Goal: Information Seeking & Learning: Learn about a topic

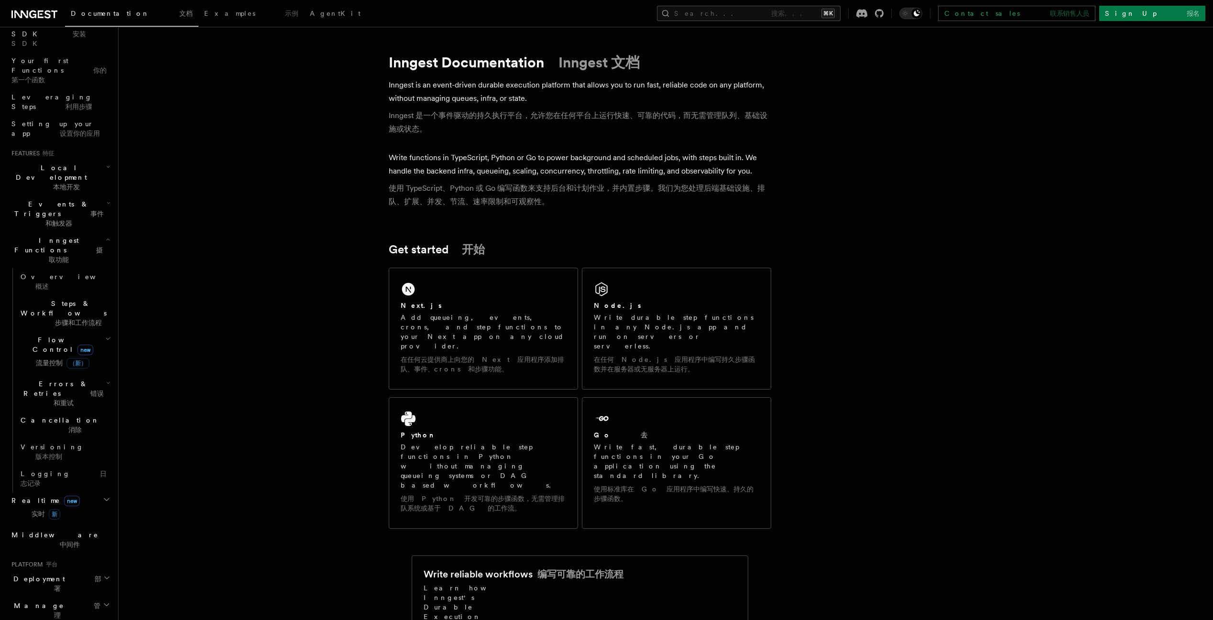
scroll to position [128, 0]
click at [73, 564] on h2 "Deployment 部署" at bounding box center [60, 577] width 105 height 27
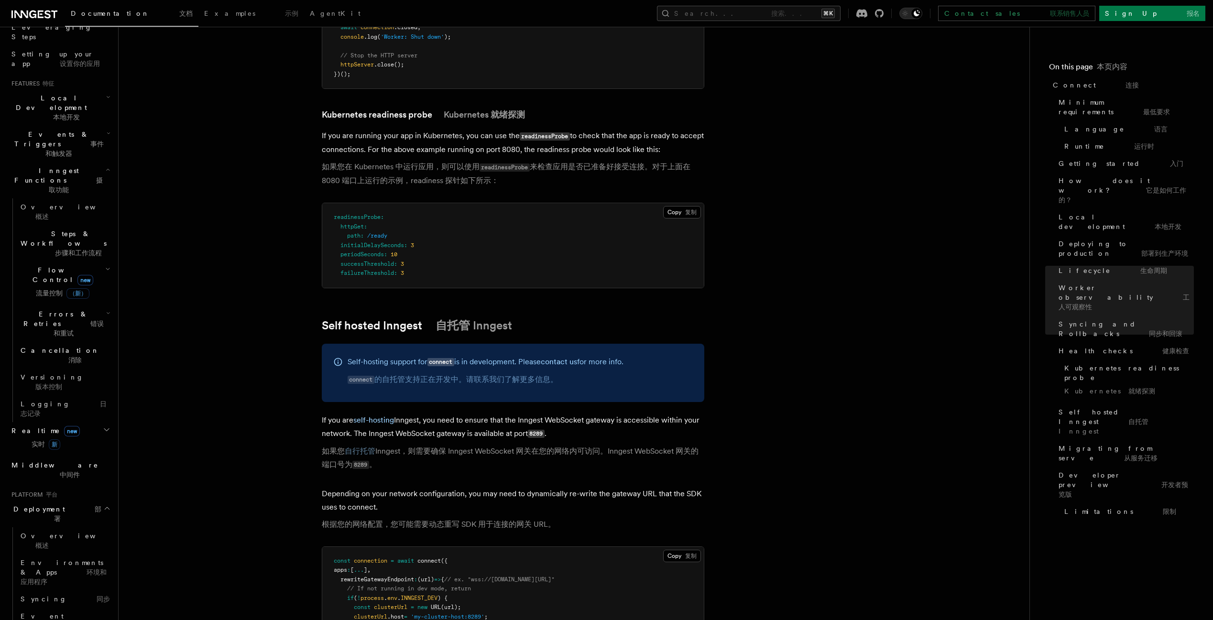
scroll to position [6021, 0]
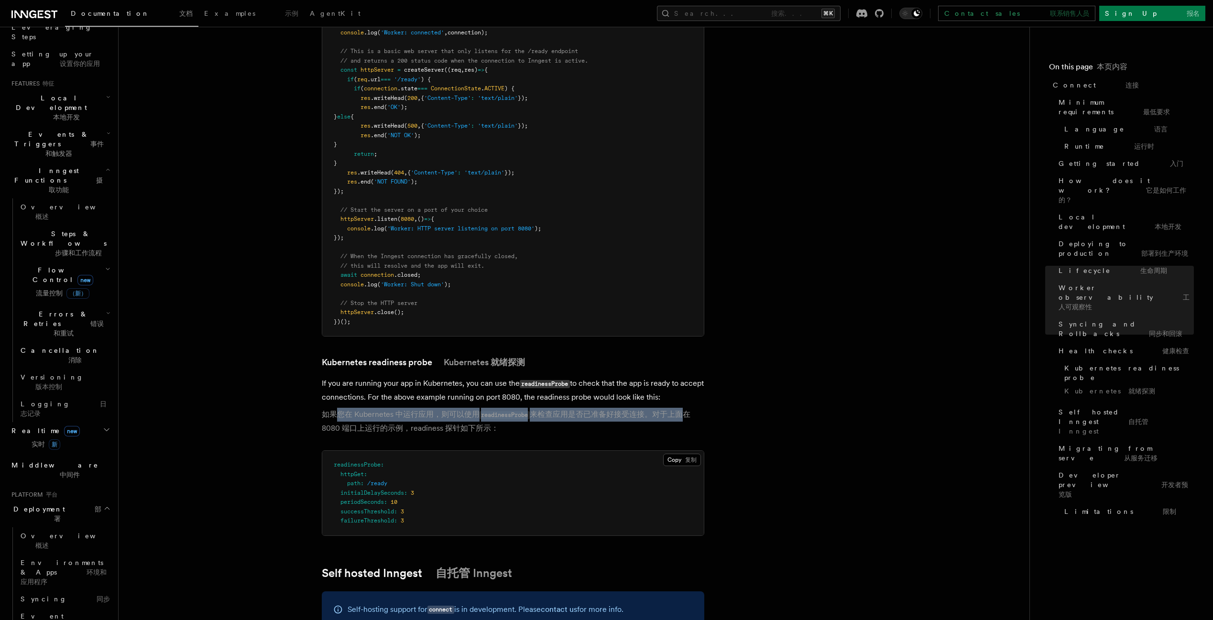
drag, startPoint x: 677, startPoint y: 361, endPoint x: 336, endPoint y: 359, distance: 341.2
click at [336, 410] on font "如果您在 Kubernetes 中运行应用，则可以使用 readinessProbe 来检查应用是否已准备好接受连接。对于上面在 8080 端口上运行的示例，…" at bounding box center [506, 421] width 368 height 23
drag, startPoint x: 369, startPoint y: 370, endPoint x: 448, endPoint y: 374, distance: 79.0
click at [448, 410] on font "如果您在 Kubernetes 中运行应用，则可以使用 readinessProbe 来检查应用是否已准备好接受连接。对于上面在 8080 端口上运行的示例，…" at bounding box center [506, 421] width 368 height 23
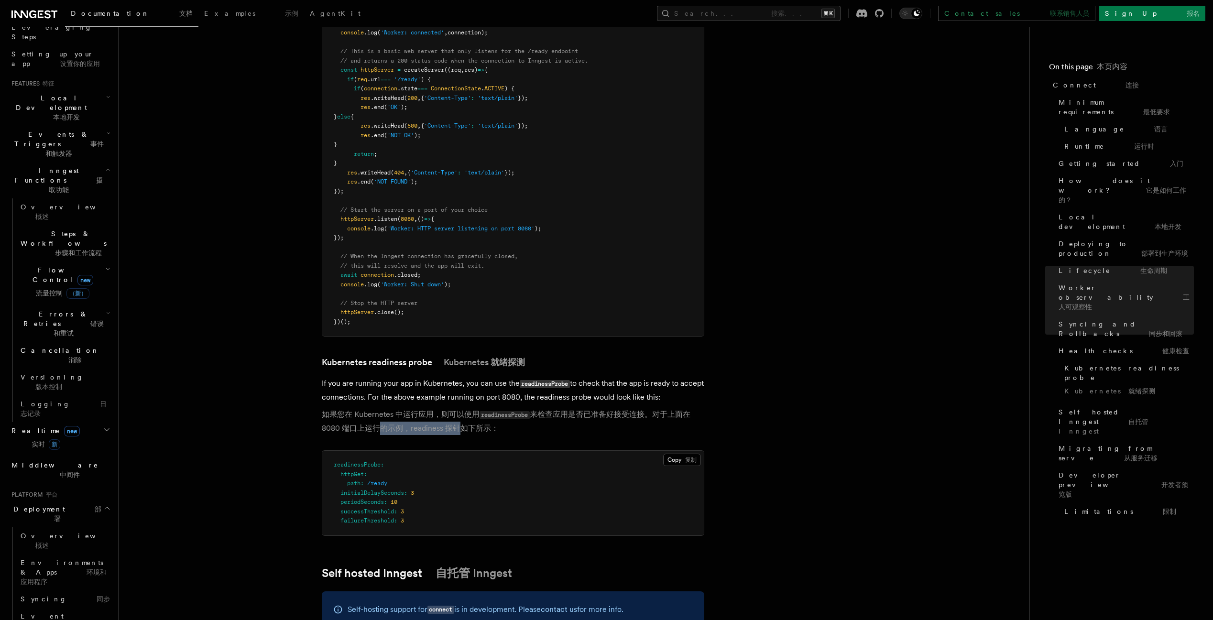
click at [448, 410] on font "如果您在 Kubernetes 中运行应用，则可以使用 readinessProbe 来检查应用是否已准备好接受连接。对于上面在 8080 端口上运行的示例，…" at bounding box center [506, 421] width 368 height 23
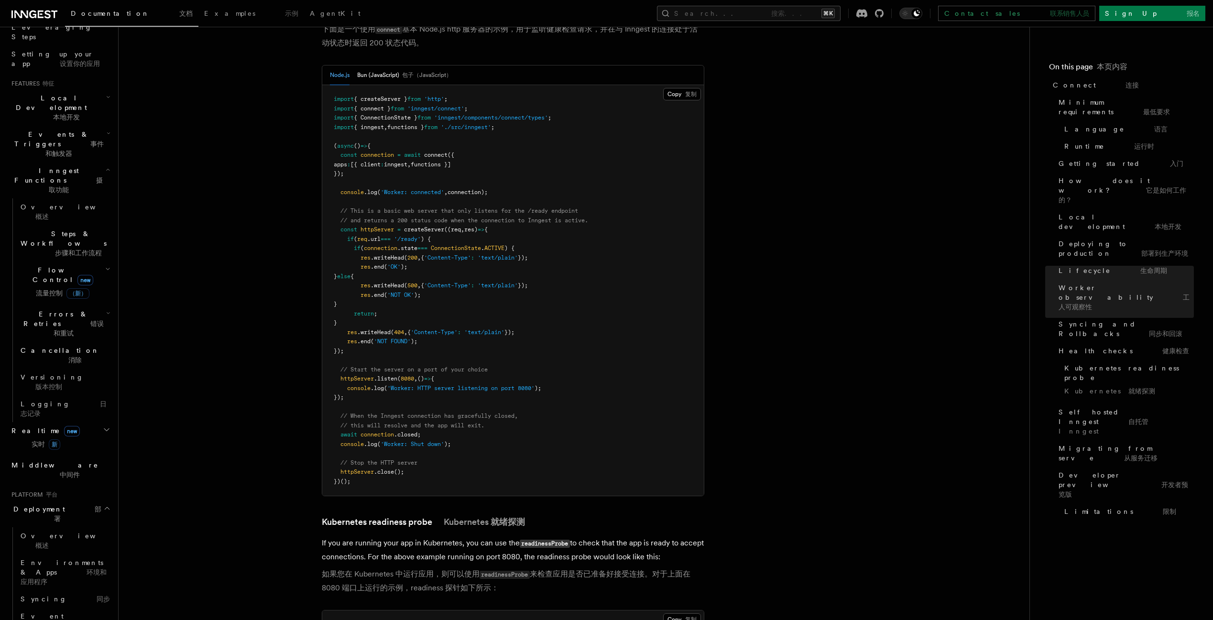
scroll to position [5635, 0]
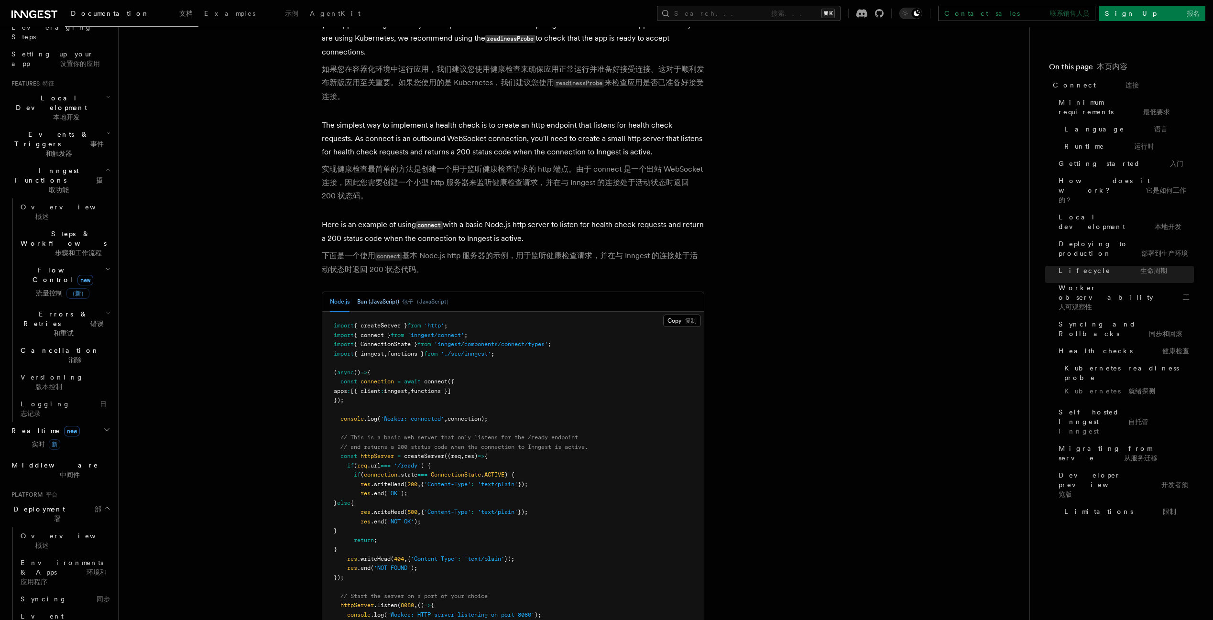
click at [379, 292] on button "Bun (JavaScript) 包子（JavaScript）" at bounding box center [404, 302] width 95 height 20
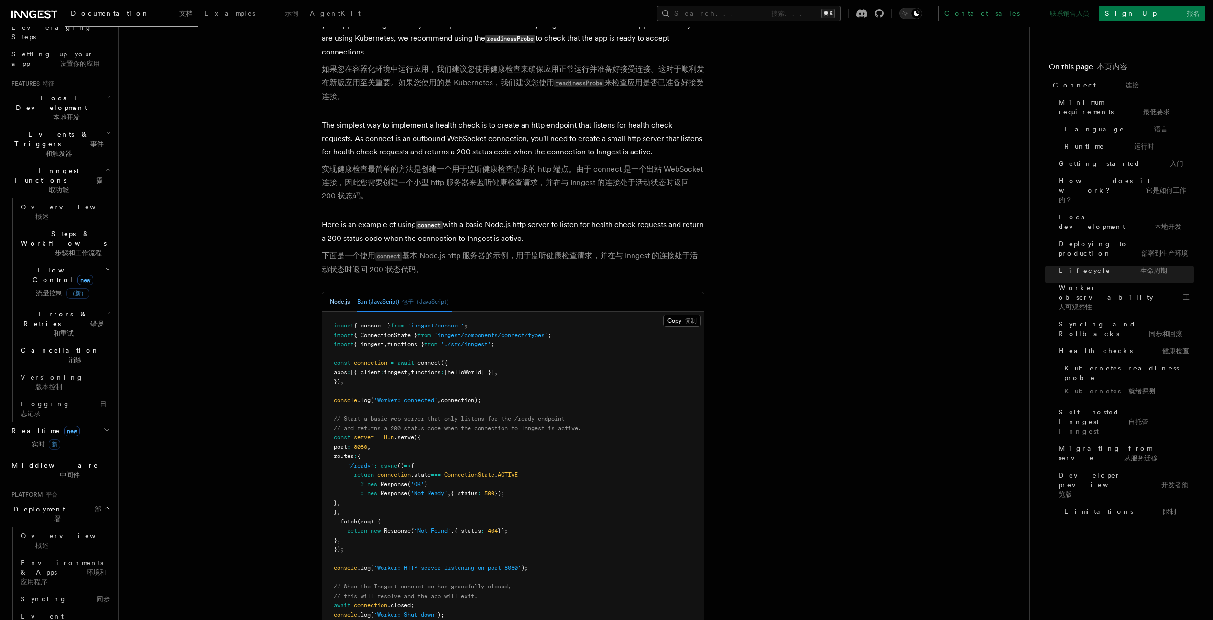
click at [334, 292] on button "Node.js" at bounding box center [340, 302] width 20 height 20
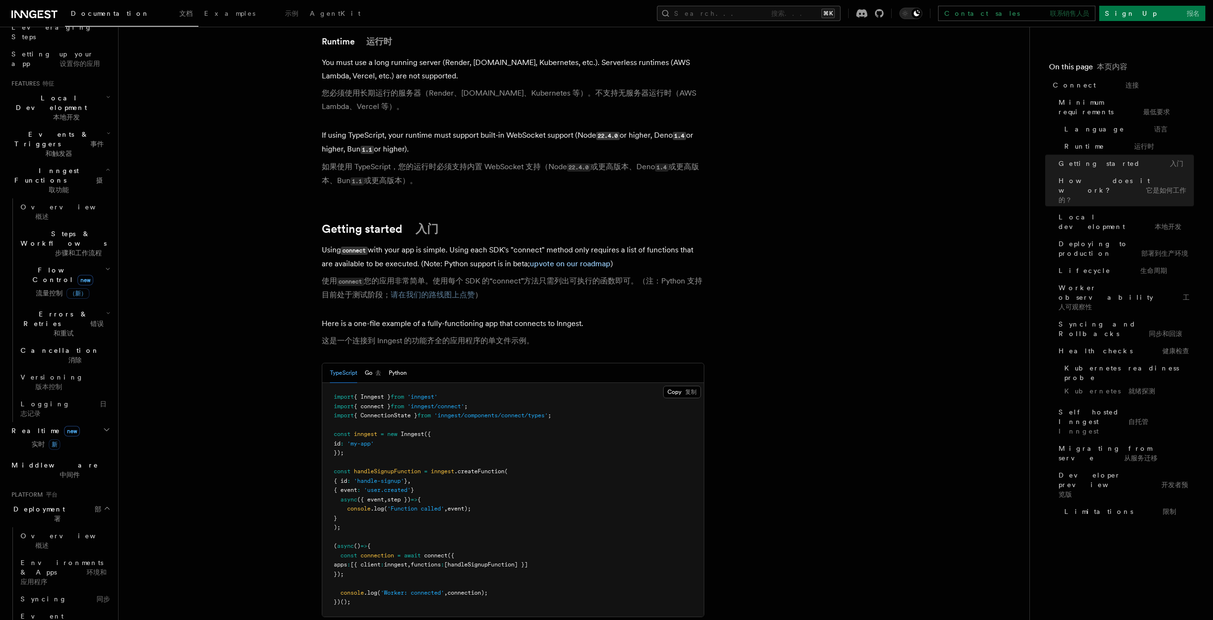
scroll to position [0, 0]
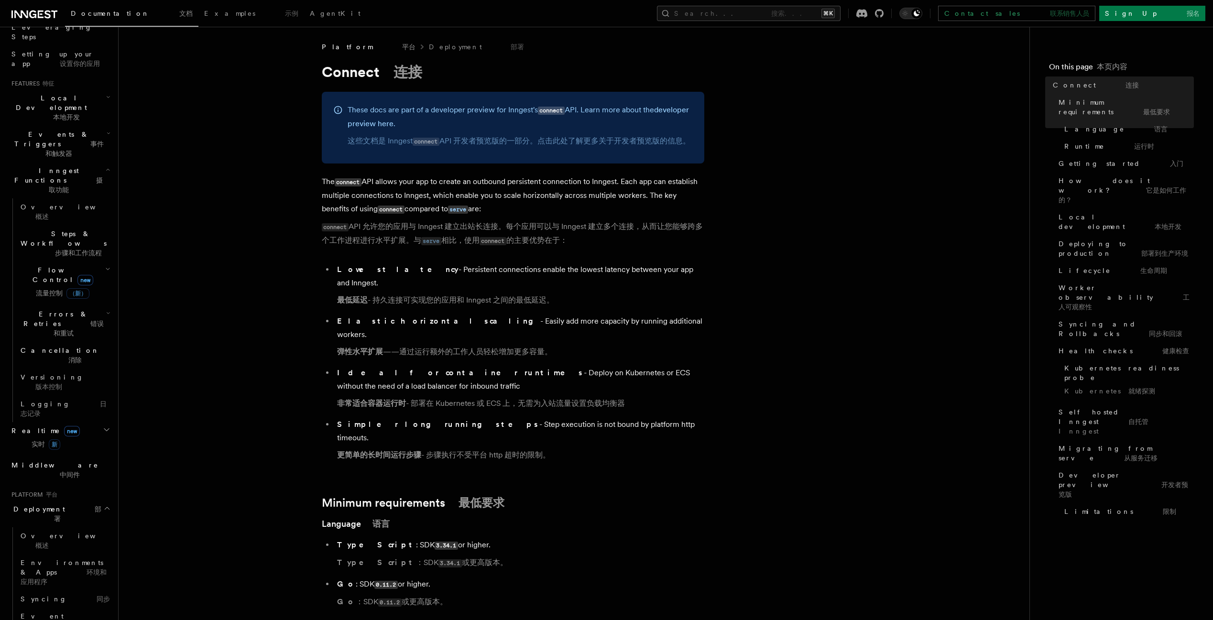
click at [361, 248] on font "connect API 允许您的应用与 Inngest 建立出站长连接。每个应用可以与 Inngest 建立多个连接，从而让您能够跨多个工作进程进行水平扩展。…" at bounding box center [513, 234] width 382 height 28
drag, startPoint x: 361, startPoint y: 257, endPoint x: 565, endPoint y: 257, distance: 204.1
click at [565, 245] on font "connect API 允许您的应用与 Inngest 建立出站长连接。每个应用可以与 Inngest 建立多个连接，从而让您能够跨多个工作进程进行水平扩展。…" at bounding box center [512, 233] width 381 height 23
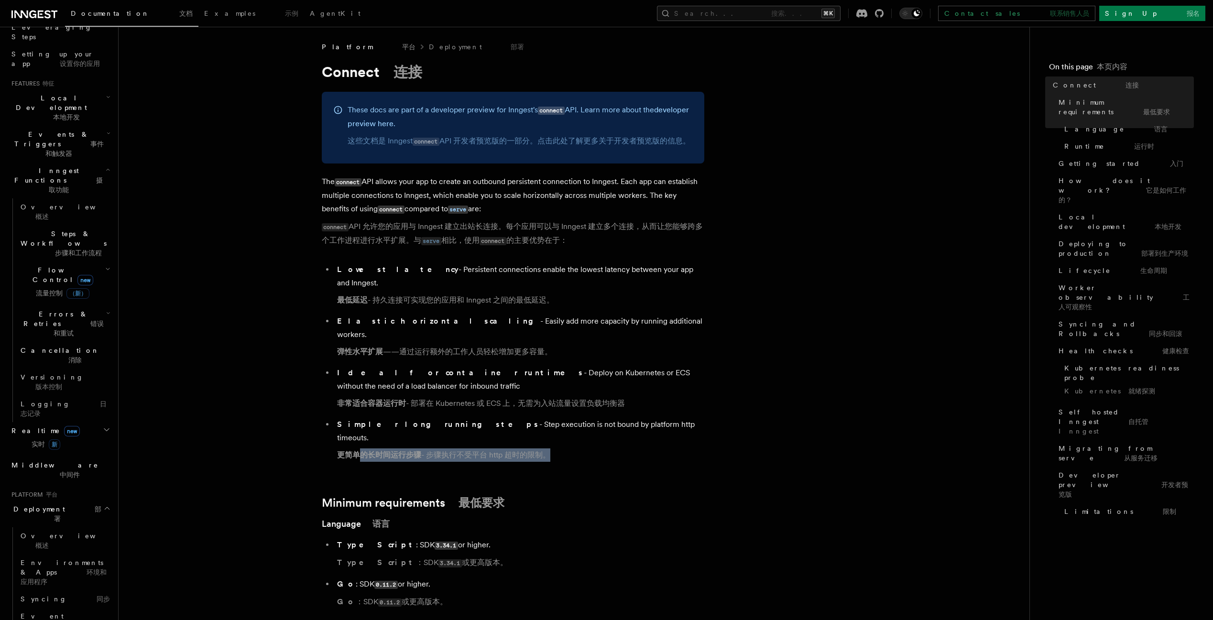
drag, startPoint x: 360, startPoint y: 426, endPoint x: 563, endPoint y: 433, distance: 203.3
click at [563, 433] on li "Simpler long running steps - Step execution is not bound by platform http timeo…" at bounding box center [519, 442] width 370 height 48
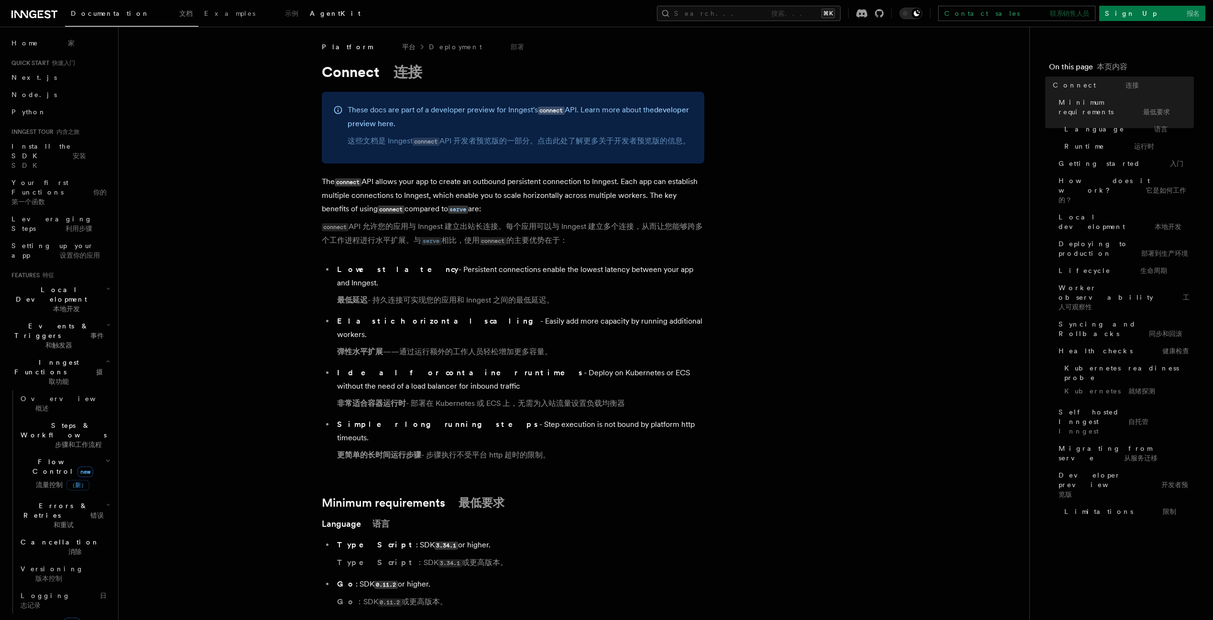
click at [304, 18] on link "AgentKit" at bounding box center [335, 14] width 62 height 23
click at [883, 14] on icon at bounding box center [879, 13] width 9 height 9
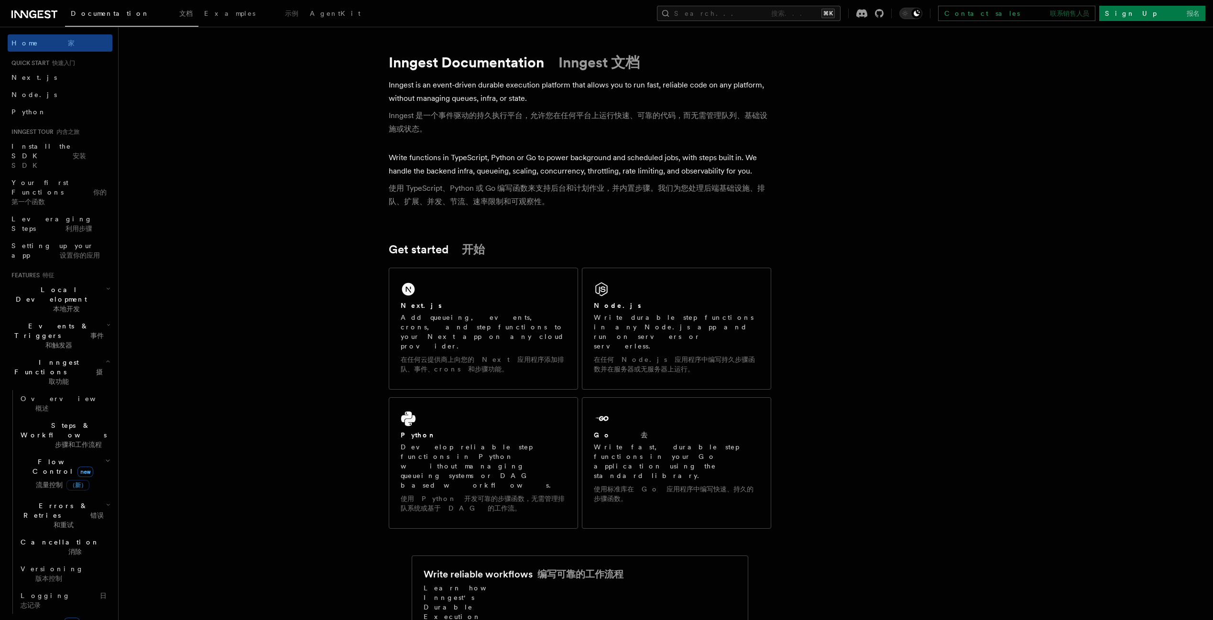
click at [30, 113] on span "Python" at bounding box center [28, 112] width 35 height 8
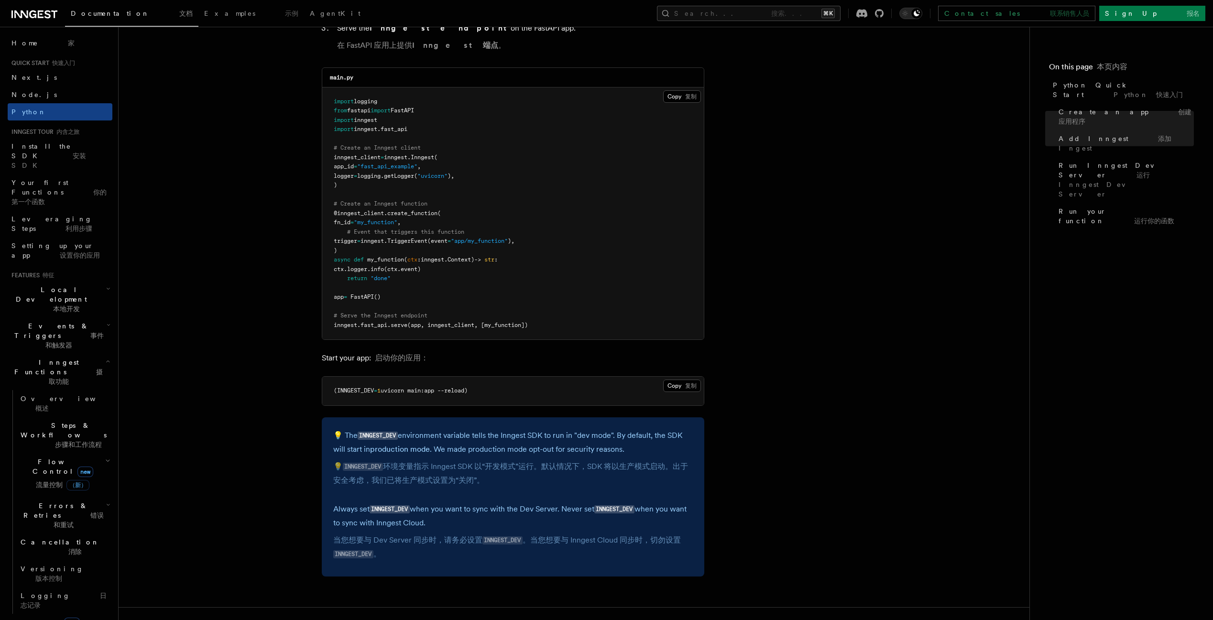
scroll to position [722, 0]
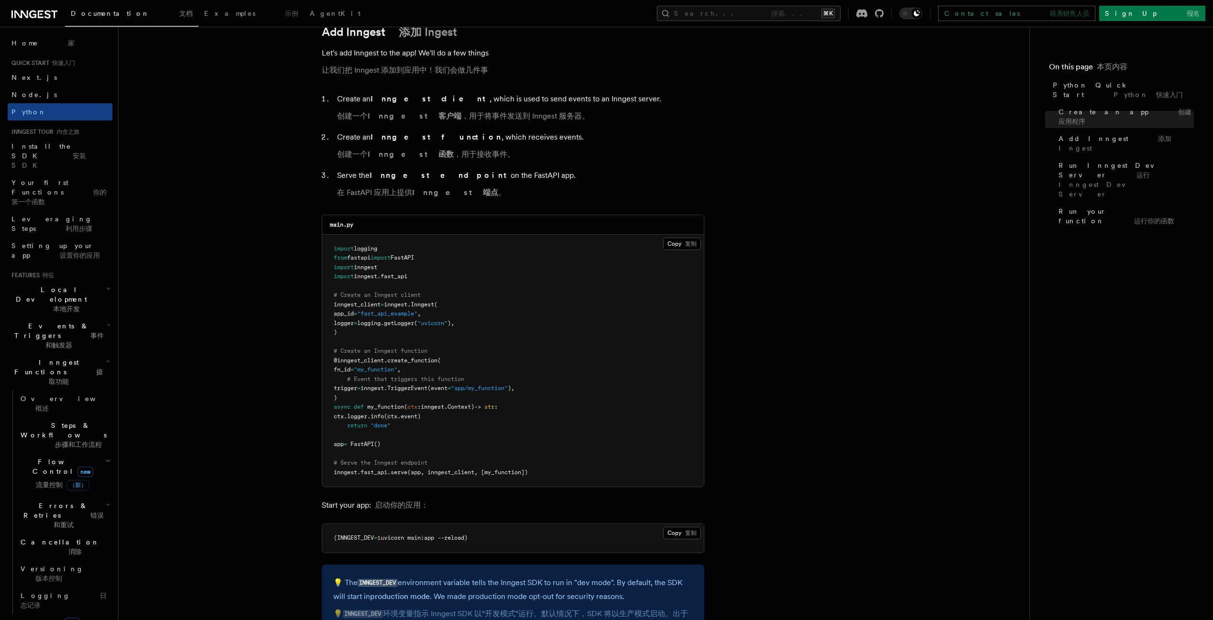
click at [64, 617] on span "new" at bounding box center [72, 622] width 16 height 11
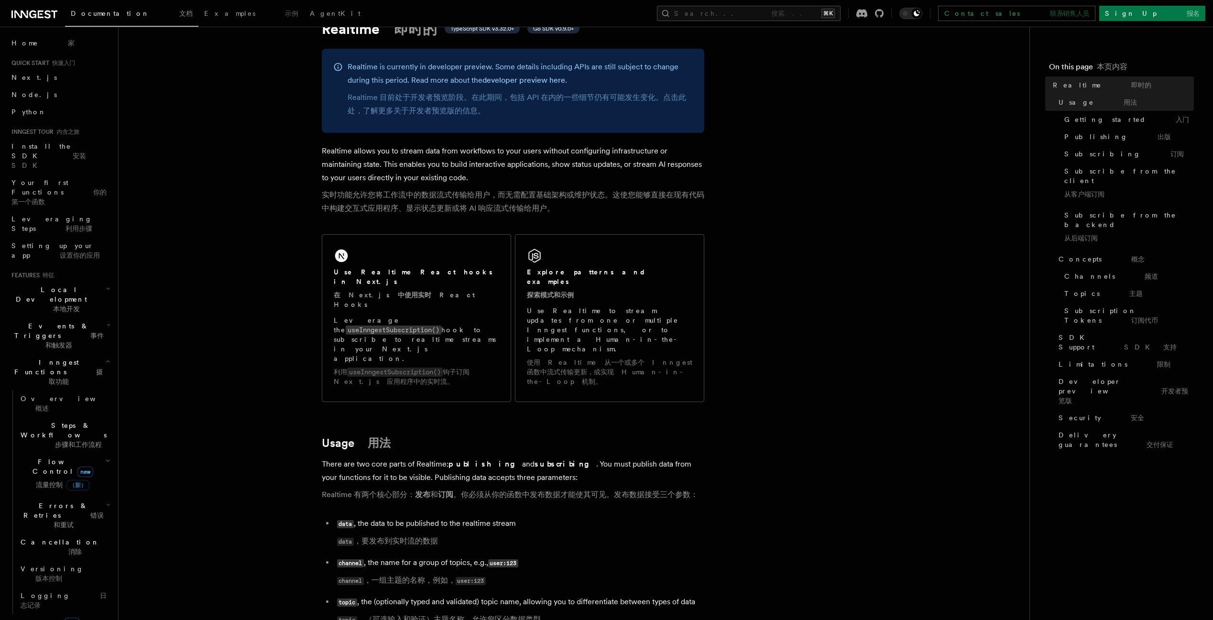
scroll to position [153, 0]
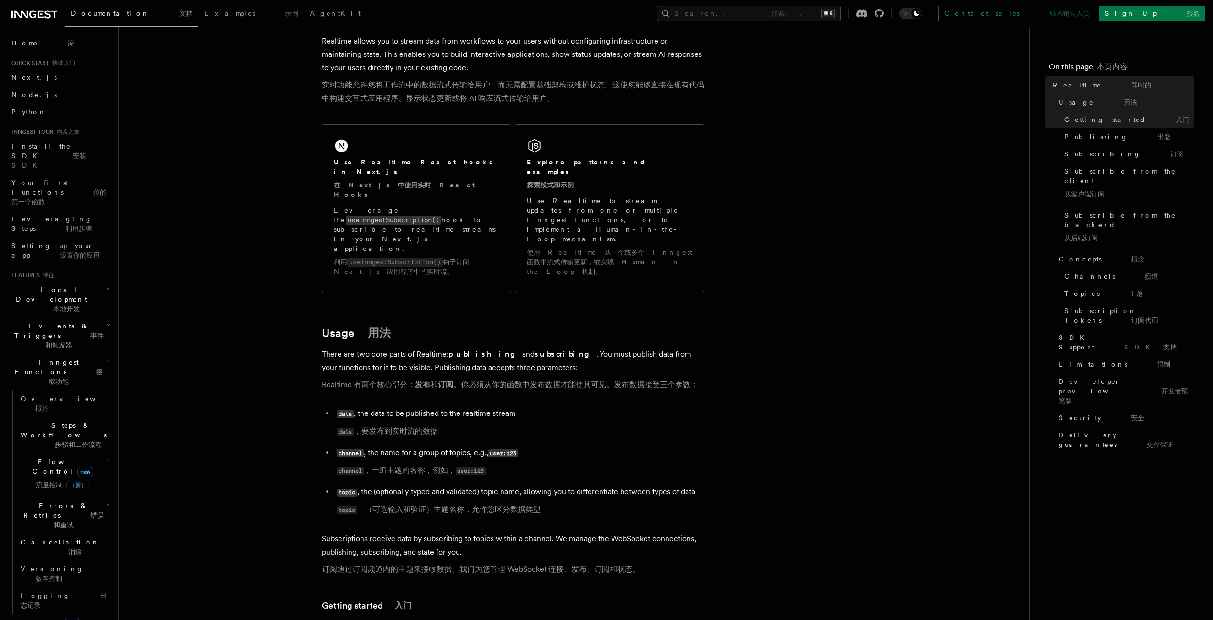
drag, startPoint x: 361, startPoint y: 346, endPoint x: 489, endPoint y: 342, distance: 128.7
click at [489, 380] on font "Realtime 有两个核心部分： 发布 和 订阅 。你必须从你的函数中发布数据才能使其可见。发布数据接受三个参数：" at bounding box center [510, 384] width 376 height 9
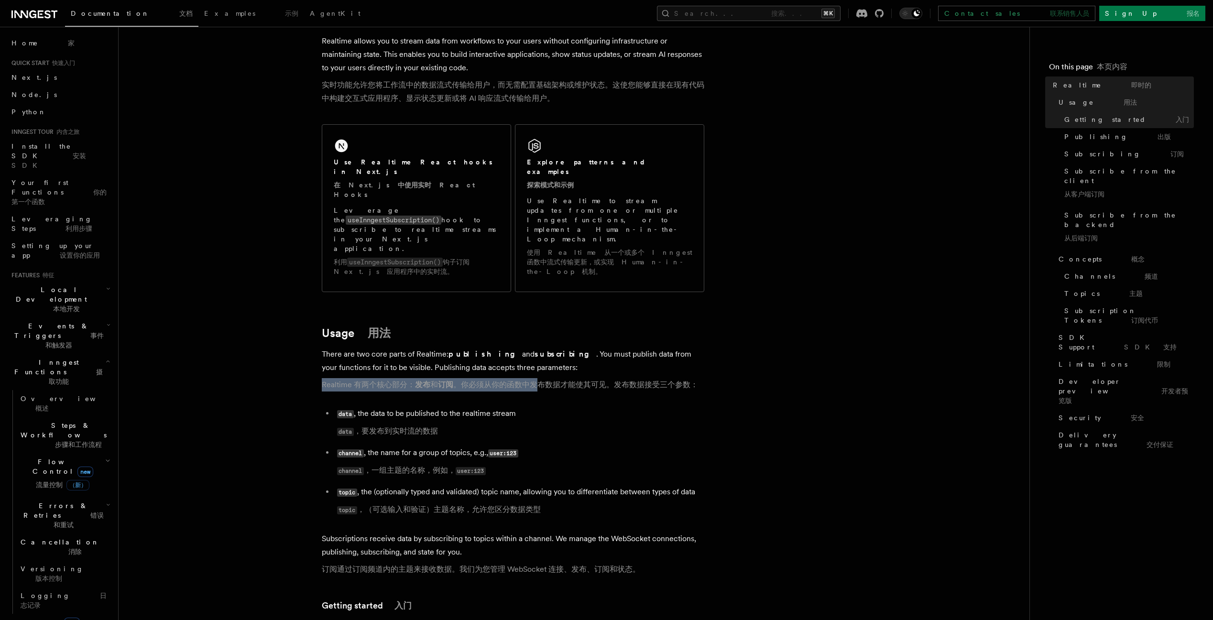
drag, startPoint x: 540, startPoint y: 345, endPoint x: 309, endPoint y: 348, distance: 230.4
drag, startPoint x: 309, startPoint y: 348, endPoint x: 701, endPoint y: 346, distance: 391.4
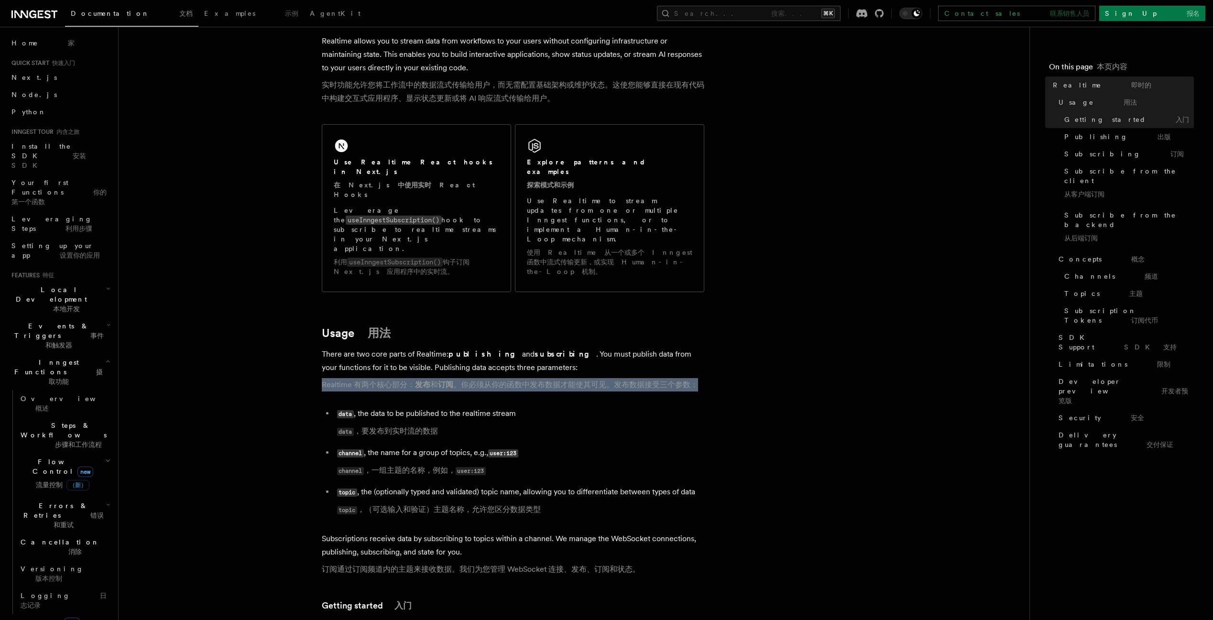
click at [701, 347] on p "There are two core parts of Realtime: publishing and subscribing . You must pub…" at bounding box center [513, 371] width 382 height 48
drag, startPoint x: 711, startPoint y: 346, endPoint x: 234, endPoint y: 342, distance: 477.0
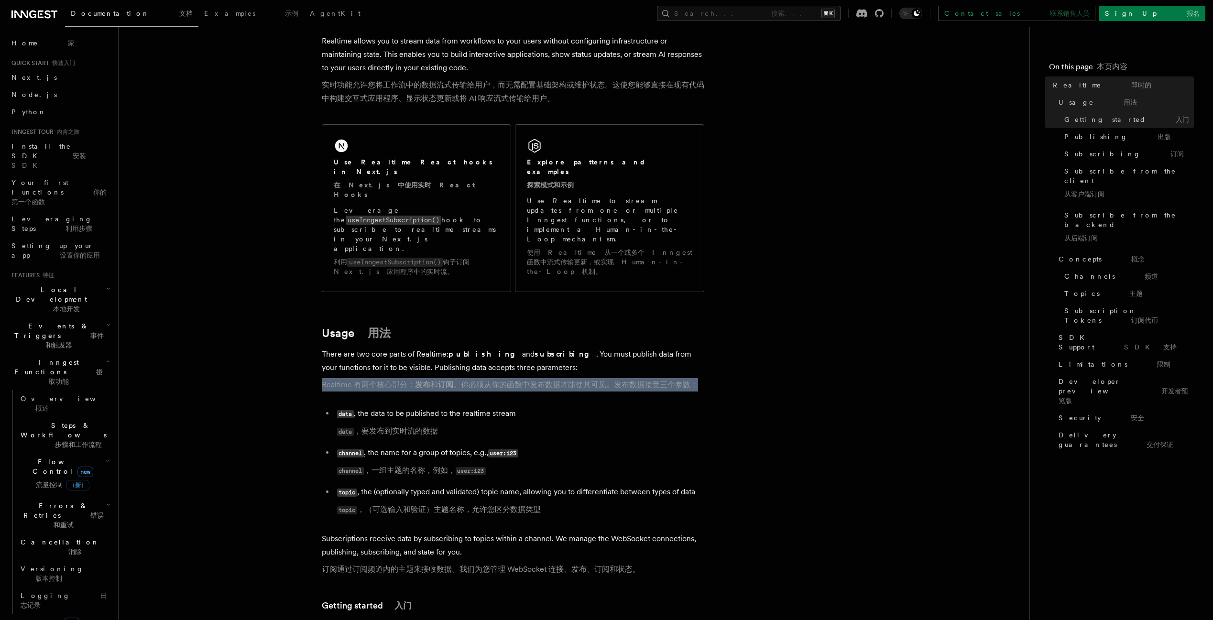
drag, startPoint x: 239, startPoint y: 350, endPoint x: 726, endPoint y: 351, distance: 487.0
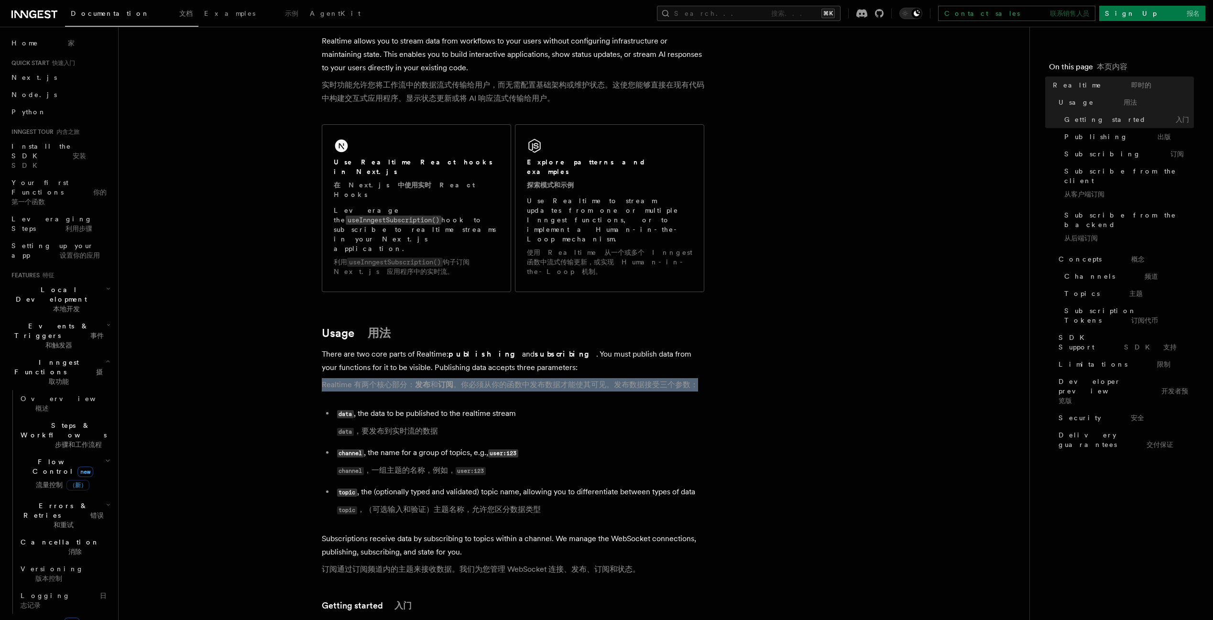
drag, startPoint x: 755, startPoint y: 345, endPoint x: 131, endPoint y: 342, distance: 623.2
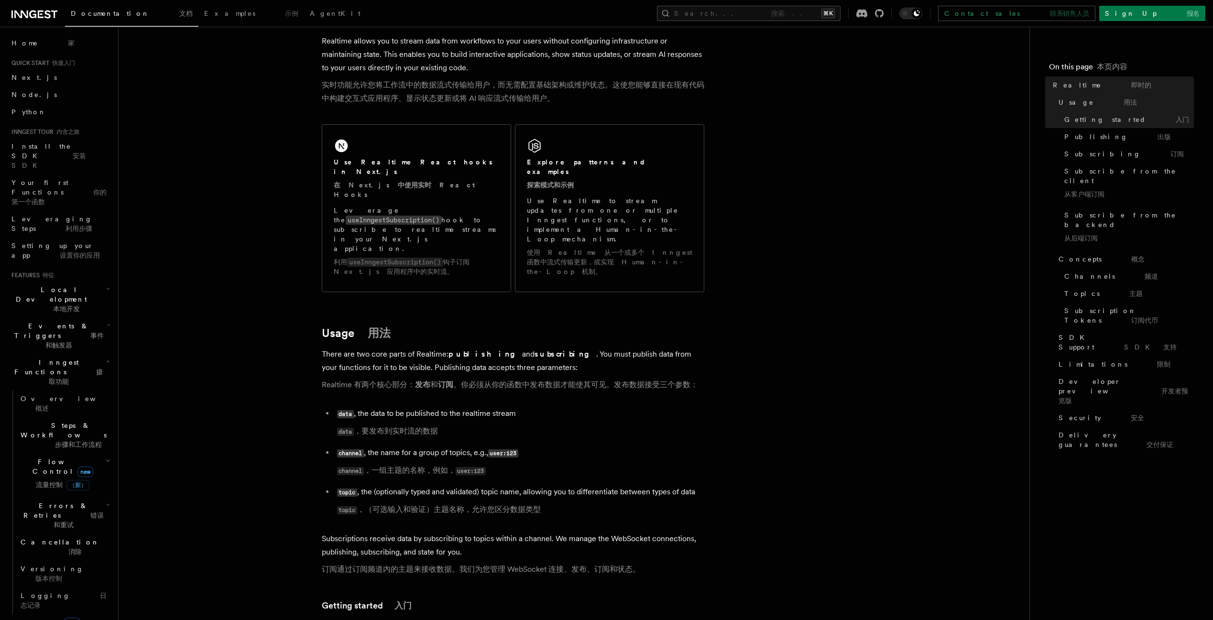
drag, startPoint x: 206, startPoint y: 340, endPoint x: 617, endPoint y: 345, distance: 411.0
click at [617, 380] on font "Realtime 有两个核心部分： 发布 和 订阅 。你必须从你的函数中发布数据才能使其可见。发布数据接受三个参数：" at bounding box center [510, 384] width 376 height 9
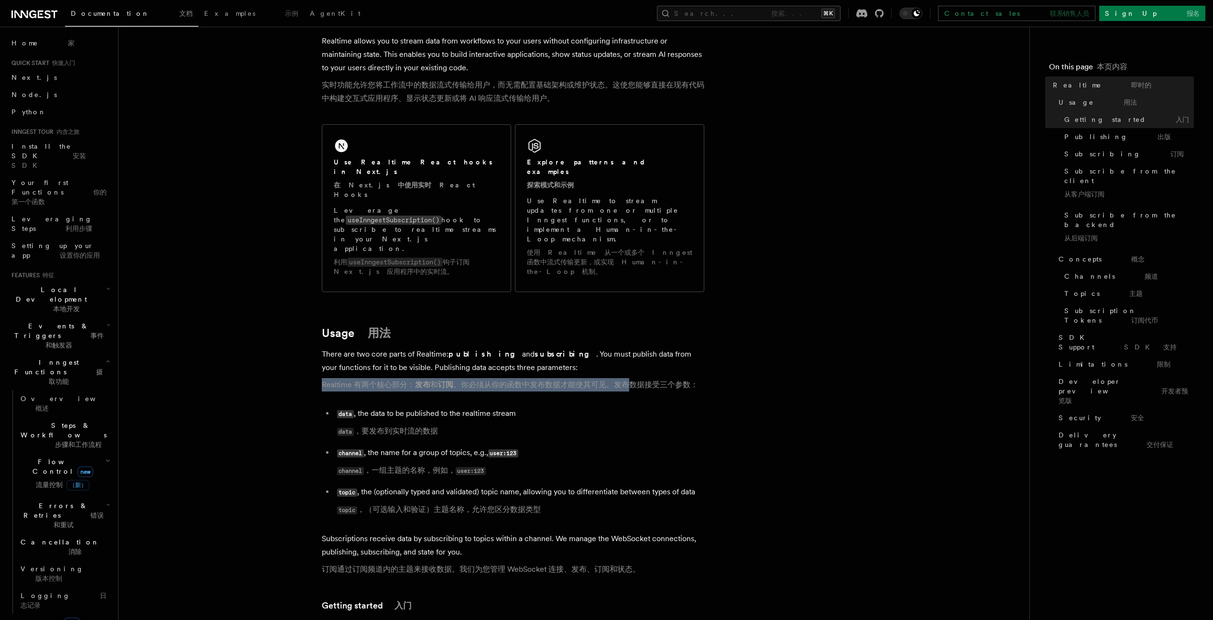
drag, startPoint x: 617, startPoint y: 345, endPoint x: 348, endPoint y: 345, distance: 269.6
click at [348, 380] on font "Realtime 有两个核心部分： 发布 和 订阅 。你必须从你的函数中发布数据才能使其可见。发布数据接受三个参数：" at bounding box center [510, 384] width 376 height 9
drag, startPoint x: 314, startPoint y: 346, endPoint x: 846, endPoint y: 353, distance: 532.5
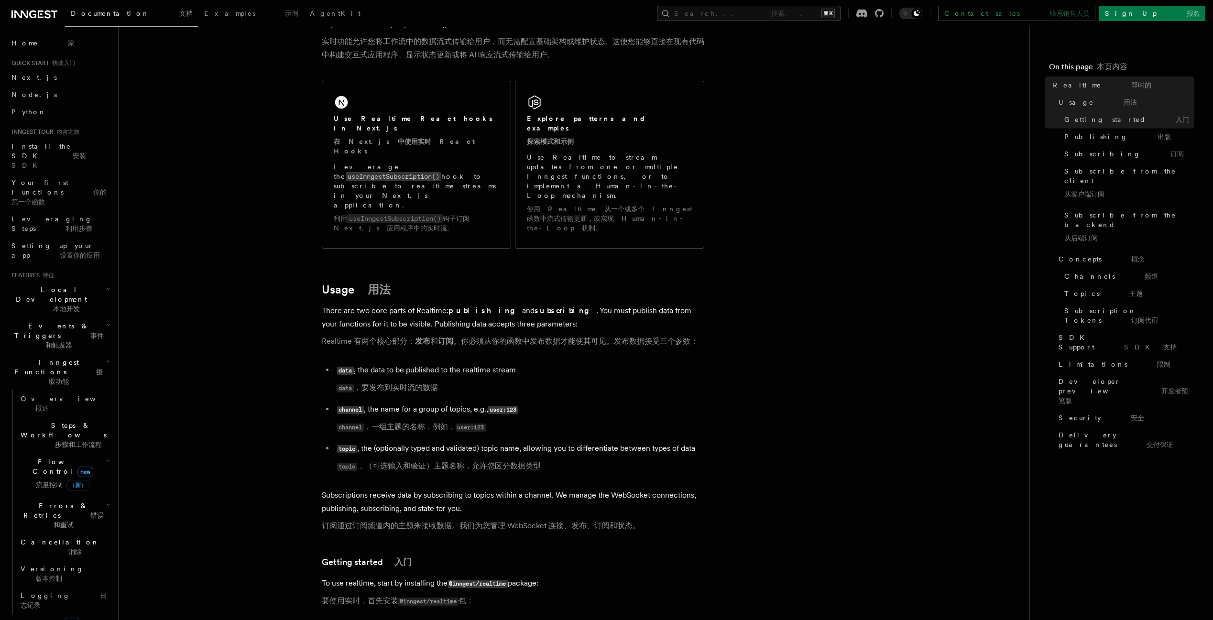
scroll to position [325, 0]
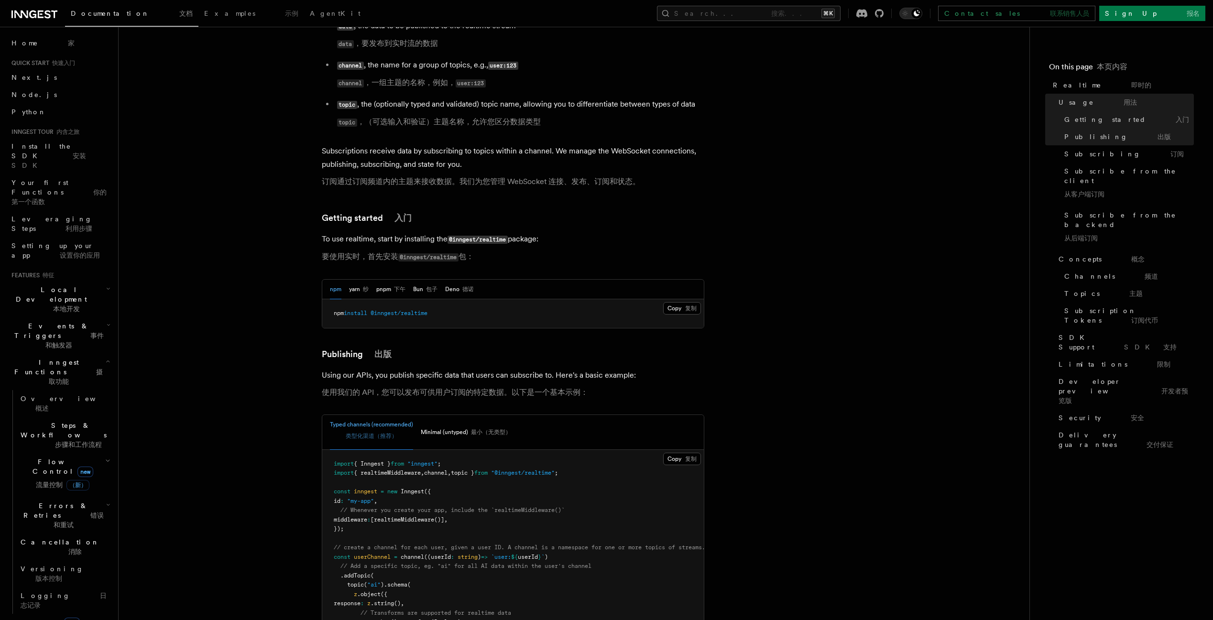
scroll to position [768, 0]
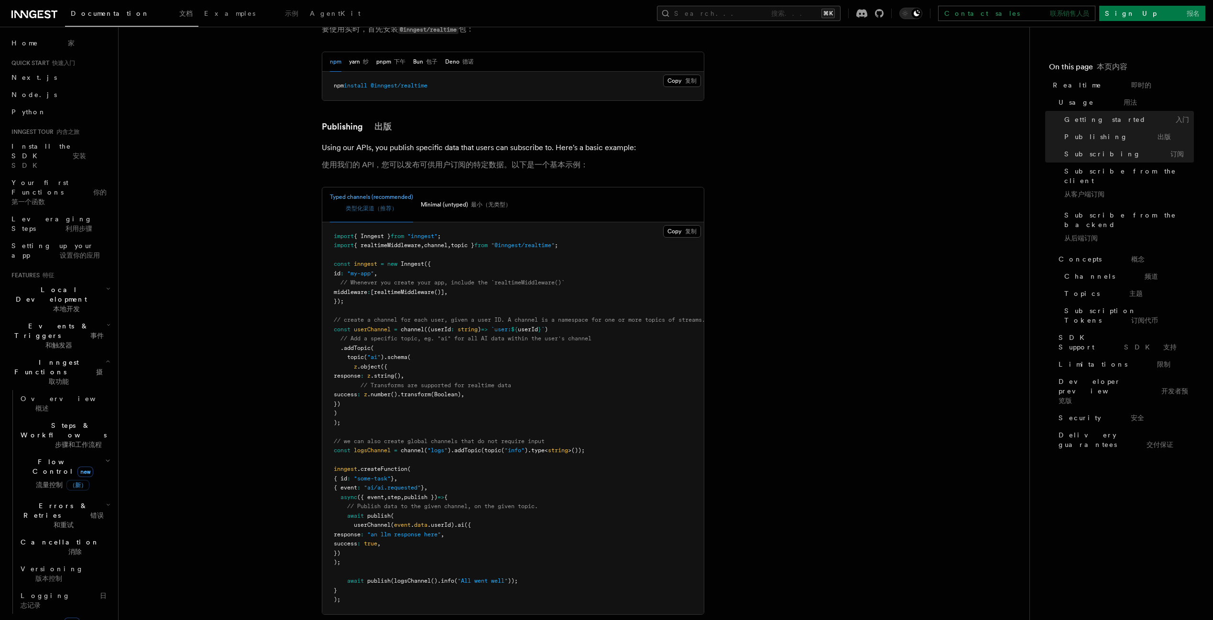
click at [373, 512] on span "publish" at bounding box center [378, 515] width 23 height 7
copy span "publish"
click at [552, 491] on pre "import { Inngest } from "inngest" ; import { realtimeMiddleware , channel , top…" at bounding box center [512, 418] width 381 height 392
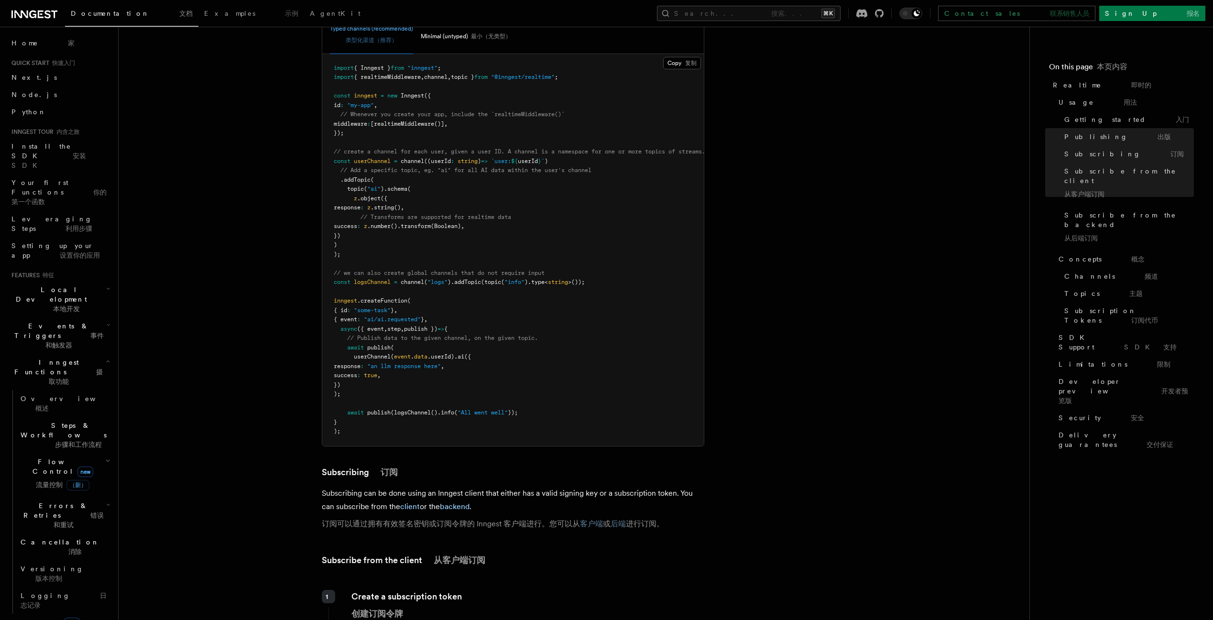
scroll to position [942, 0]
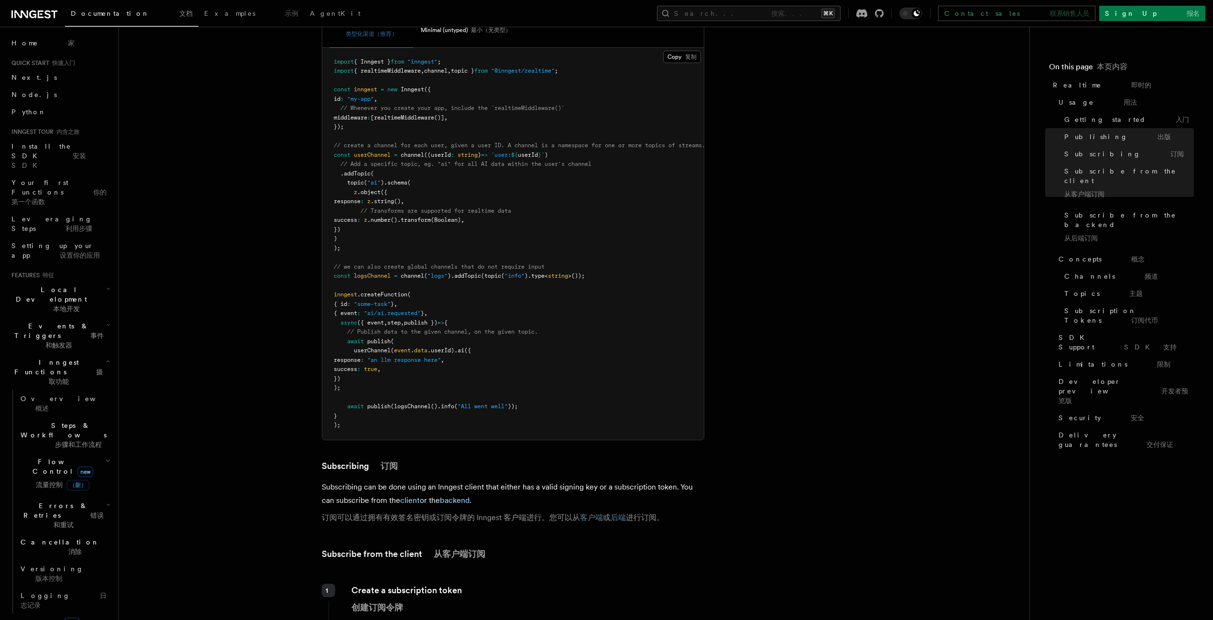
click at [55, 441] on font "步骤和工作流程" at bounding box center [78, 445] width 47 height 8
click at [52, 458] on span "Overview 概述" at bounding box center [86, 466] width 113 height 17
click at [58, 467] on font "概述" at bounding box center [50, 471] width 13 height 8
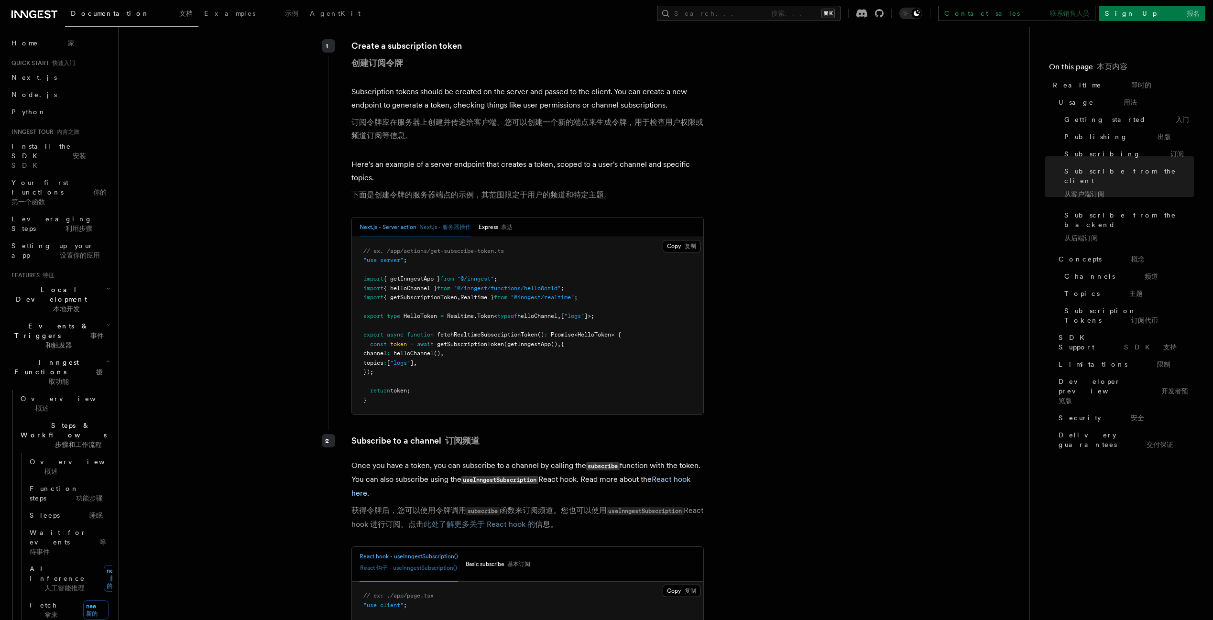
scroll to position [1544, 0]
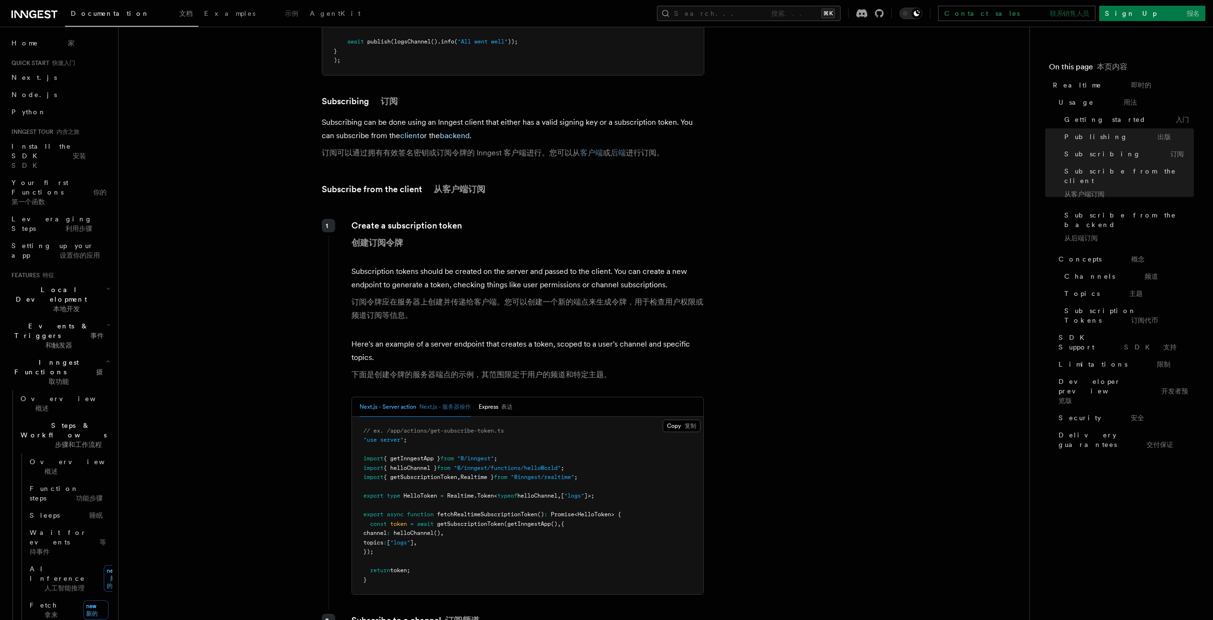
scroll to position [1404, 0]
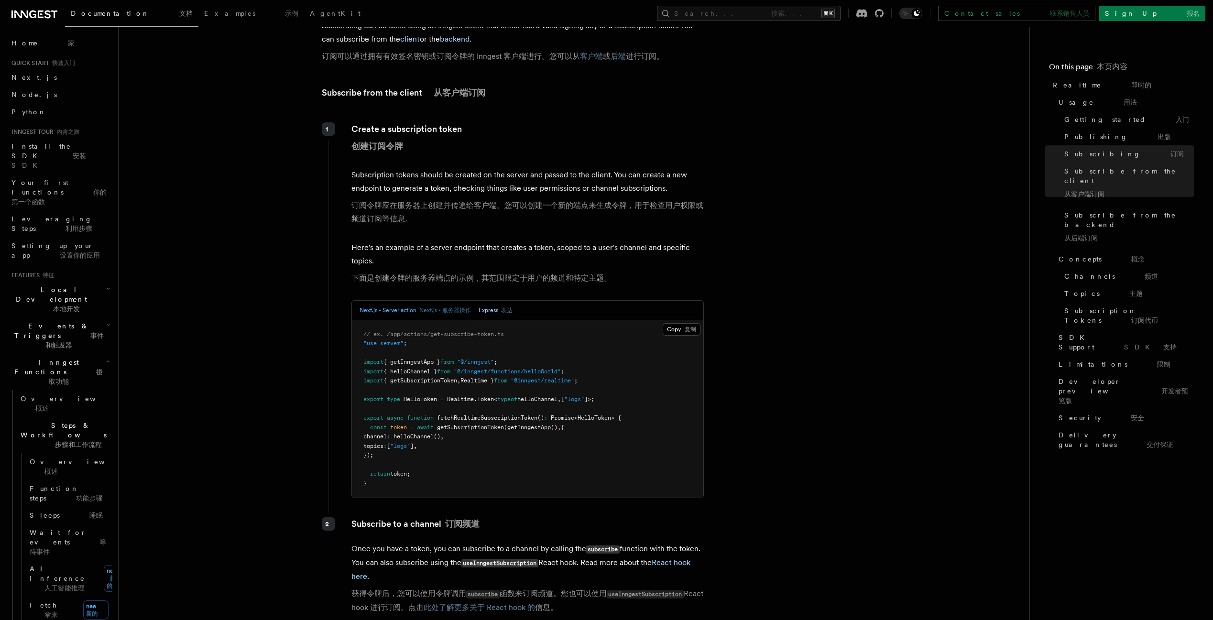
click at [500, 301] on button "Express 表达" at bounding box center [495, 311] width 34 height 20
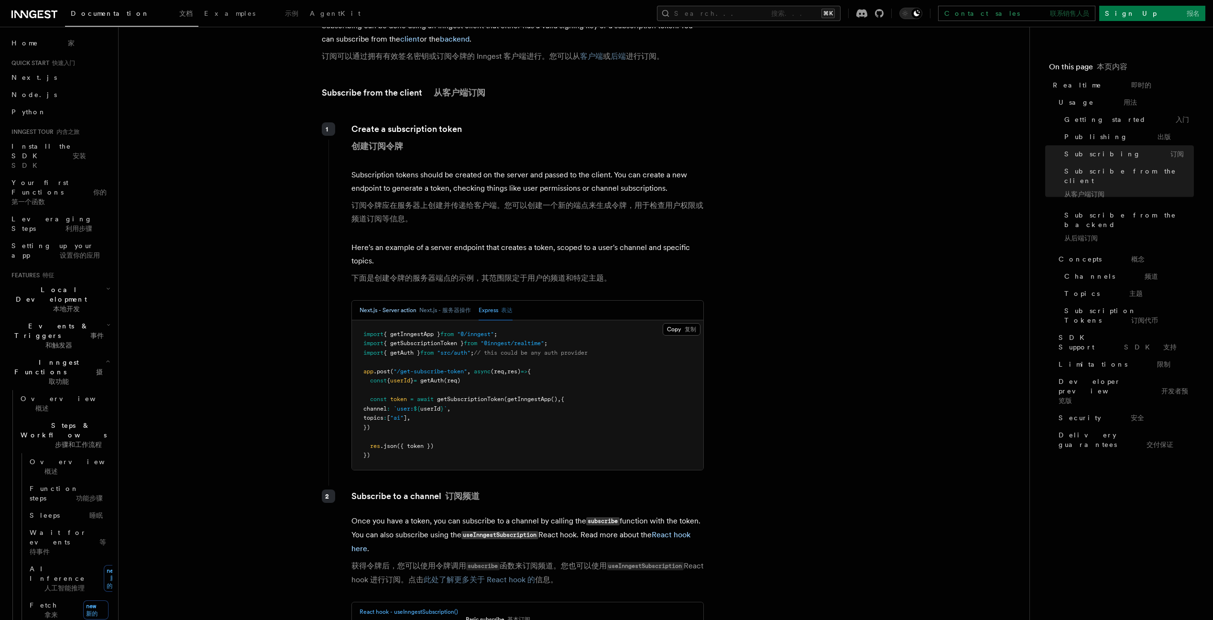
click at [443, 307] on font "Next.js - 服务器操作" at bounding box center [445, 310] width 52 height 7
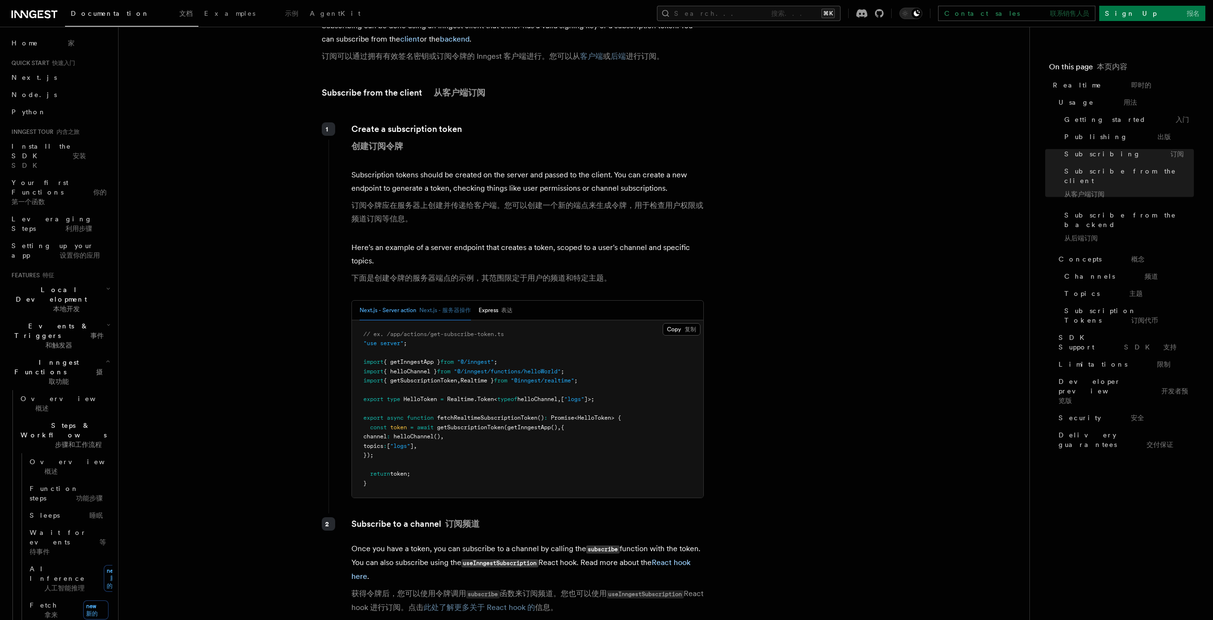
scroll to position [1688, 0]
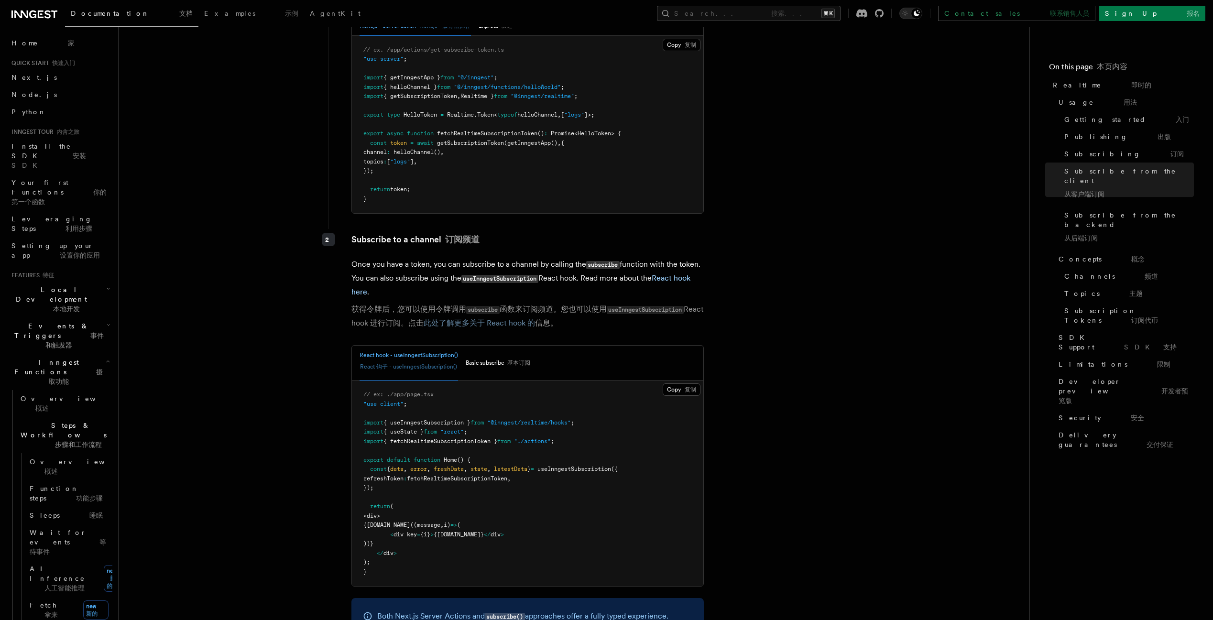
click at [253, 341] on article "Features 特征 Realtime 即时的 TypeScript SDK v3.32.0+ Go SDK v0.9.0+ Realtime is cur…" at bounding box center [574, 553] width 880 height 4398
click at [274, 336] on article "Features 特征 Realtime 即时的 TypeScript SDK v3.32.0+ Go SDK v0.9.0+ Realtime is cur…" at bounding box center [574, 553] width 880 height 4398
click at [509, 346] on button "Basic subscribe 基本订阅" at bounding box center [498, 363] width 65 height 35
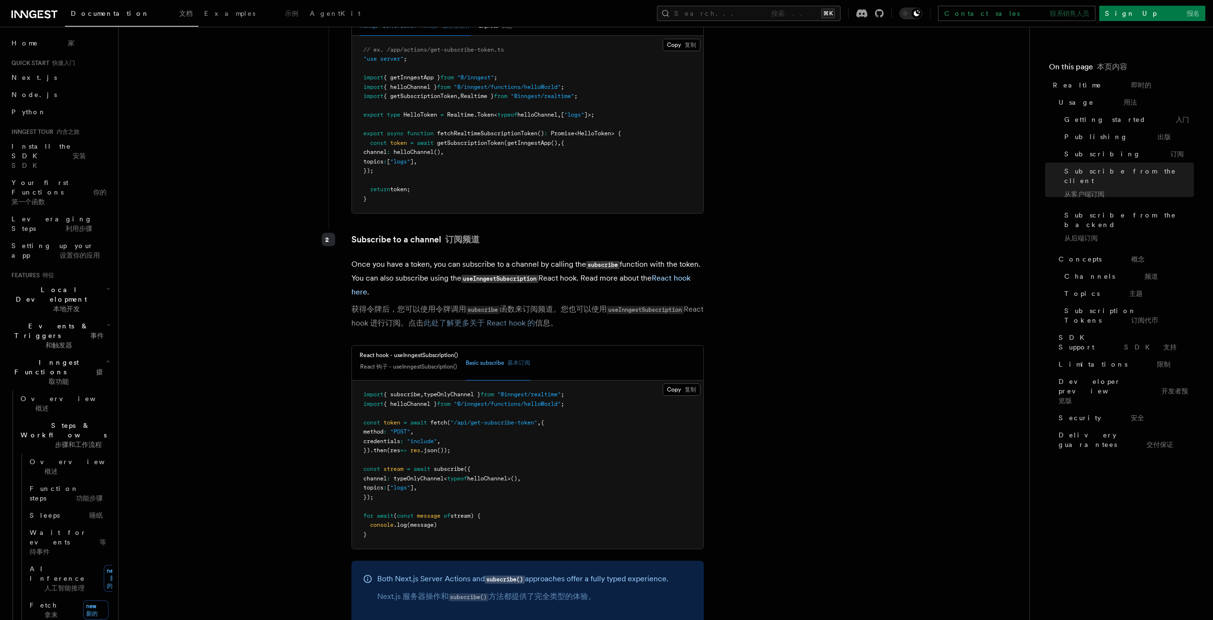
click at [395, 419] on span "token" at bounding box center [391, 422] width 17 height 7
copy span "token"
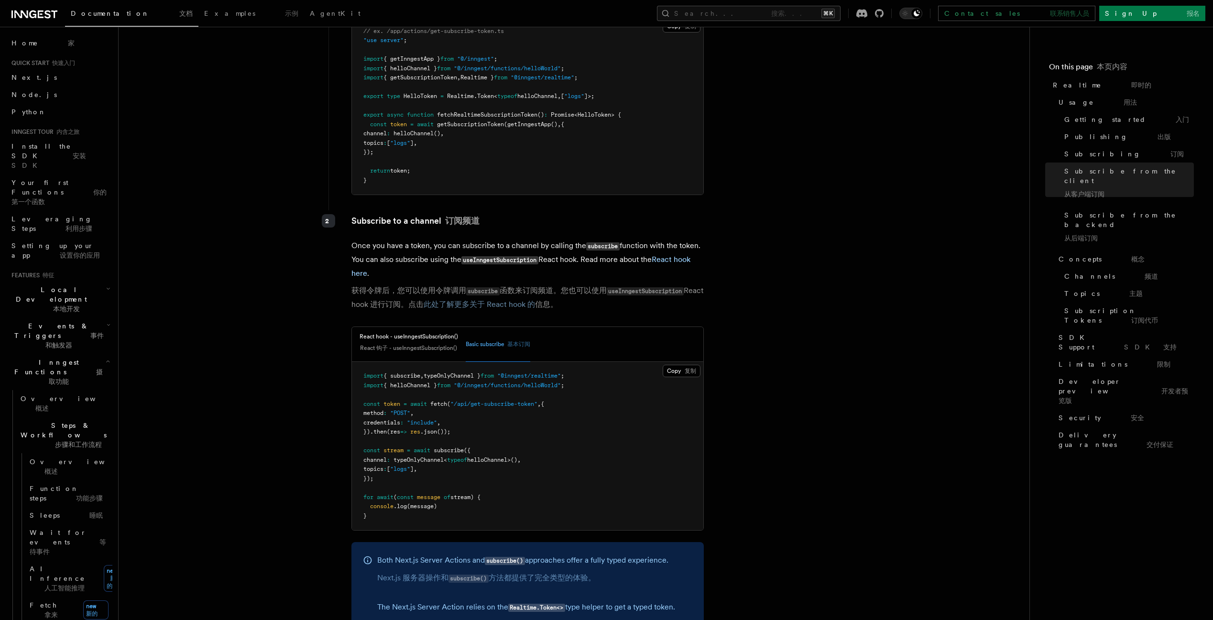
scroll to position [1713, 0]
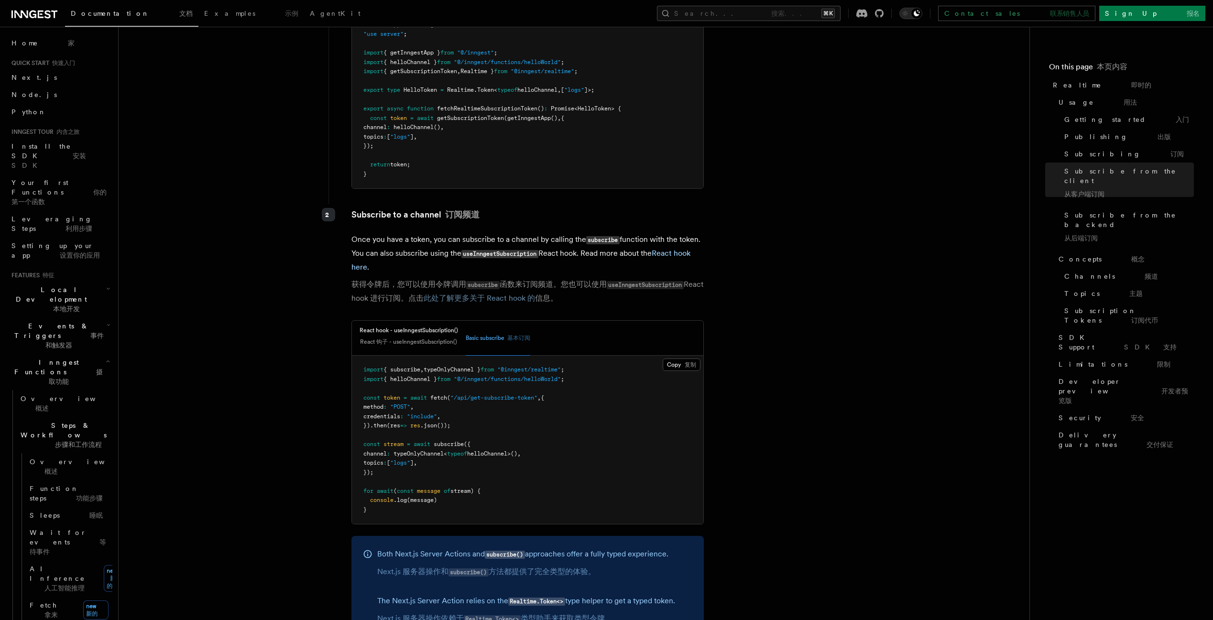
click at [539, 452] on pre "import { subscribe , typeOnlyChannel } from "@inngest/realtime" ; import { hell…" at bounding box center [527, 440] width 351 height 168
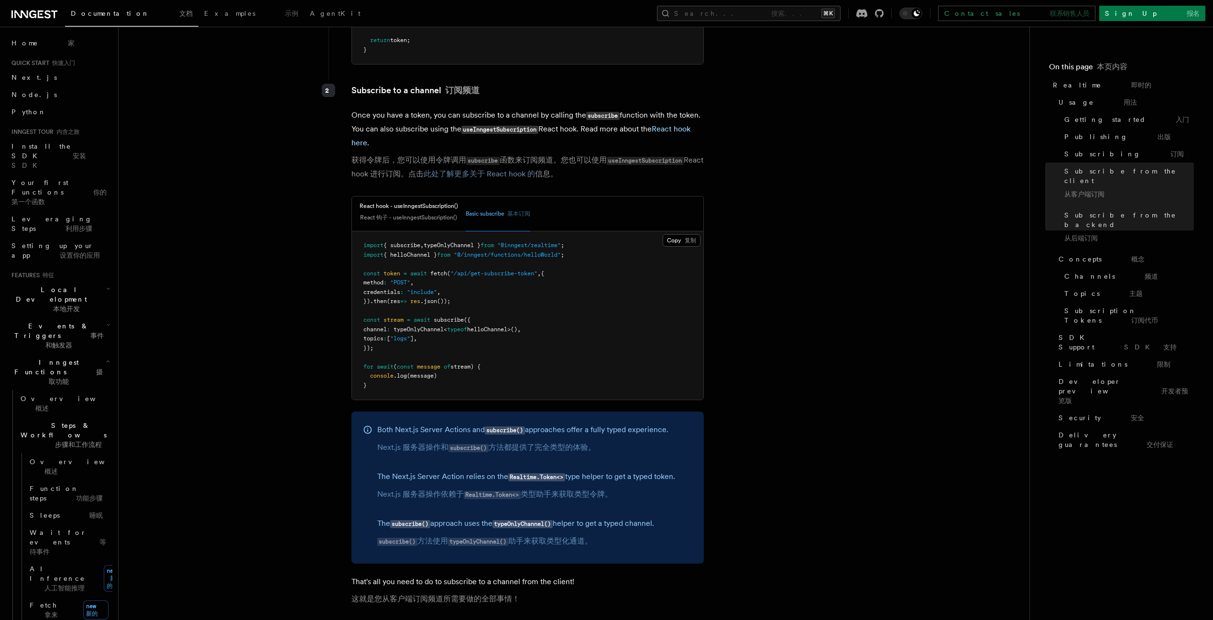
scroll to position [1858, 0]
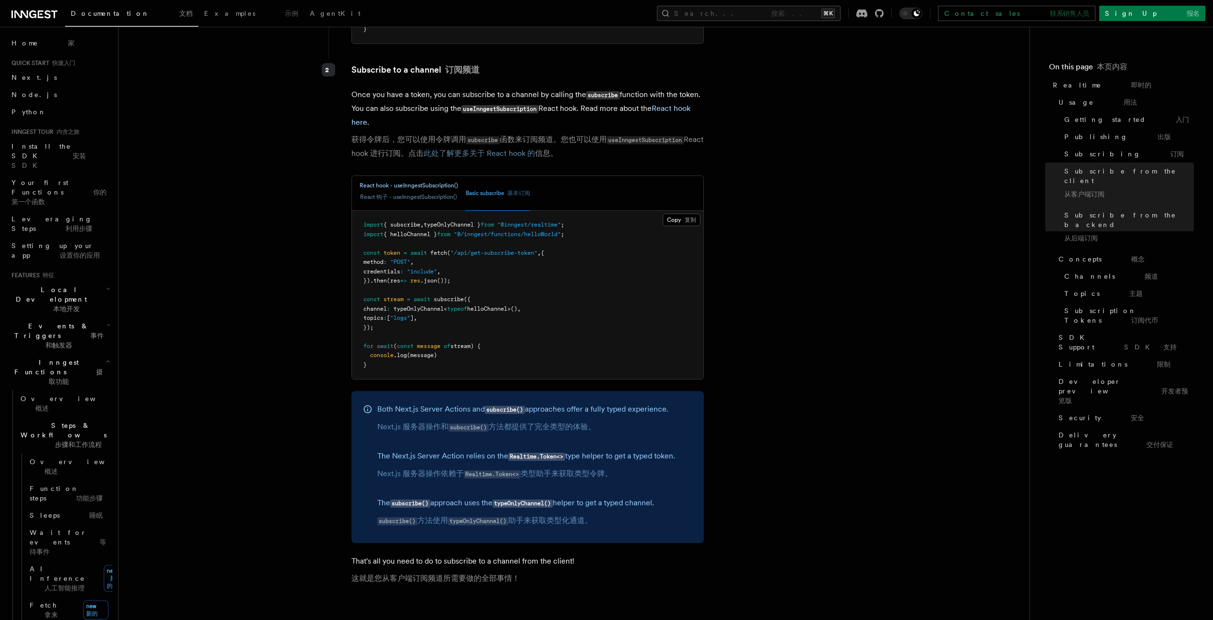
click at [392, 194] on font "React 钩子 - useInngestSubscription()" at bounding box center [408, 197] width 97 height 7
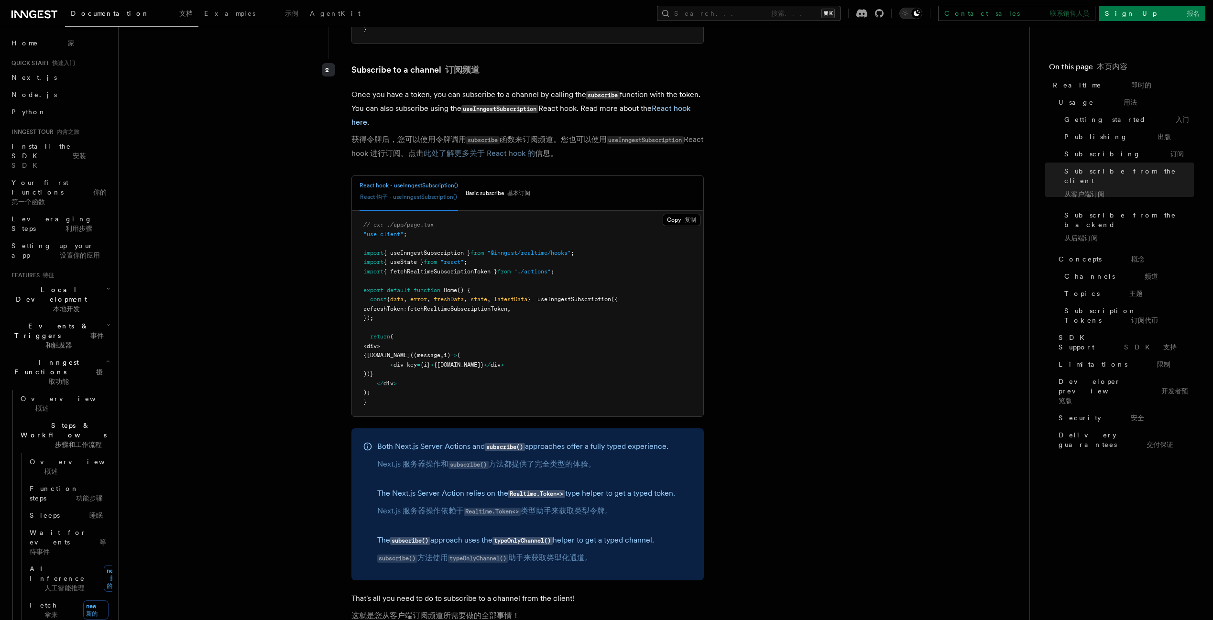
click at [480, 288] on pre "// ex: ./app/page.tsx "use client" ; import { useInngestSubscription } from "@i…" at bounding box center [527, 314] width 351 height 206
click at [435, 305] on span "fetchRealtimeSubscriptionToken" at bounding box center [457, 308] width 100 height 7
click at [475, 176] on button "Basic subscribe 基本订阅" at bounding box center [498, 193] width 65 height 35
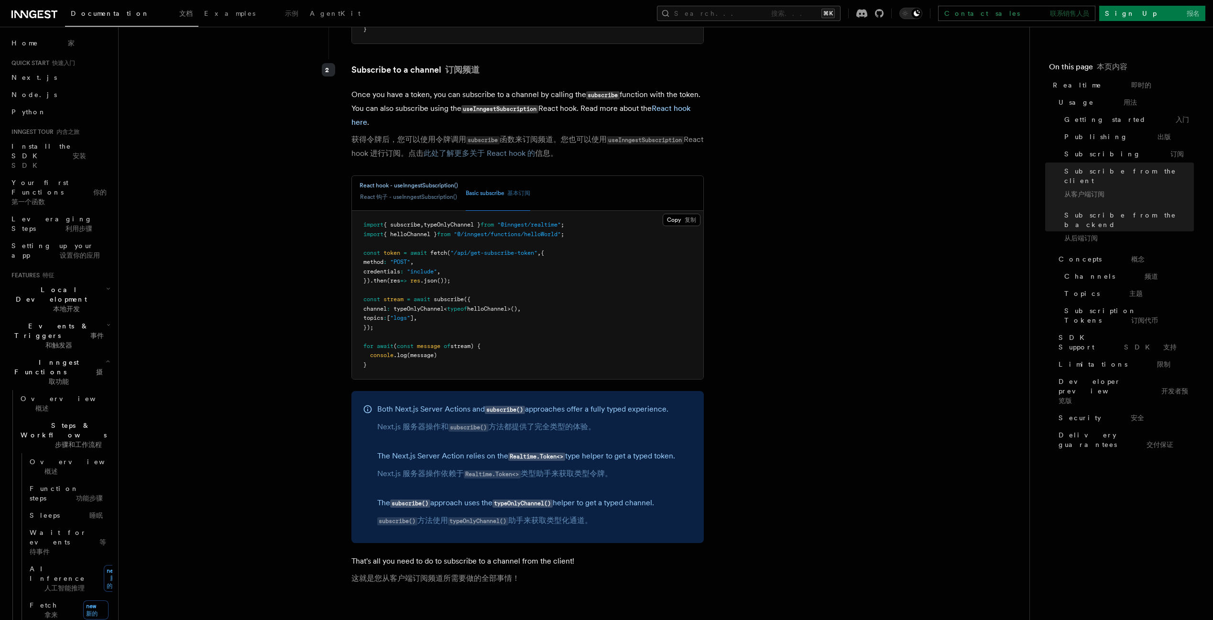
click at [390, 194] on font "React 钩子 - useInngestSubscription()" at bounding box center [408, 197] width 97 height 7
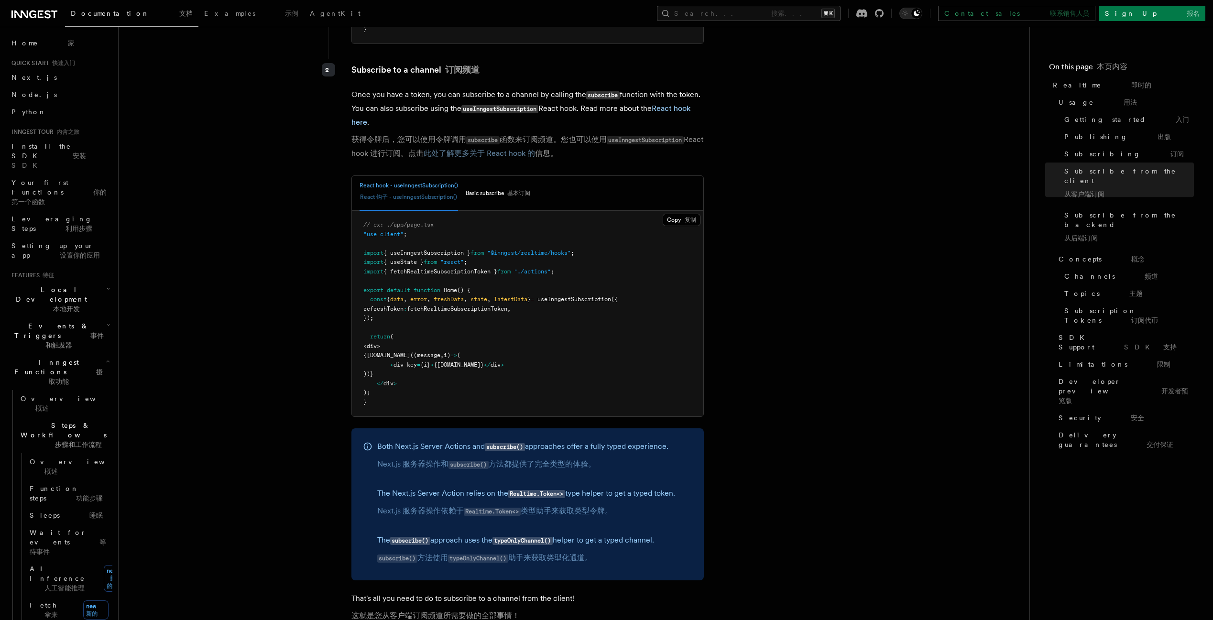
click at [587, 377] on pre "// ex: ./app/page.tsx "use client" ; import { useInngestSubscription } from "@i…" at bounding box center [527, 314] width 351 height 206
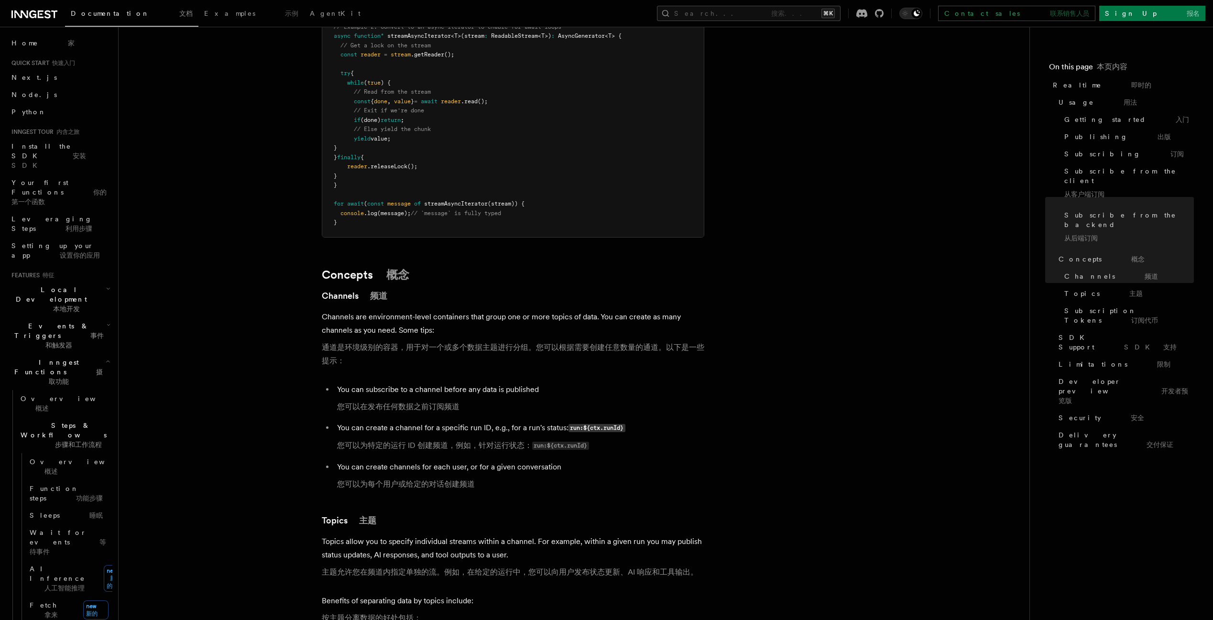
scroll to position [2797, 0]
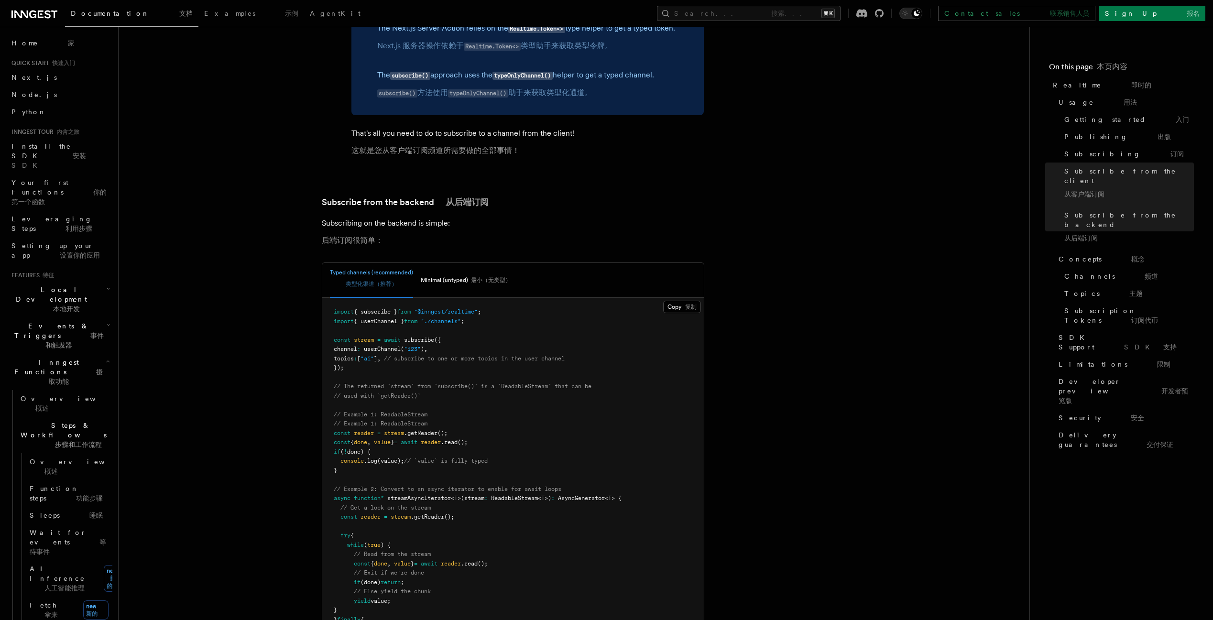
scroll to position [0, 0]
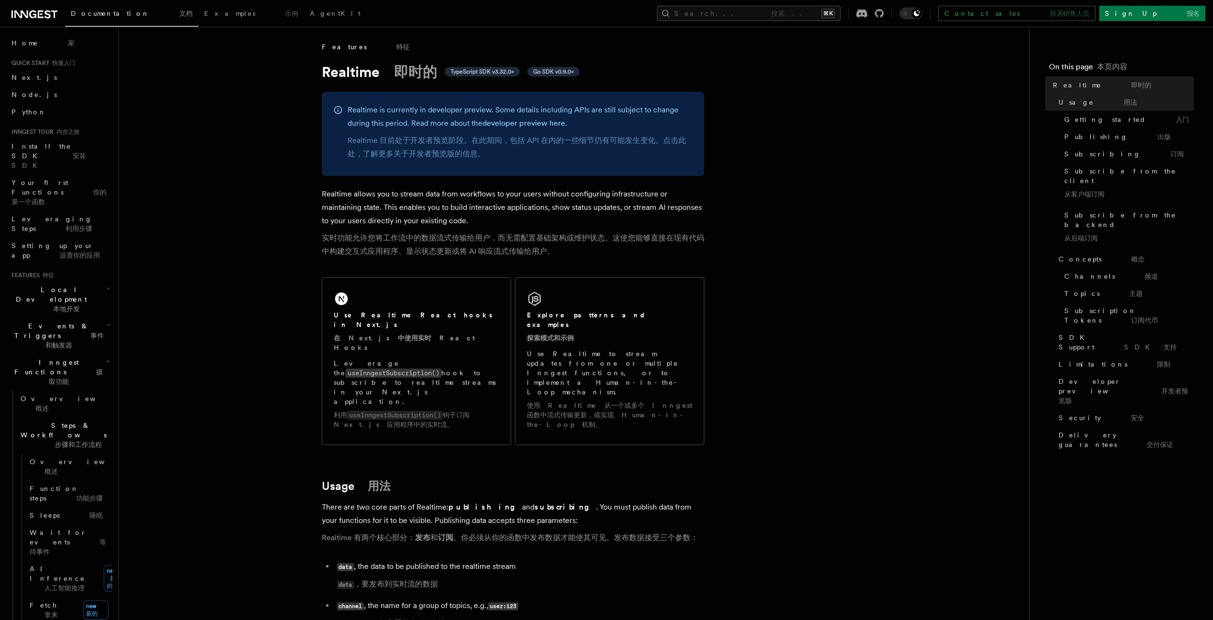
click at [336, 71] on h1 "Realtime 即时的 TypeScript SDK v3.32.0+ Go SDK v0.9.0+" at bounding box center [513, 71] width 382 height 17
copy h1 "Realtime"
click at [44, 357] on span "Inngest Functions 摄取功能" at bounding box center [57, 371] width 98 height 29
click at [89, 390] on h2 "Realtime new 实时 新" at bounding box center [60, 407] width 105 height 34
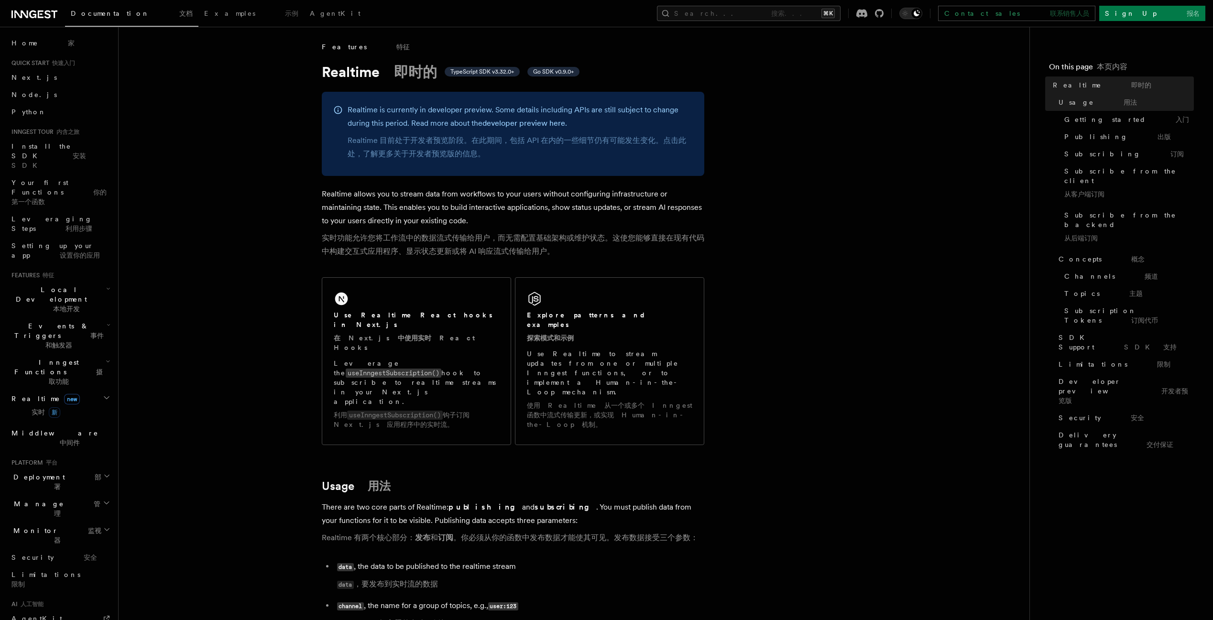
click at [83, 368] on font "摄取功能" at bounding box center [76, 376] width 54 height 17
click at [85, 332] on font "事件和触发器" at bounding box center [74, 340] width 58 height 17
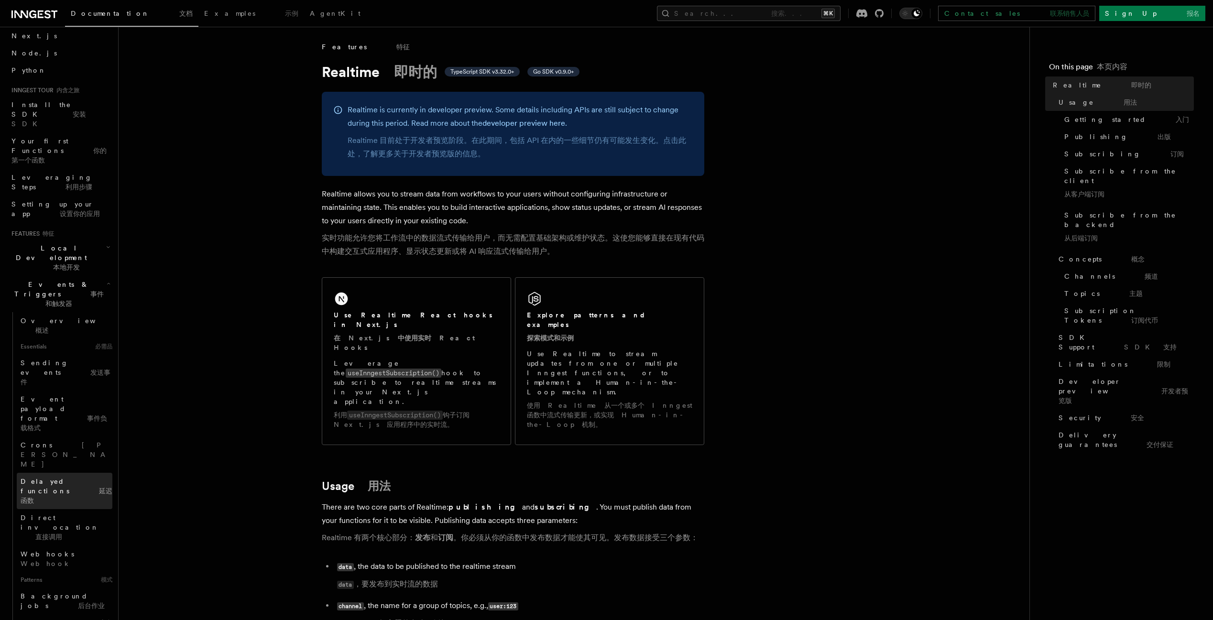
scroll to position [54, 0]
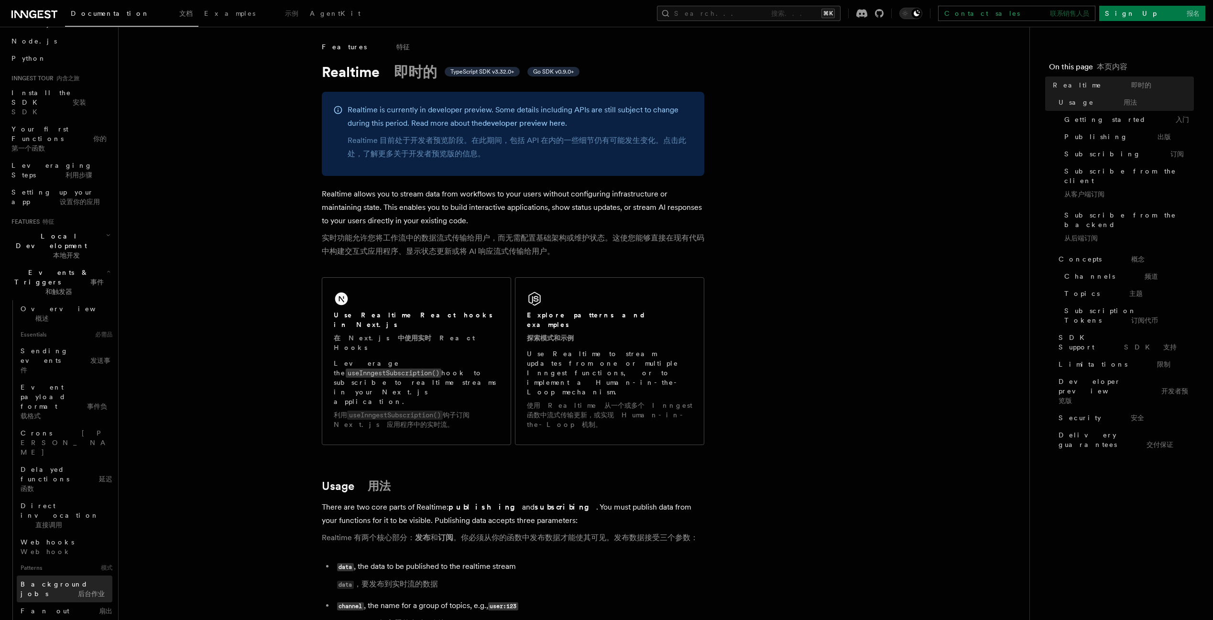
click at [75, 575] on link "Background jobs 后台作业" at bounding box center [65, 588] width 96 height 27
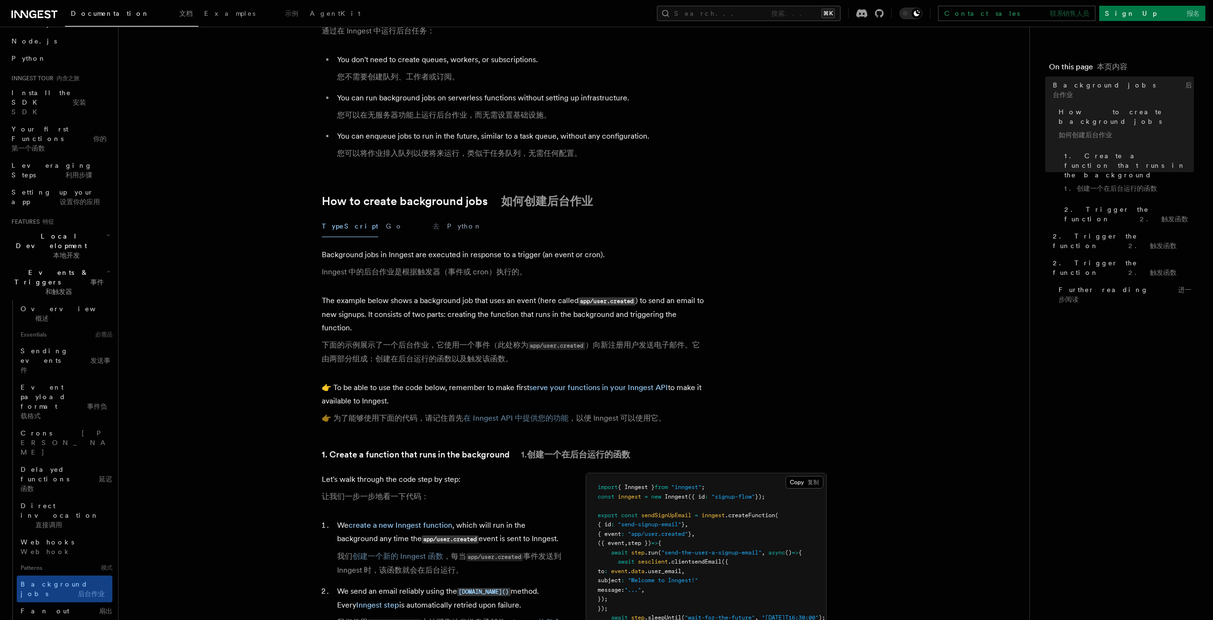
scroll to position [300, 0]
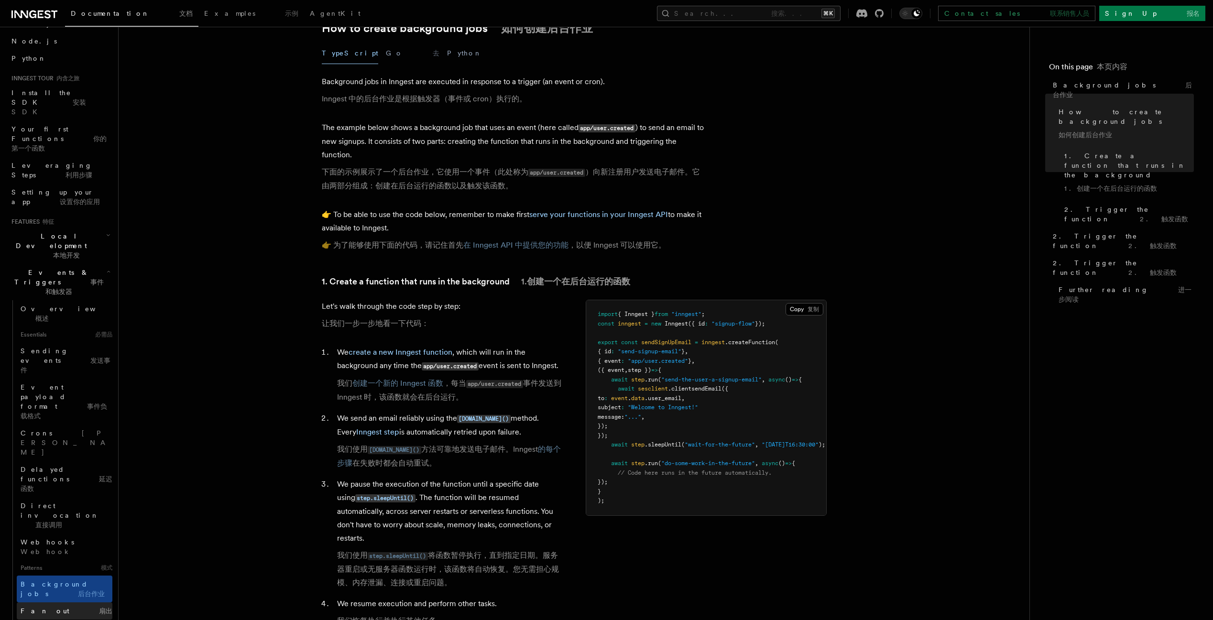
click at [45, 606] on span "Fan out 扇出" at bounding box center [67, 611] width 92 height 10
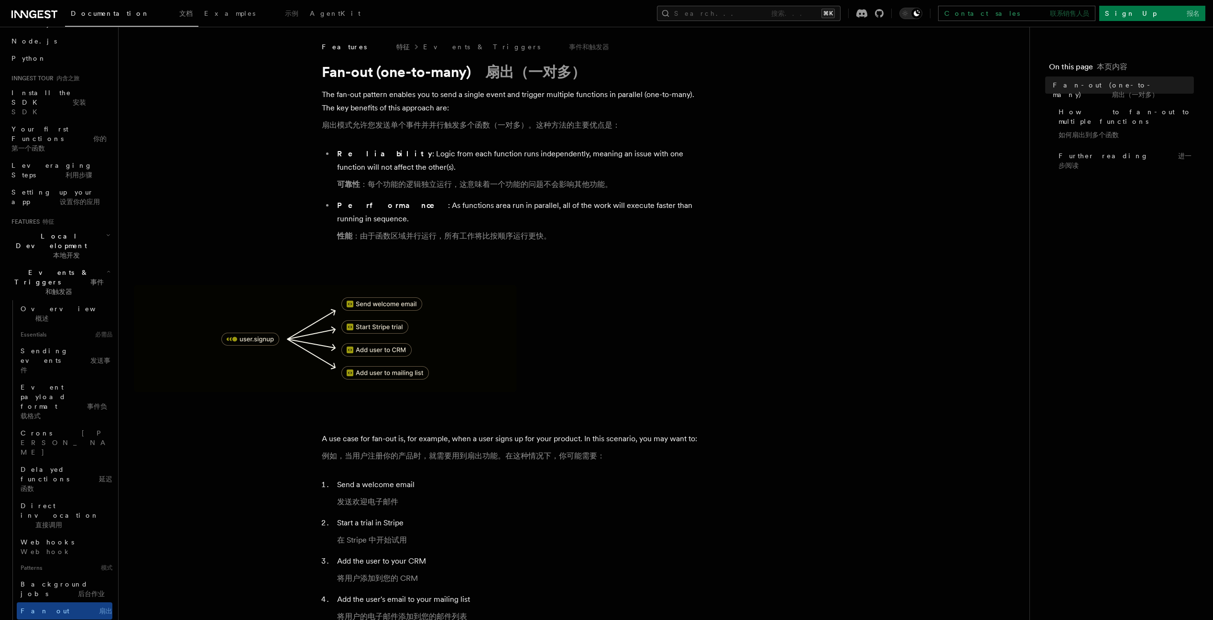
click at [257, 326] on img at bounding box center [325, 338] width 382 height 107
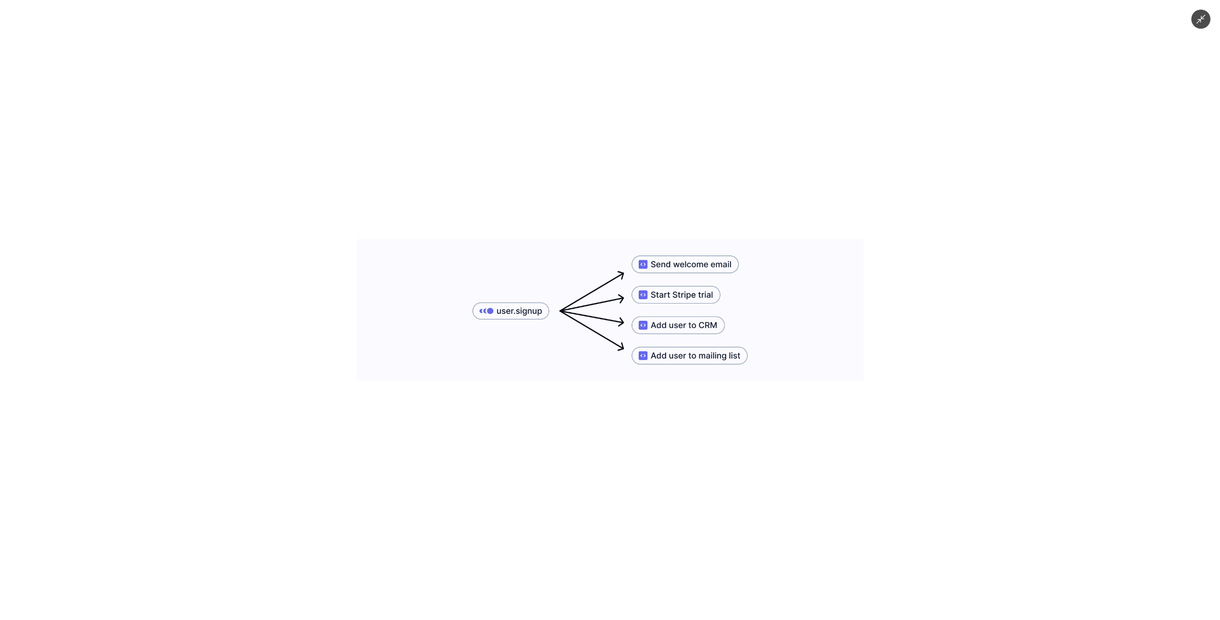
click at [257, 326] on div at bounding box center [610, 310] width 1220 height 620
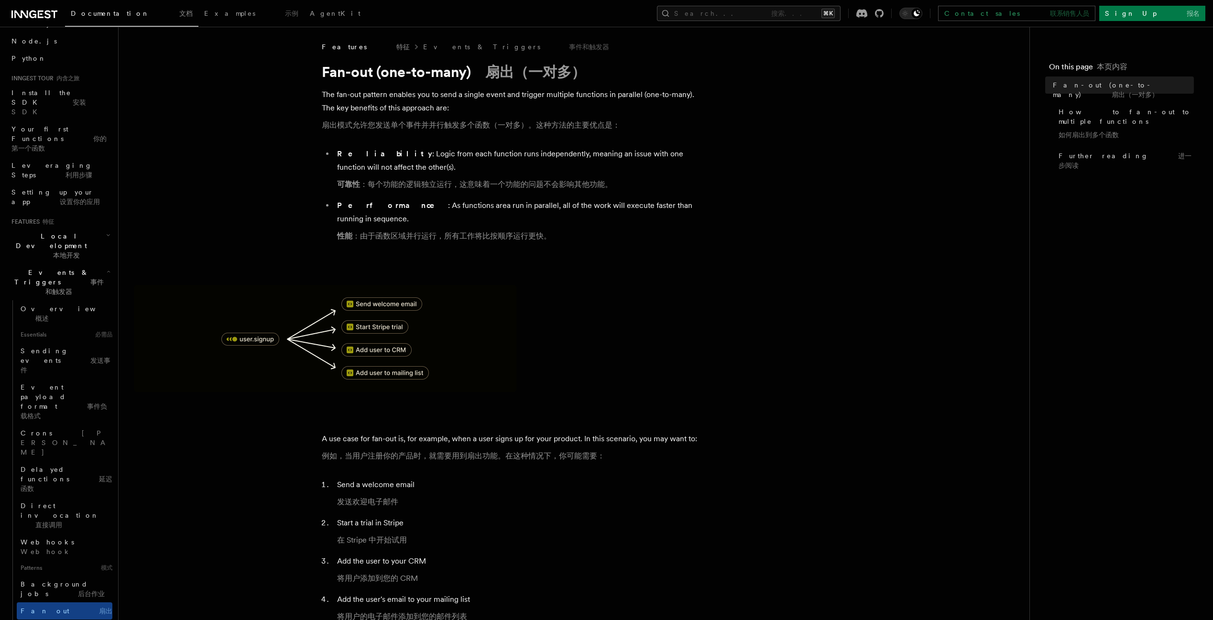
click at [257, 326] on img at bounding box center [325, 338] width 382 height 107
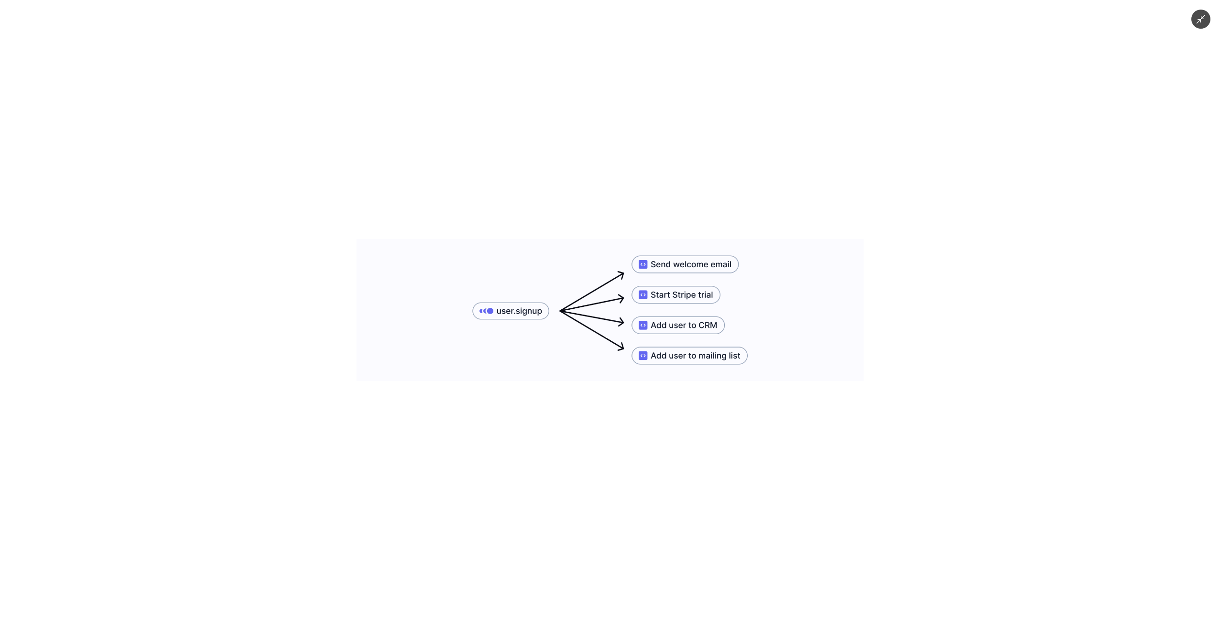
click at [257, 326] on div at bounding box center [610, 310] width 1220 height 620
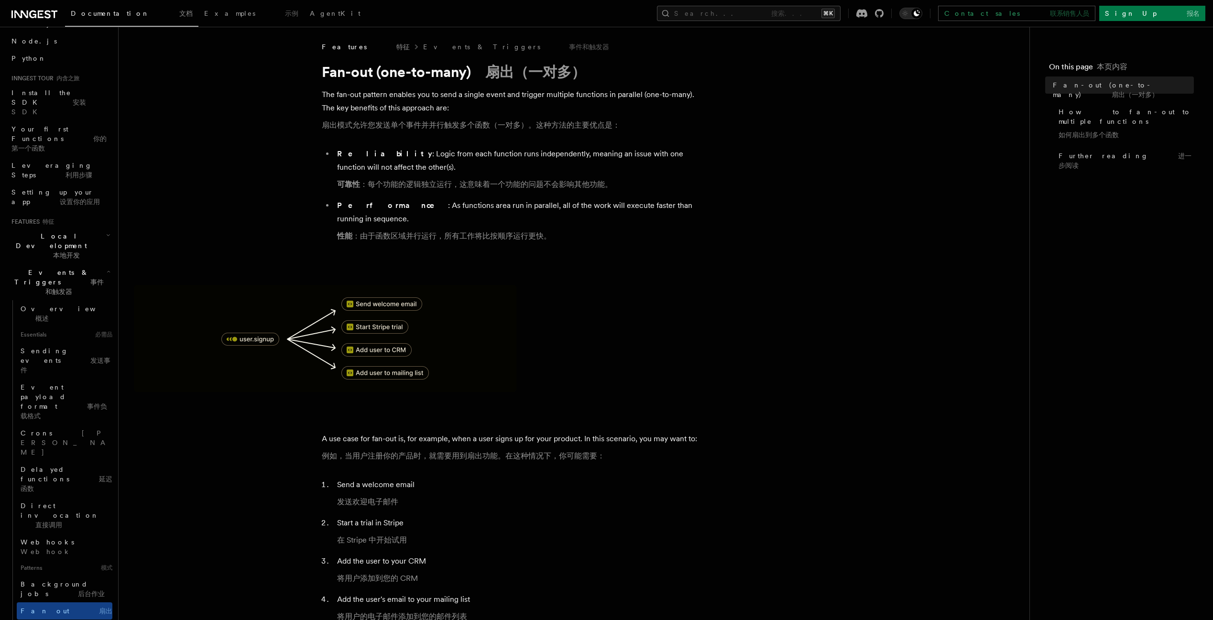
drag, startPoint x: 689, startPoint y: 447, endPoint x: 265, endPoint y: 231, distance: 475.8
click at [645, 478] on li "Send a welcome email 发送欢迎电子邮件" at bounding box center [519, 495] width 370 height 34
click at [377, 315] on img at bounding box center [325, 338] width 382 height 107
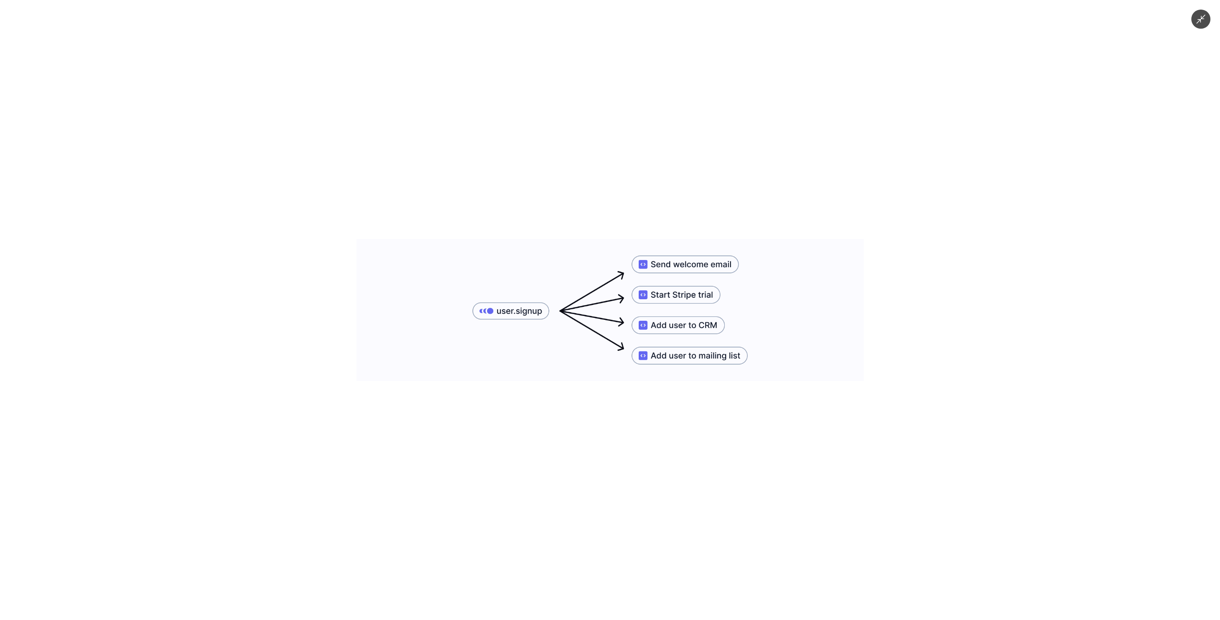
click at [377, 315] on img at bounding box center [610, 310] width 507 height 142
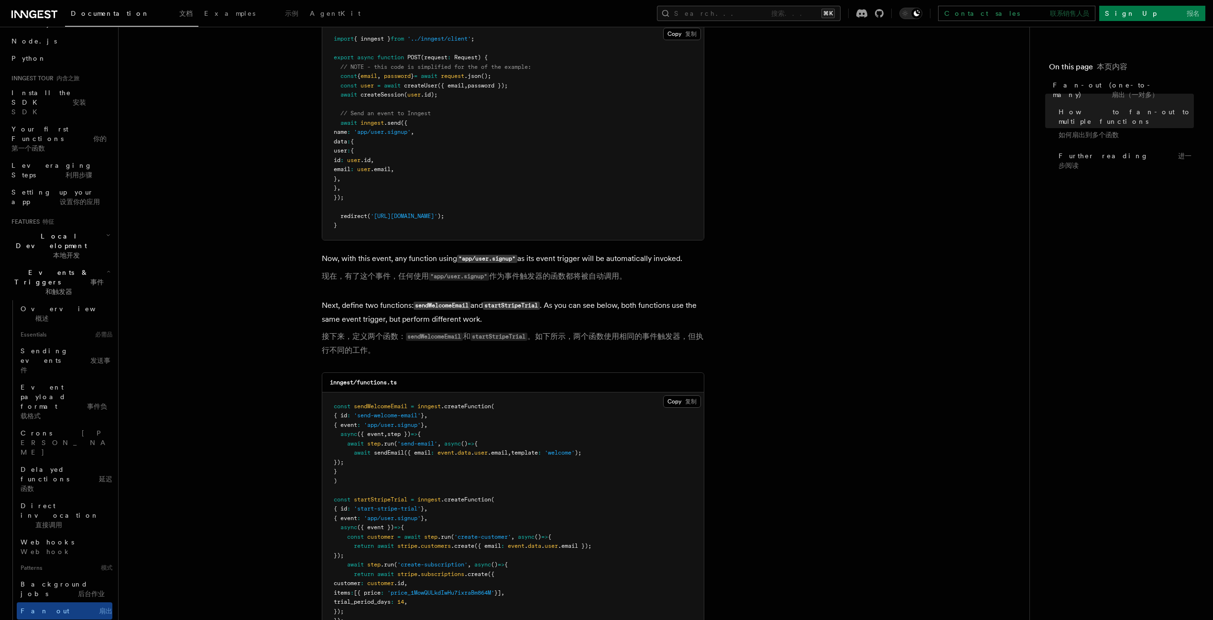
scroll to position [936, 0]
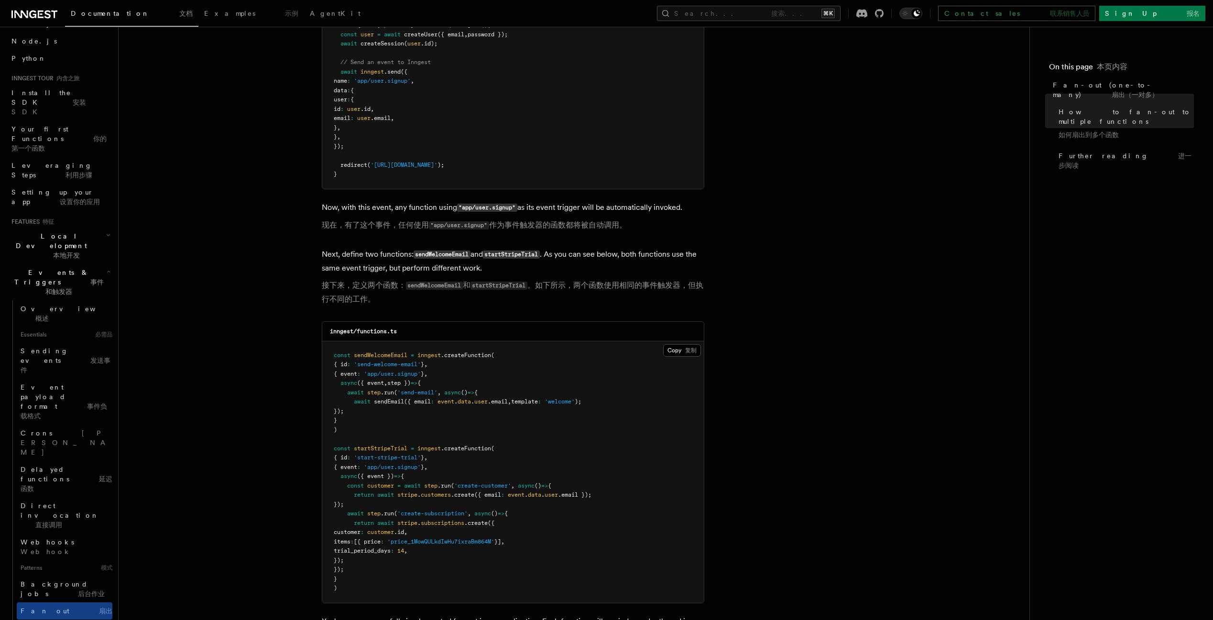
click at [378, 445] on span "startStripeTrial" at bounding box center [381, 448] width 54 height 7
click at [390, 352] on span "sendWelcomeEmail" at bounding box center [381, 355] width 54 height 7
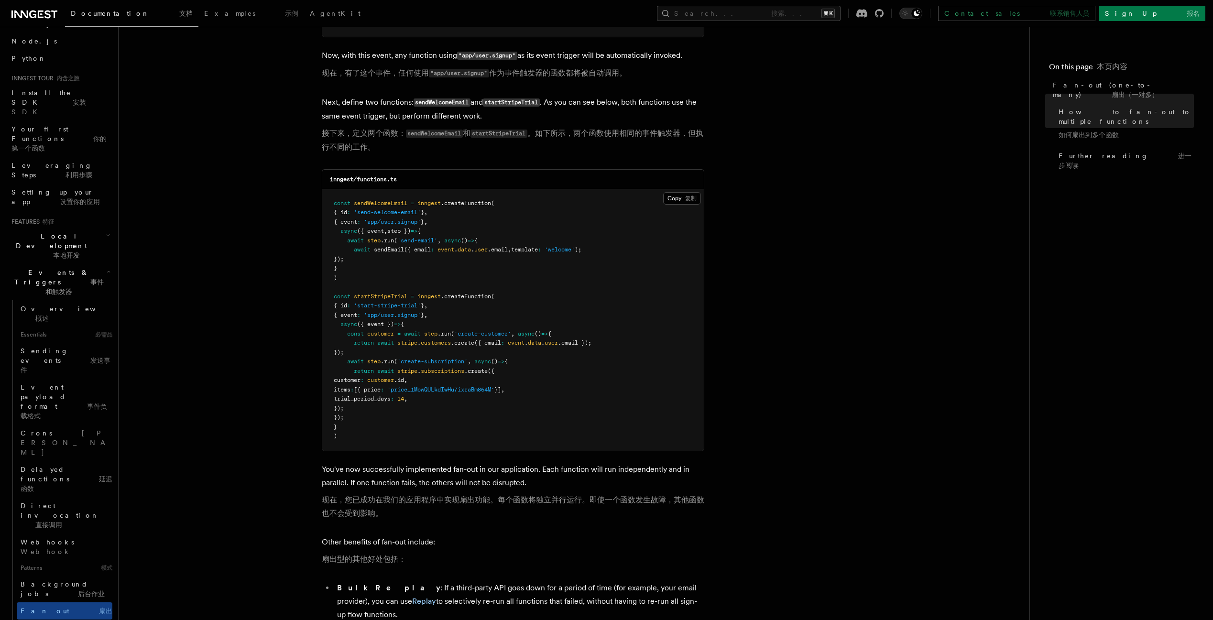
scroll to position [1128, 0]
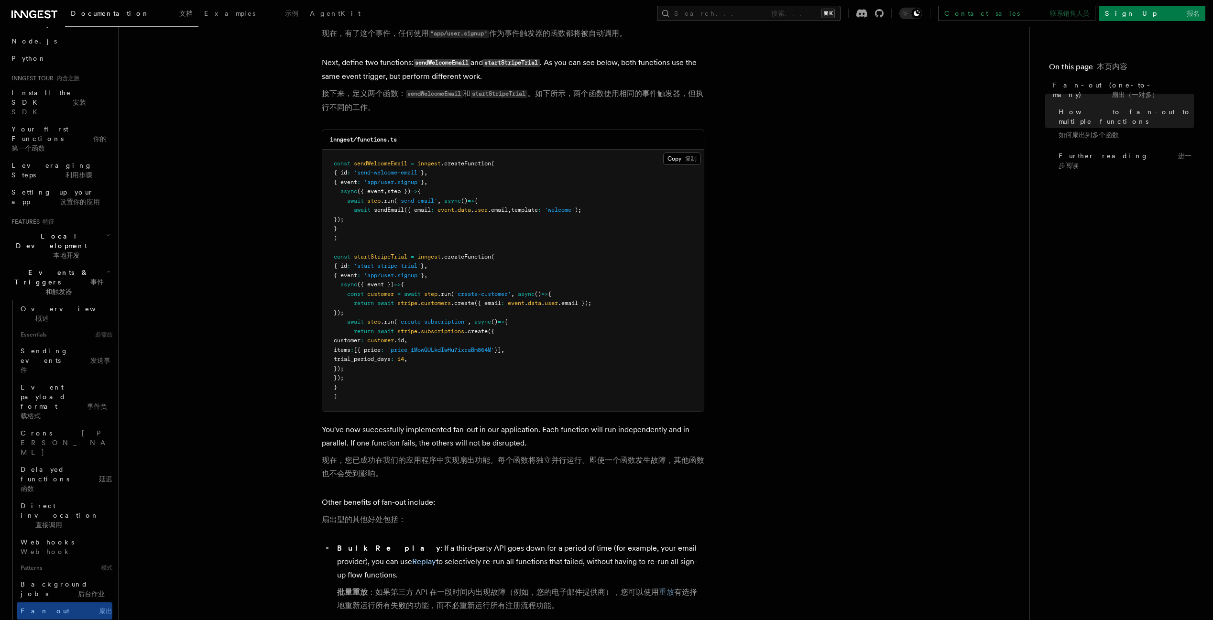
click at [442, 455] on font "现在，您已成功在我们的应用程序中实现扇出功能。每个函数将独立并行运行。即使一个函数发生故障，其他函数也不会受到影响。" at bounding box center [513, 466] width 382 height 22
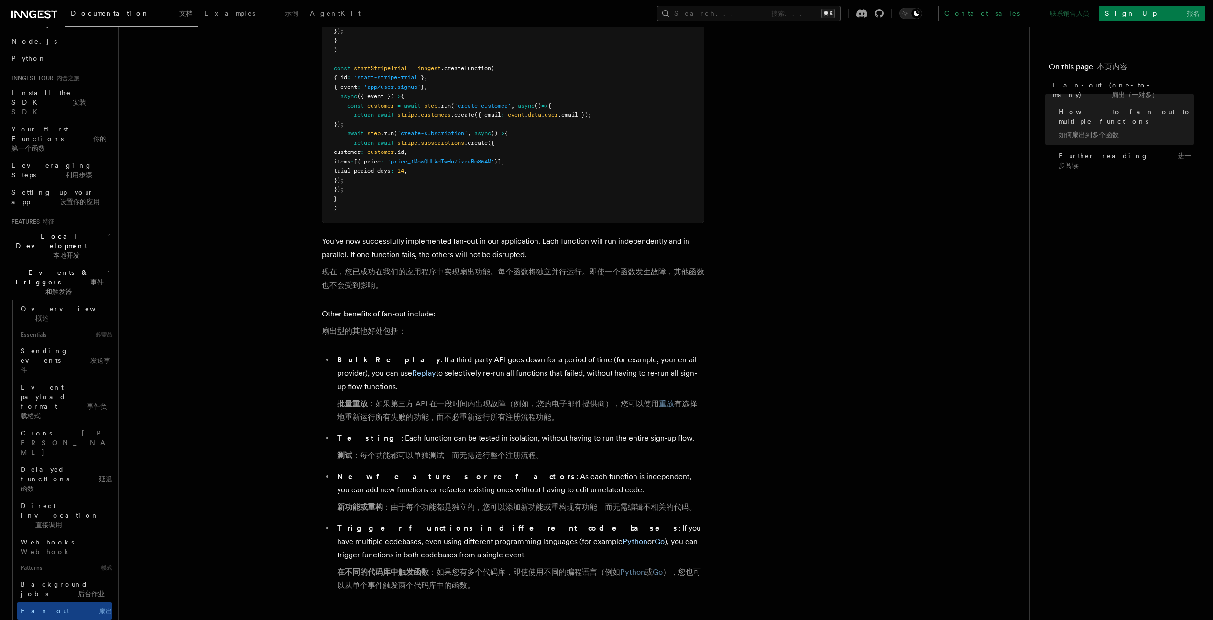
scroll to position [1329, 0]
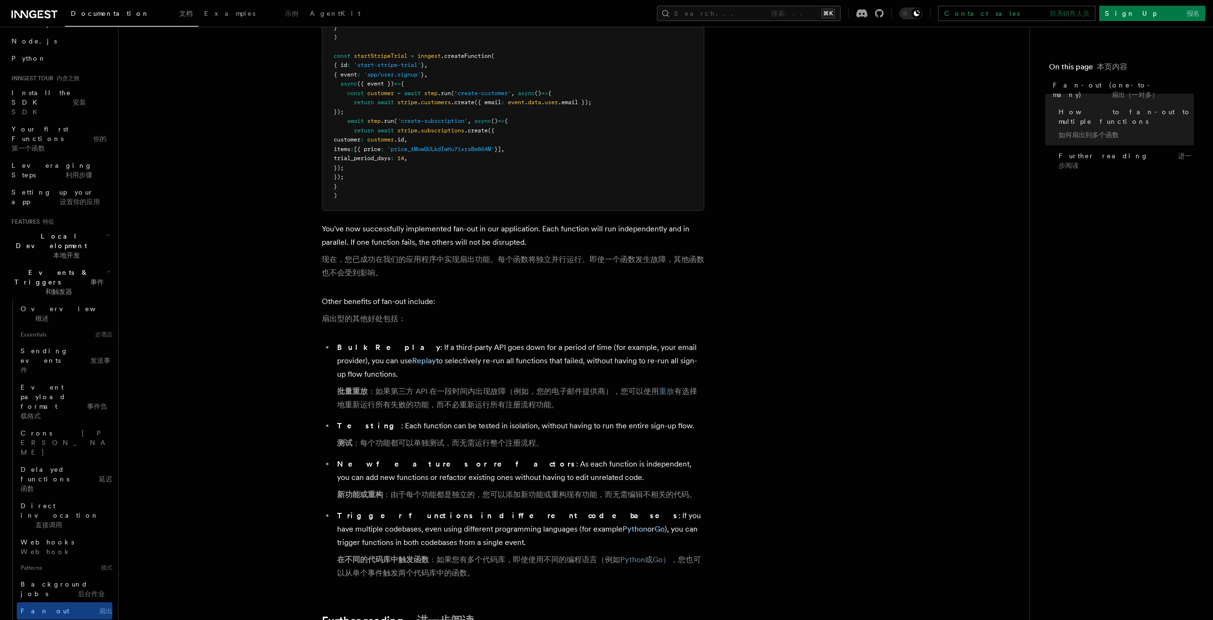
drag, startPoint x: 492, startPoint y: 382, endPoint x: 345, endPoint y: 383, distance: 147.2
click at [345, 385] on font "批量重放 ：如果第三方 API 在一段时间内出现故障（例如，您的电子邮件提供商），您可以使用 重放 有选择地重新运行所有失败的功能，而不必重新运行所有注册流程…" at bounding box center [520, 398] width 367 height 27
drag, startPoint x: 354, startPoint y: 418, endPoint x: 489, endPoint y: 417, distance: 135.3
click at [489, 438] on font "测试 ：每个功能都可以单独测试，而无需运行整个注册流程。" at bounding box center [440, 442] width 206 height 9
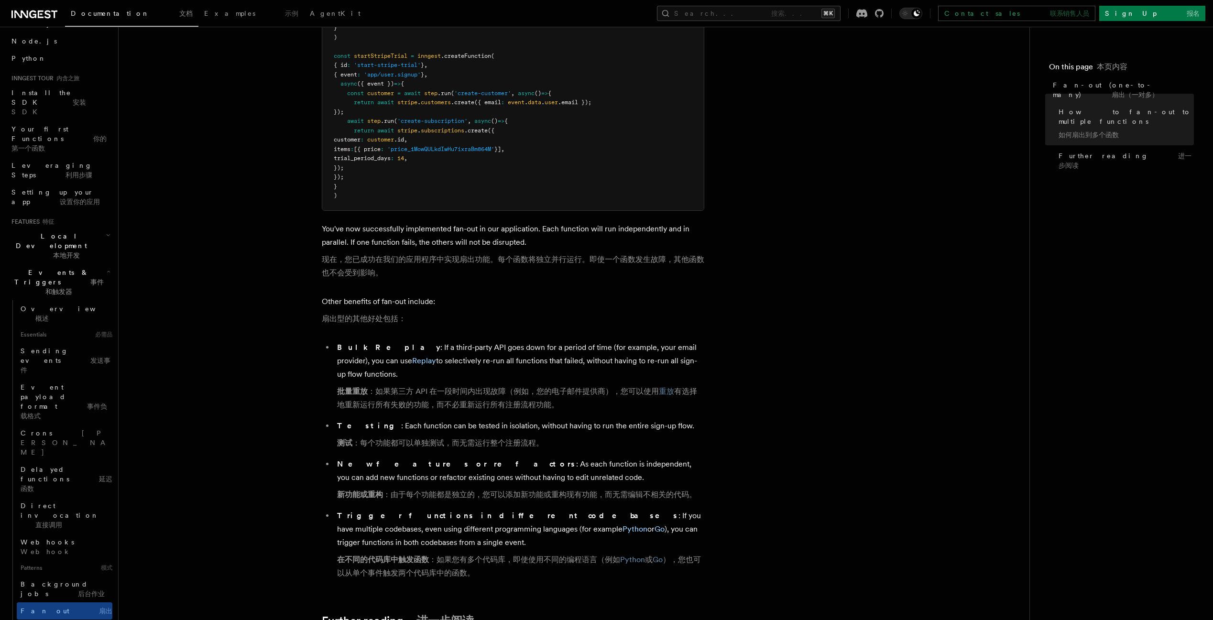
click at [489, 438] on font "测试 ：每个功能都可以单独测试，而无需运行整个注册流程。" at bounding box center [440, 442] width 206 height 9
drag, startPoint x: 535, startPoint y: 415, endPoint x: 332, endPoint y: 419, distance: 203.6
click at [332, 419] on ul "Bulk Replay : If a third-party API goes down for a period of time (for example,…" at bounding box center [513, 462] width 382 height 243
drag, startPoint x: 332, startPoint y: 419, endPoint x: 409, endPoint y: 427, distance: 77.4
click at [332, 419] on ul "Bulk Replay : If a third-party API goes down for a period of time (for example,…" at bounding box center [513, 462] width 382 height 243
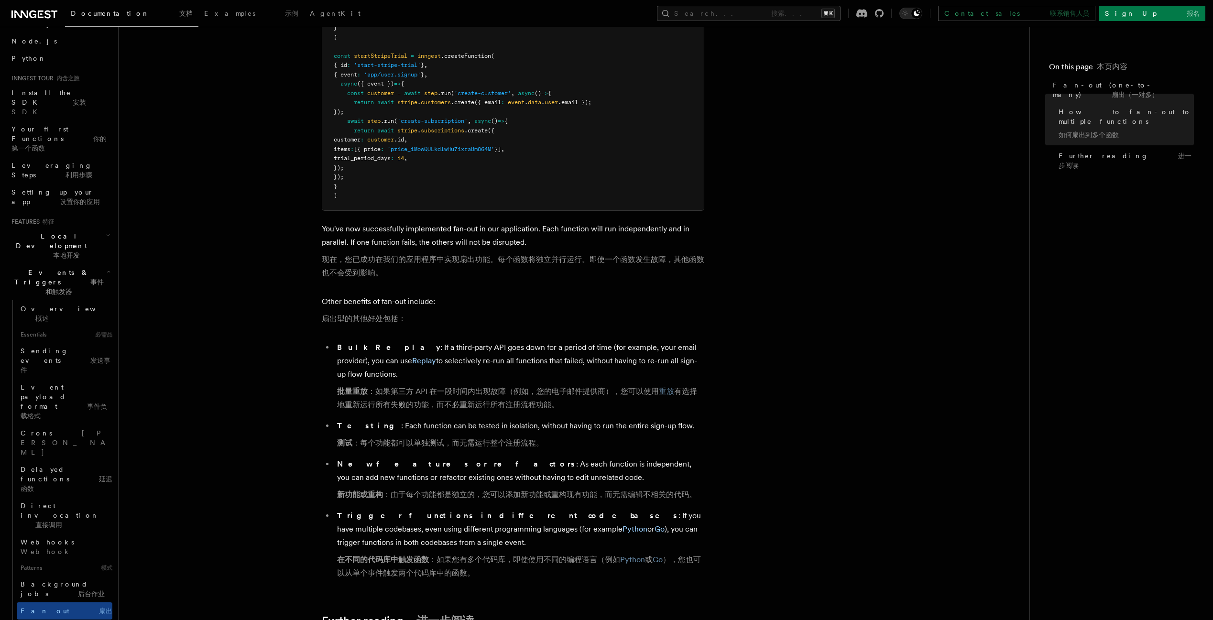
drag, startPoint x: 354, startPoint y: 465, endPoint x: 679, endPoint y: 466, distance: 325.0
click at [679, 490] on font "新功能或重构 ：由于每个功能都是独立的，您可以添加新功能或重构现有功能，而无需编辑不相关的代码。" at bounding box center [516, 494] width 359 height 9
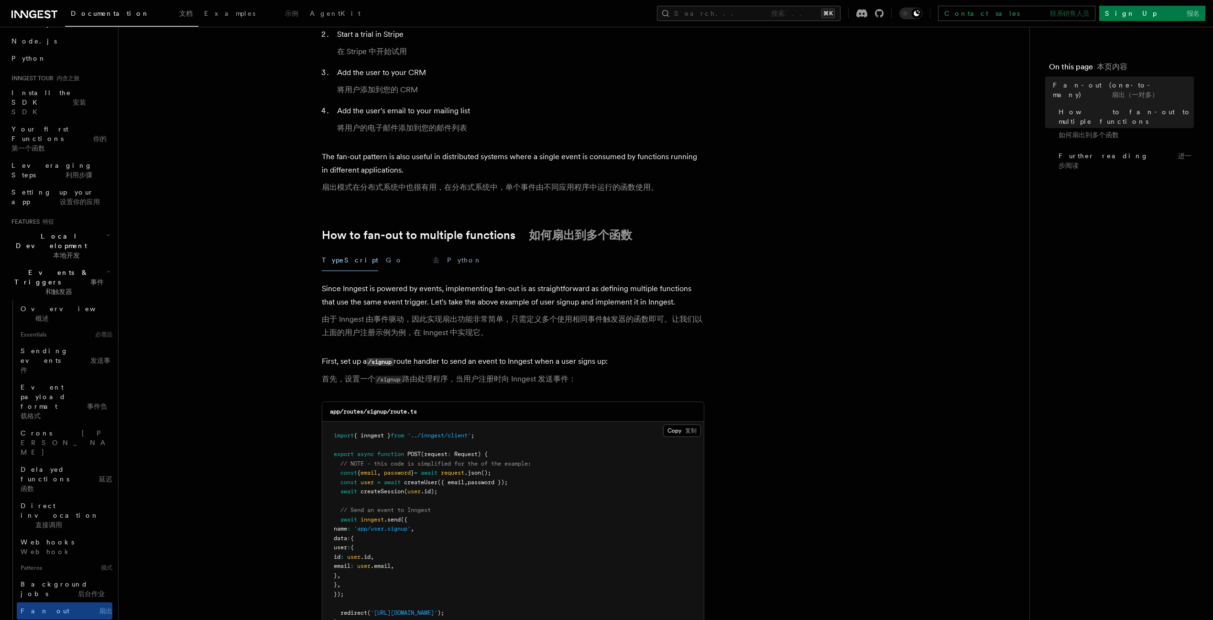
scroll to position [0, 0]
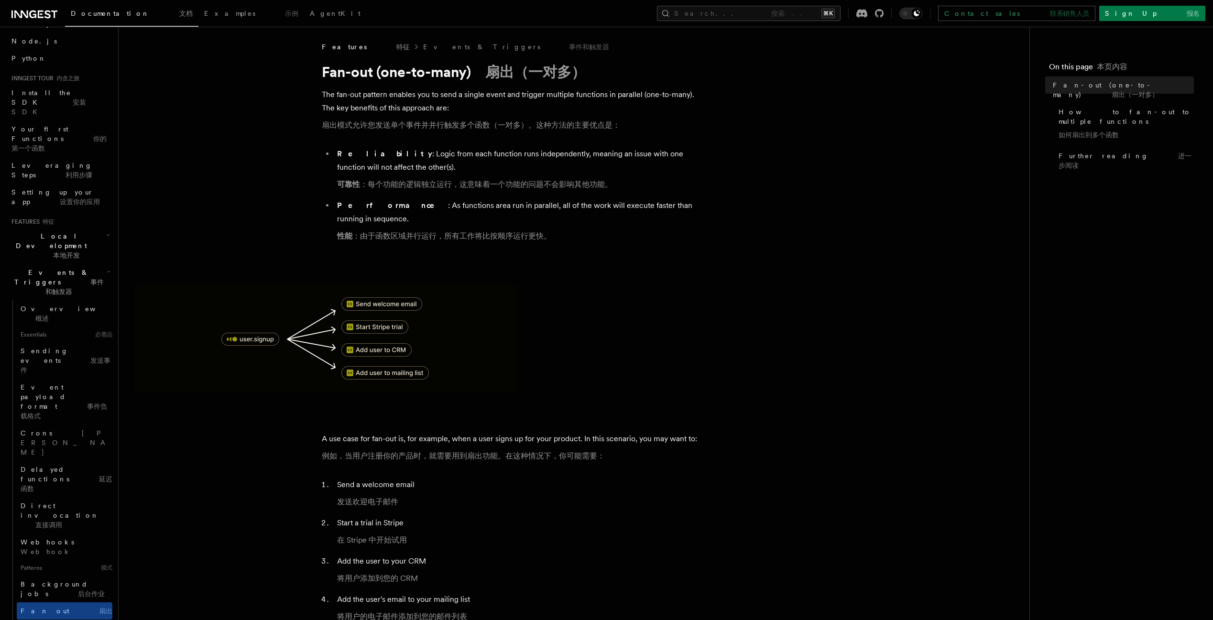
drag, startPoint x: 319, startPoint y: 73, endPoint x: 389, endPoint y: 71, distance: 70.3
copy h1 "Fan-out"
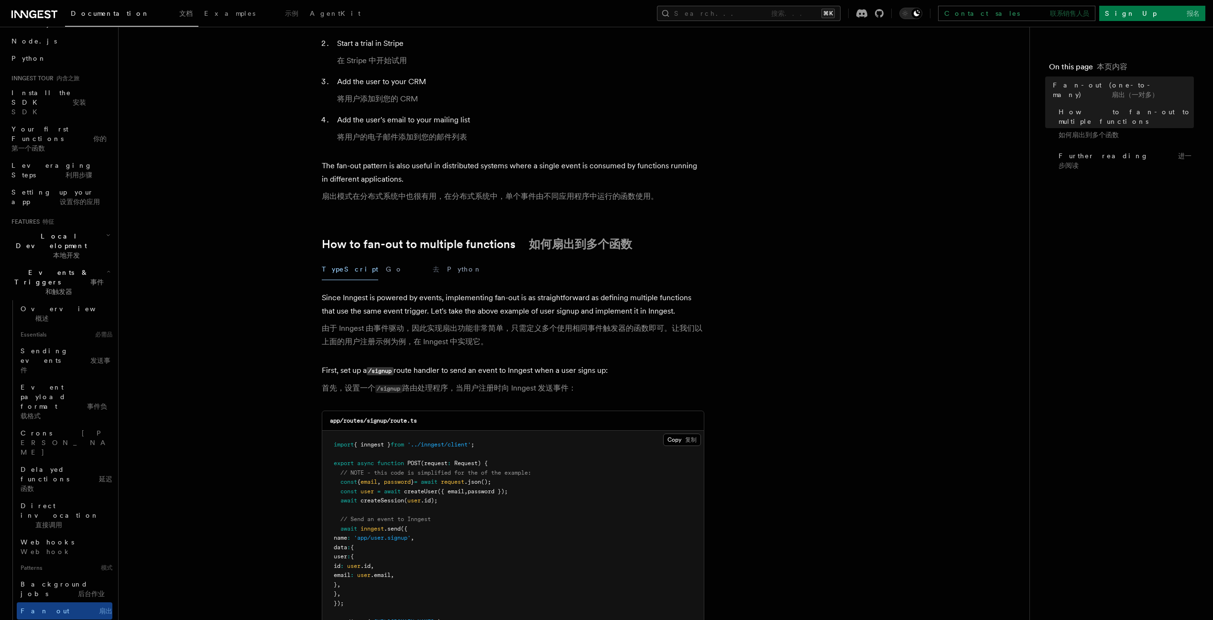
scroll to position [844, 0]
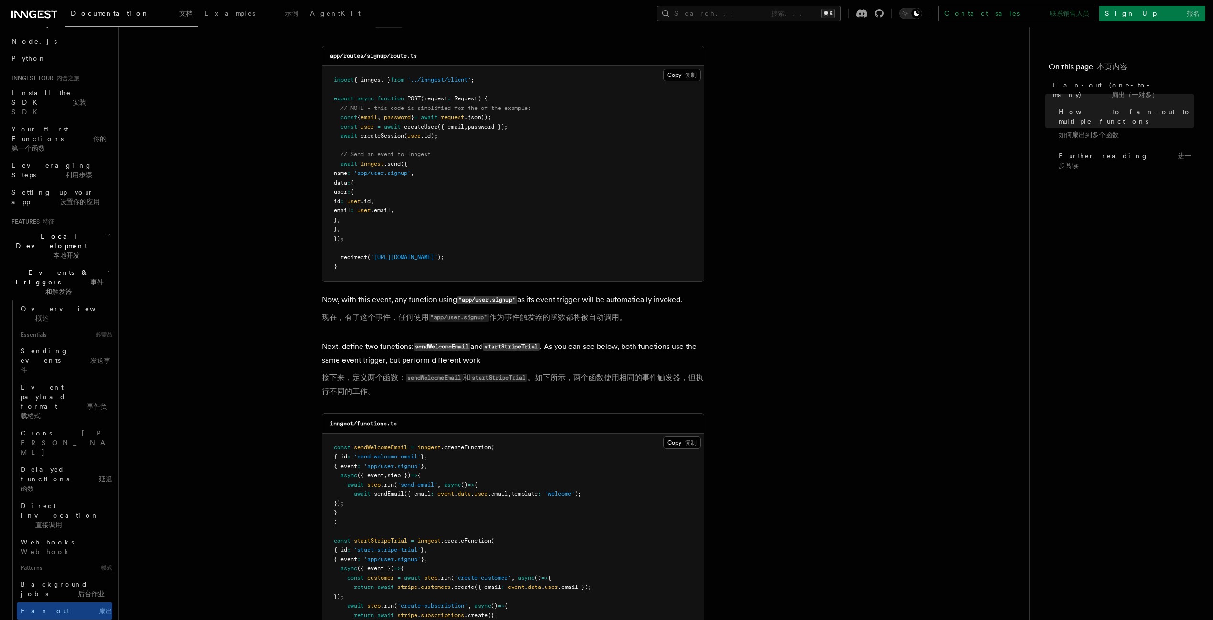
drag, startPoint x: 360, startPoint y: 150, endPoint x: 402, endPoint y: 149, distance: 42.1
click at [402, 161] on span "await inngest .send ({" at bounding box center [371, 164] width 74 height 7
copy span "inngest .send"
click at [813, 377] on article "Features 特征 Events & Triggers 事件和触发器 Fan-out (one-to-many) 扇出（一对多） The fan-out …" at bounding box center [574, 297] width 880 height 2199
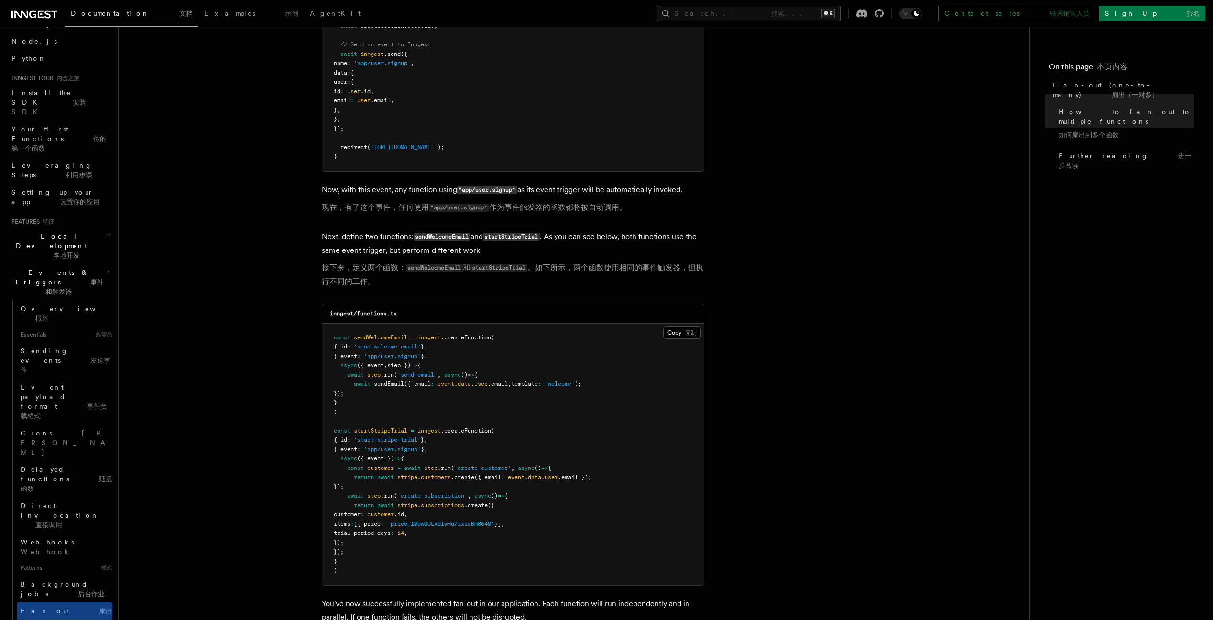
scroll to position [1011, 0]
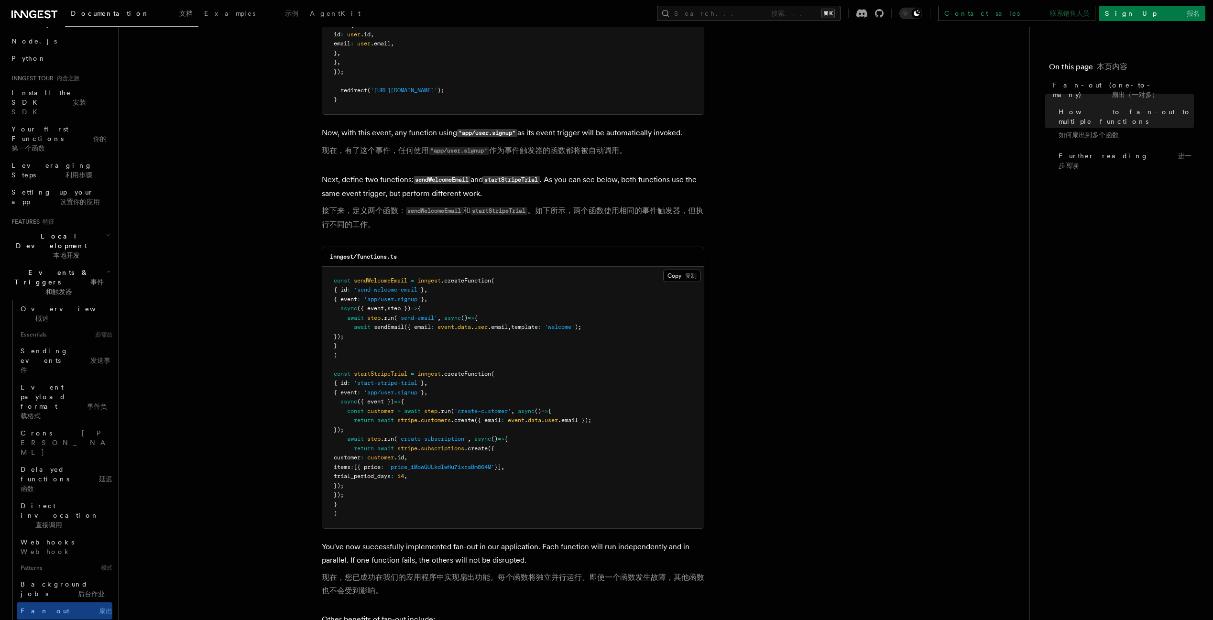
click at [189, 329] on article "Features 特征 Events & Triggers 事件和触发器 Fan-out (one-to-many) 扇出（一对多） The fan-out …" at bounding box center [574, 130] width 880 height 2199
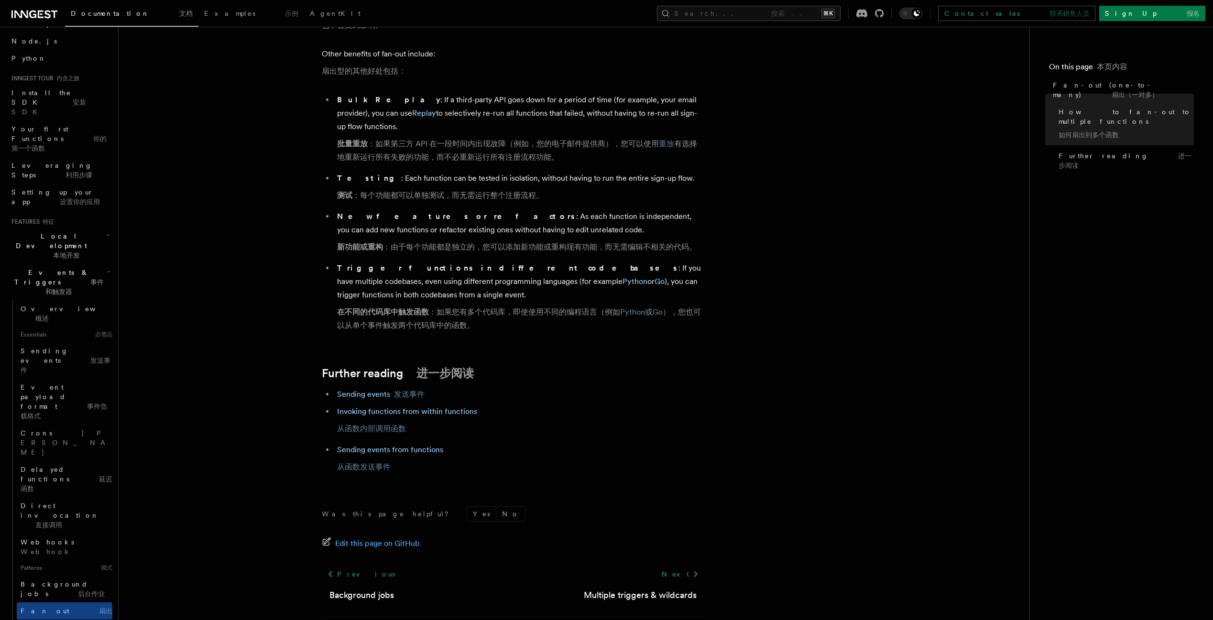
scroll to position [1581, 0]
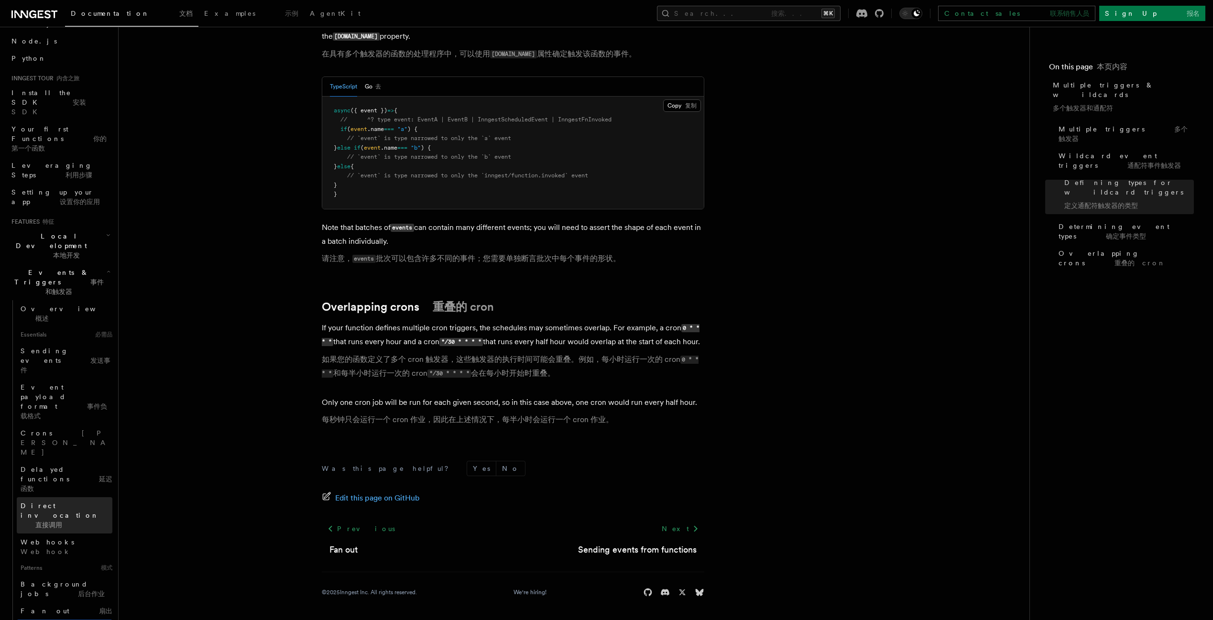
scroll to position [142, 0]
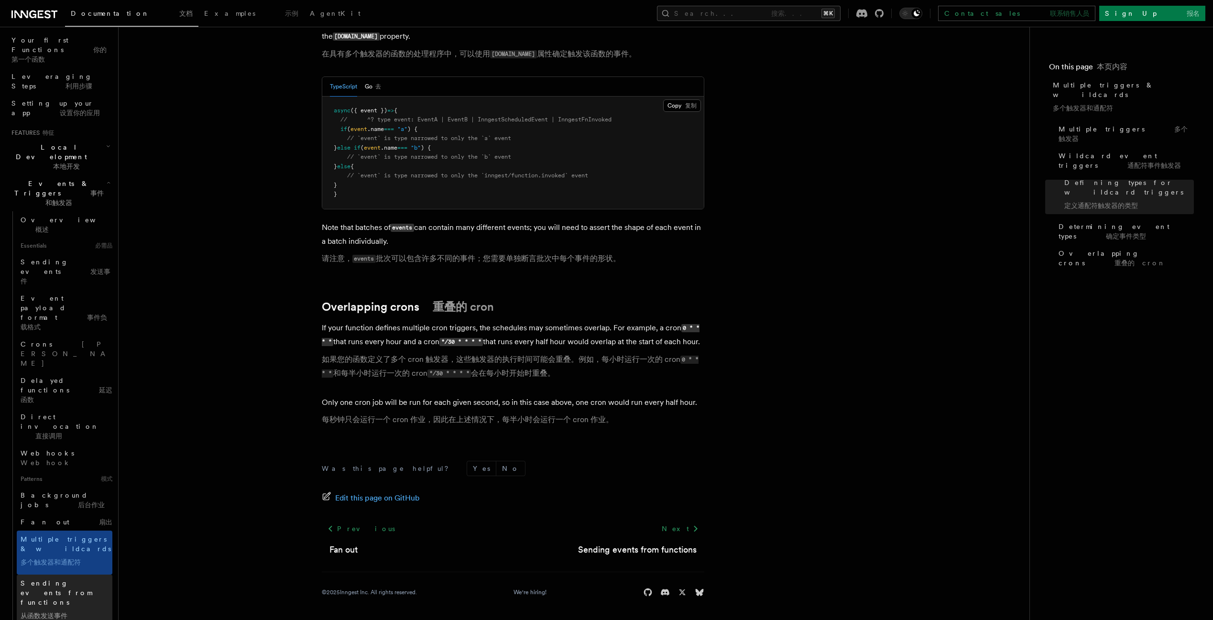
click at [65, 578] on span "Sending events from functions 从函数发送事件" at bounding box center [67, 601] width 92 height 46
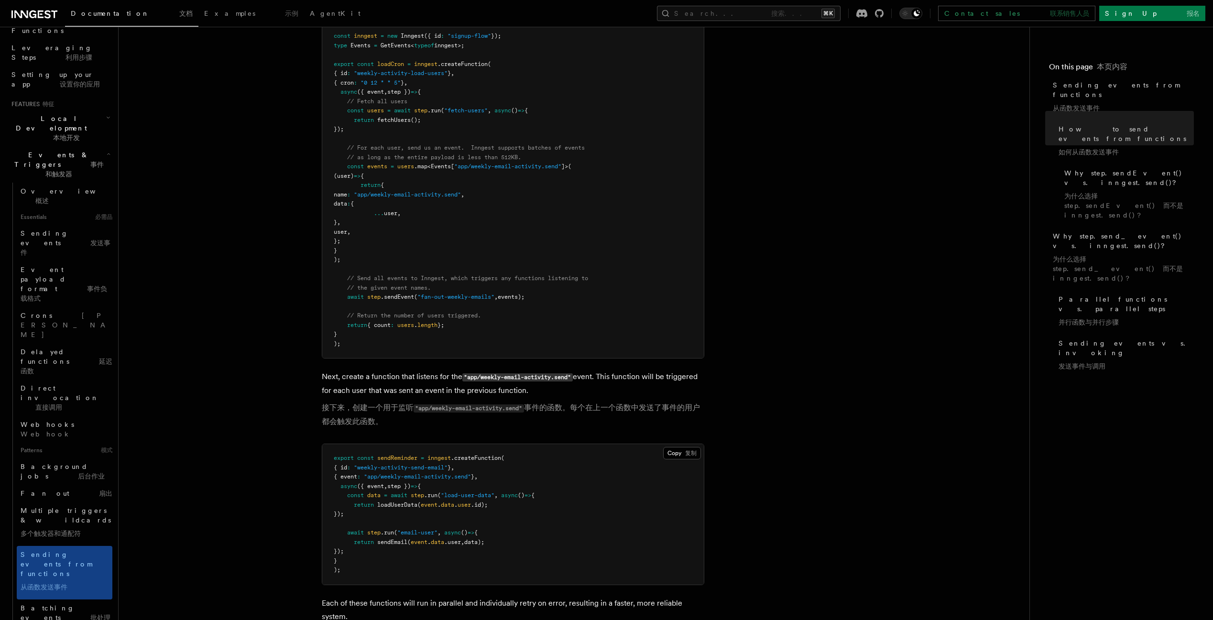
scroll to position [492, 0]
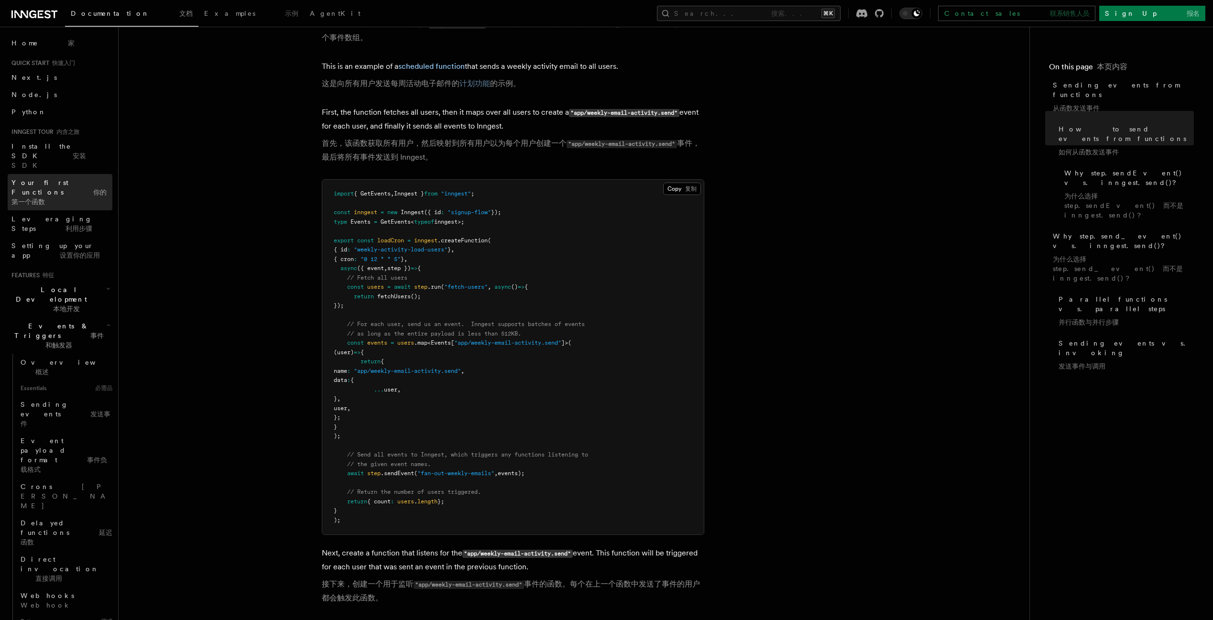
scroll to position [0, 0]
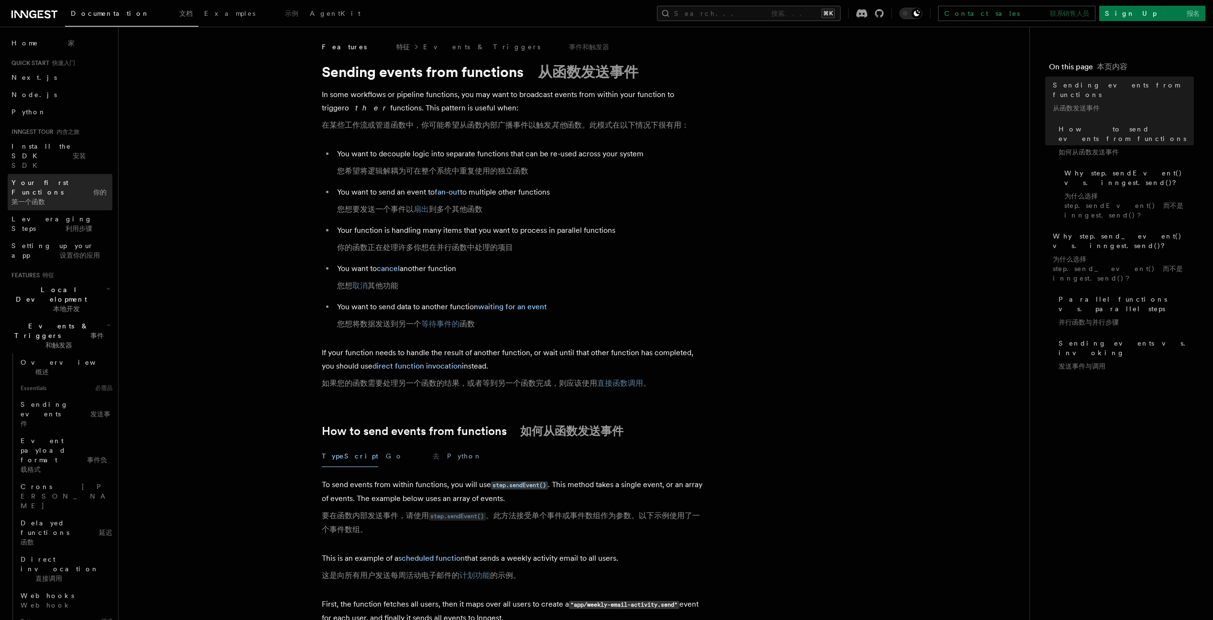
click at [54, 178] on span "Your first Functions 你的第一个函数" at bounding box center [61, 192] width 101 height 29
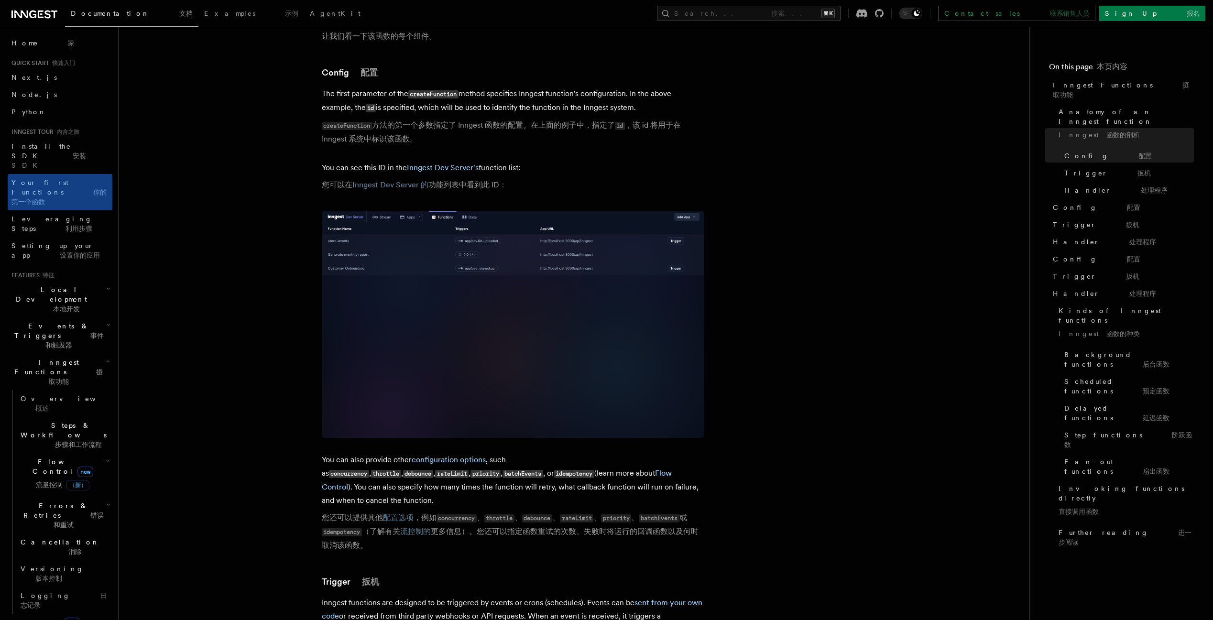
scroll to position [158, 0]
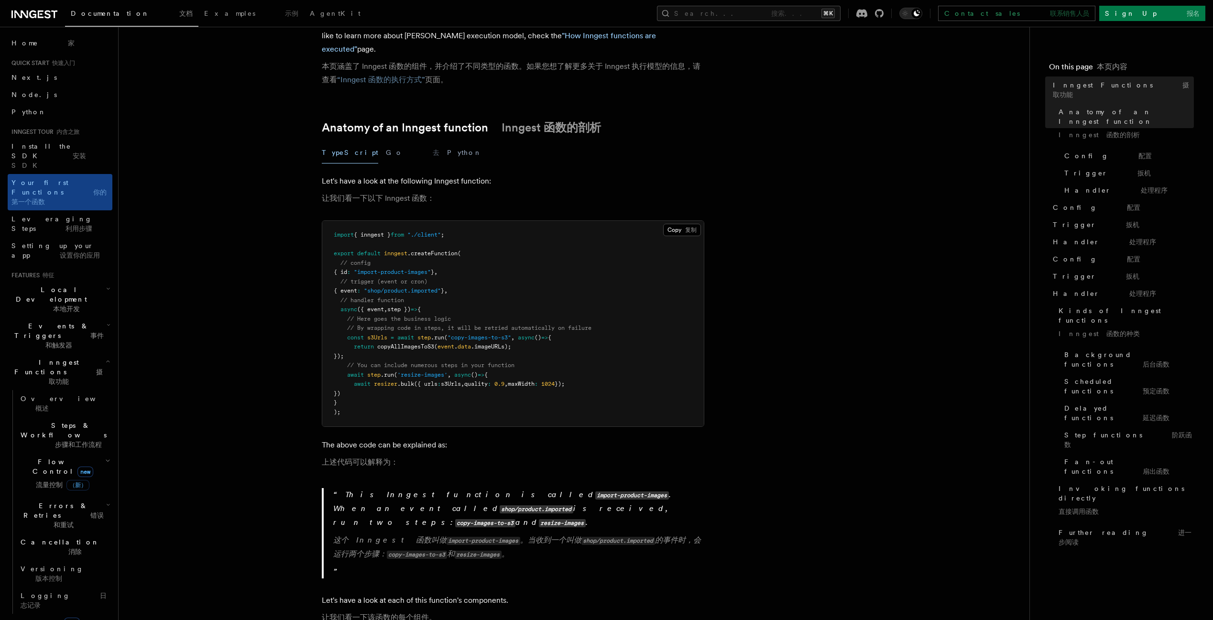
drag, startPoint x: 494, startPoint y: 314, endPoint x: 726, endPoint y: 325, distance: 232.5
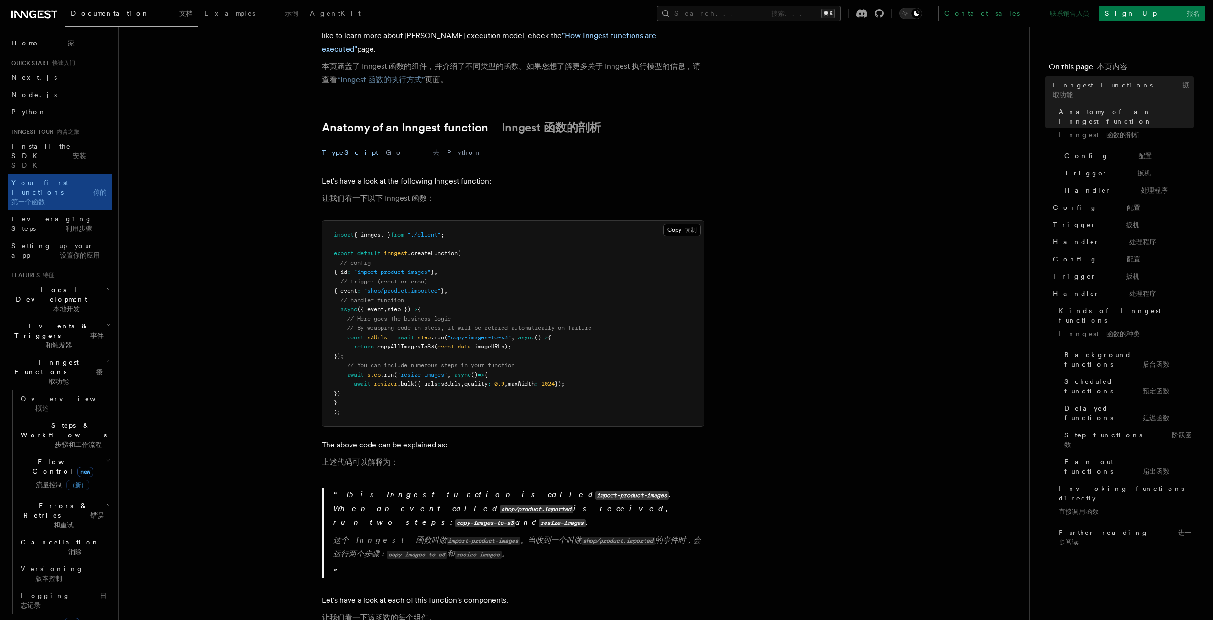
drag, startPoint x: 367, startPoint y: 345, endPoint x: 313, endPoint y: 327, distance: 56.8
click at [506, 338] on pre "import { inngest } from "./client" ; export default inngest .createFunction ( /…" at bounding box center [512, 324] width 381 height 206
click at [433, 362] on span "// You can include numerous steps in your function" at bounding box center [430, 365] width 167 height 7
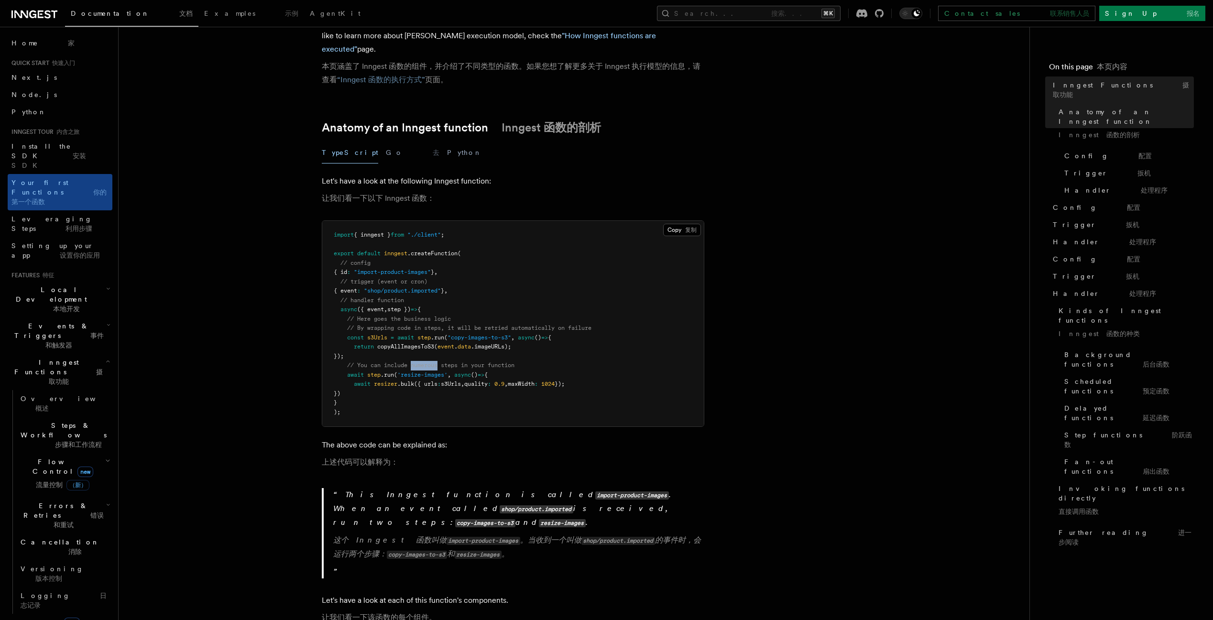
copy span "numerous"
click at [462, 371] on span "async" at bounding box center [462, 374] width 17 height 7
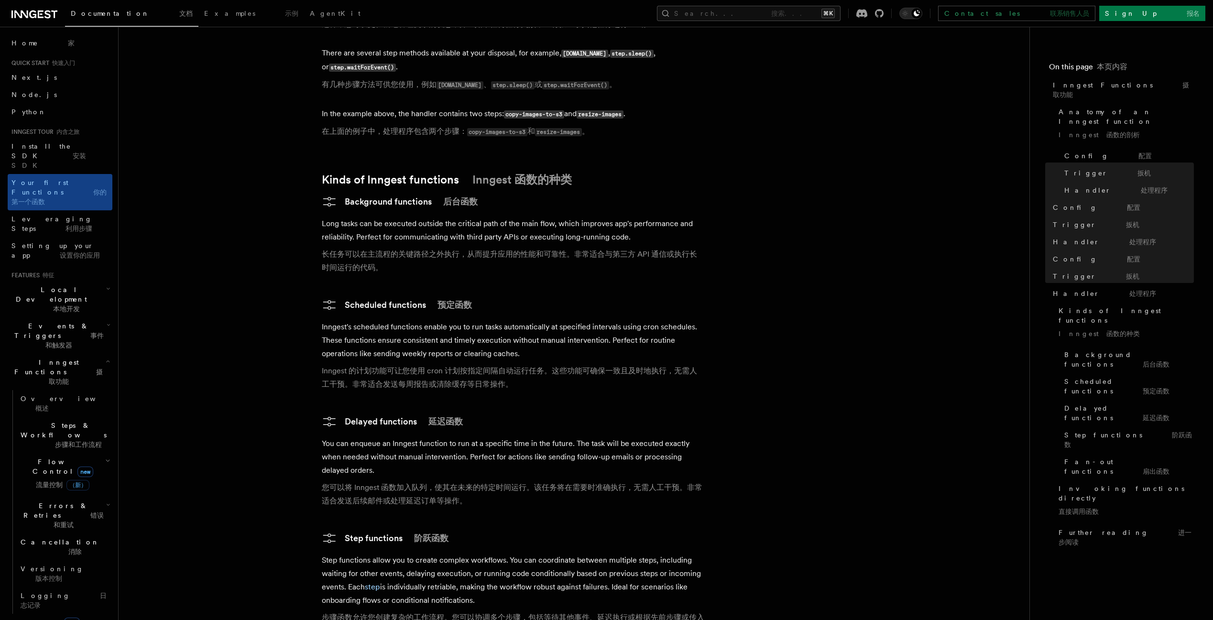
scroll to position [2065, 0]
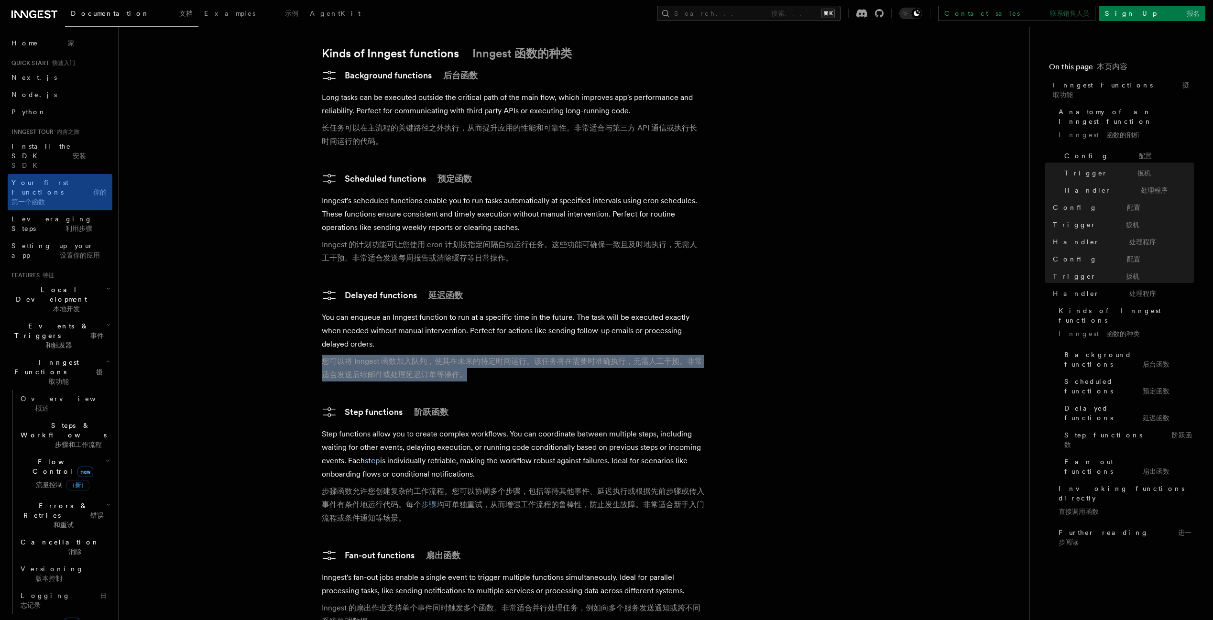
drag, startPoint x: 555, startPoint y: 332, endPoint x: 282, endPoint y: 330, distance: 272.4
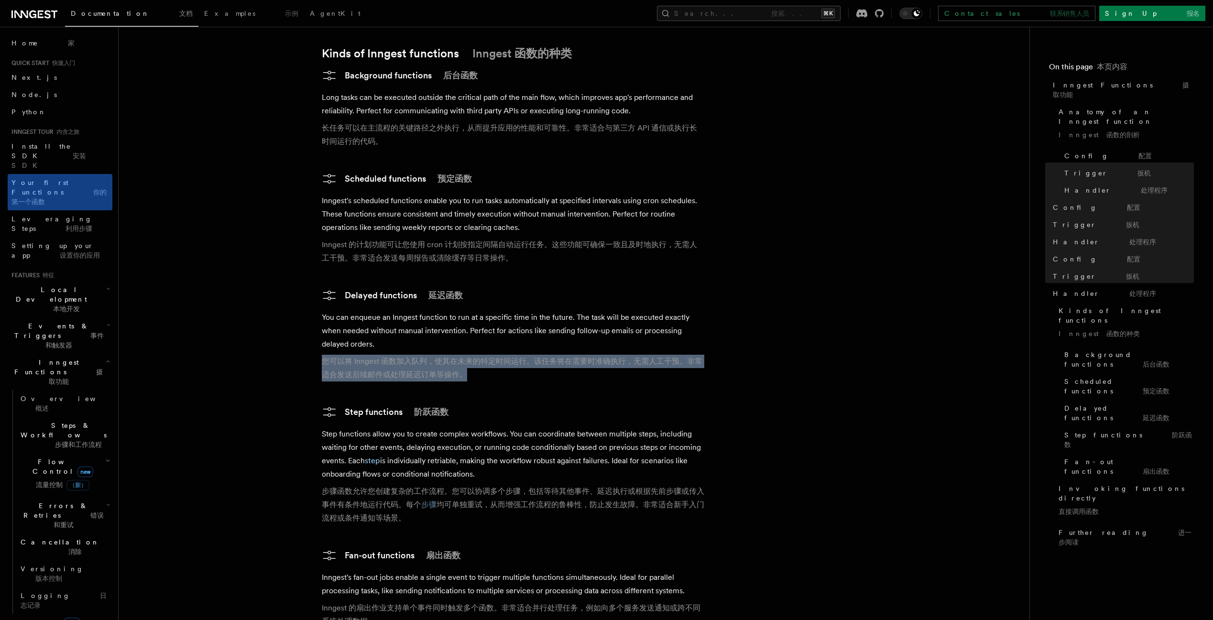
drag, startPoint x: 288, startPoint y: 325, endPoint x: 579, endPoint y: 343, distance: 292.0
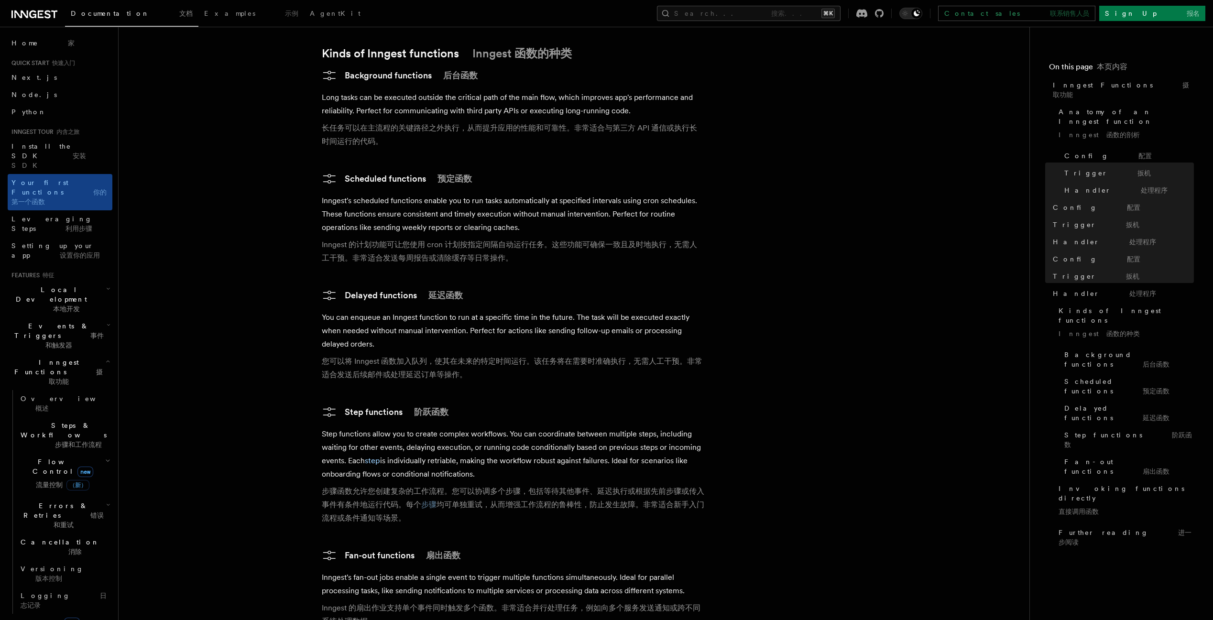
click at [579, 343] on p "You can enqueue an Inngest function to run at a specific time in the future. Th…" at bounding box center [513, 348] width 382 height 75
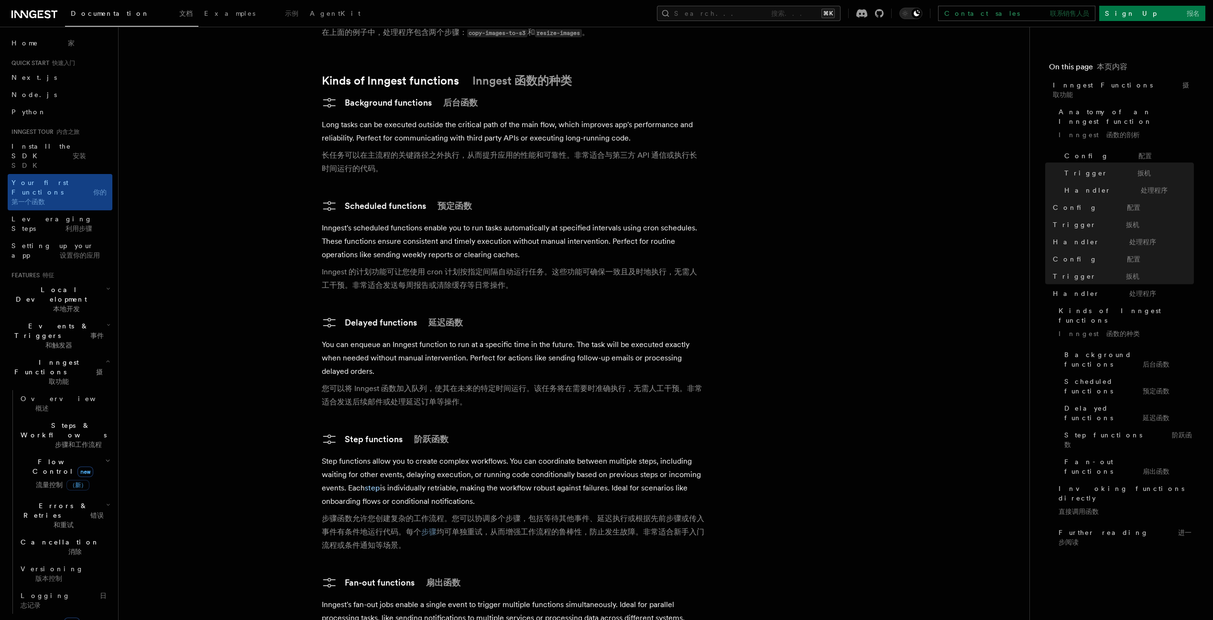
scroll to position [1934, 0]
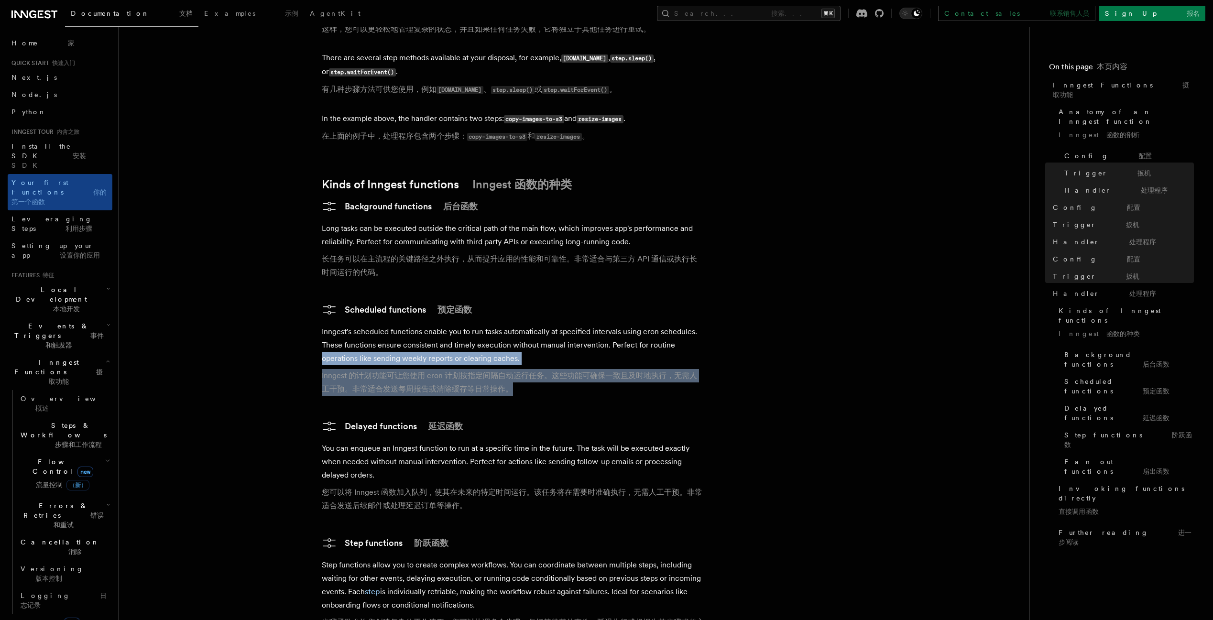
drag, startPoint x: 570, startPoint y: 357, endPoint x: 202, endPoint y: 325, distance: 369.9
drag, startPoint x: 225, startPoint y: 328, endPoint x: 632, endPoint y: 366, distance: 409.4
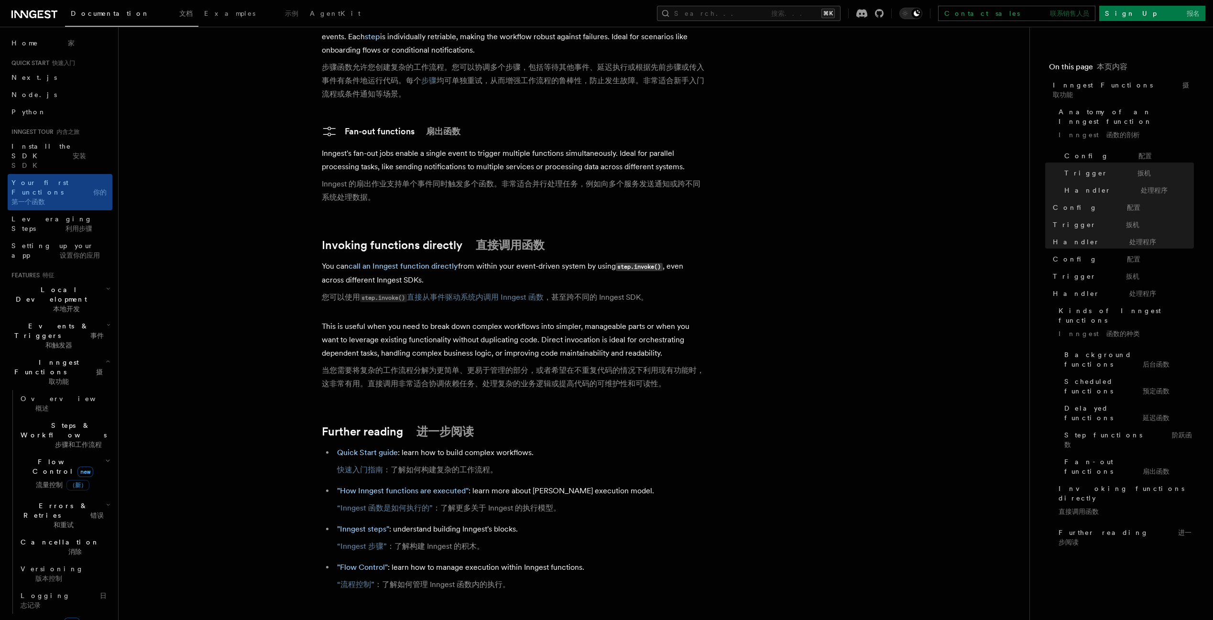
scroll to position [2501, 0]
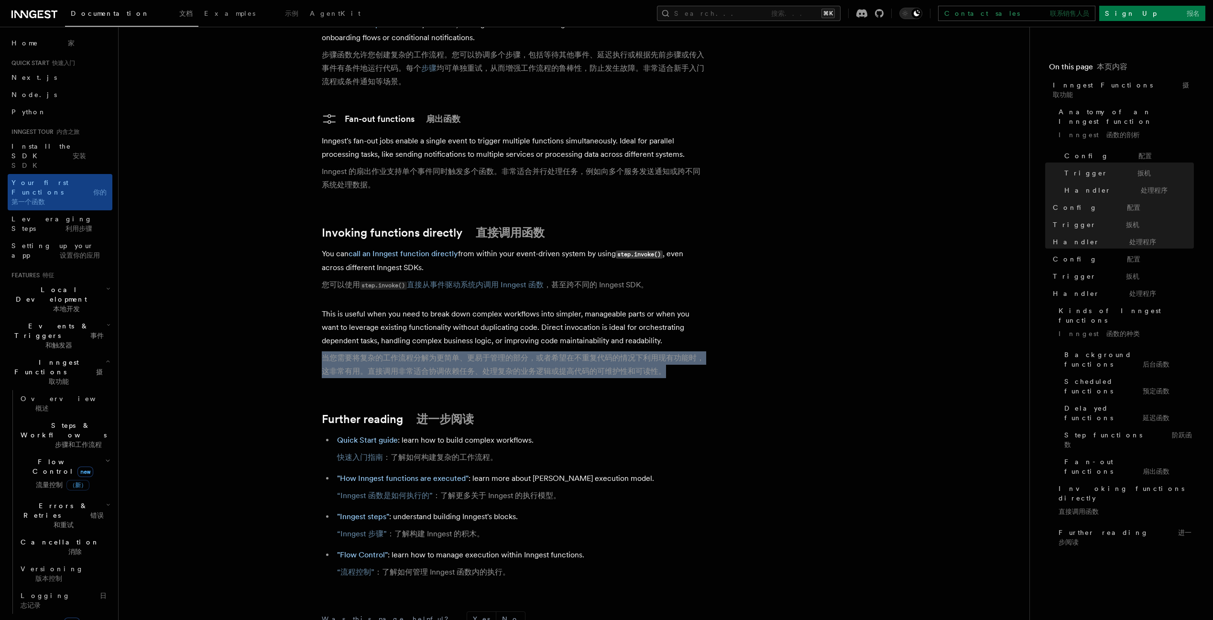
drag, startPoint x: 698, startPoint y: 336, endPoint x: 237, endPoint y: 315, distance: 461.7
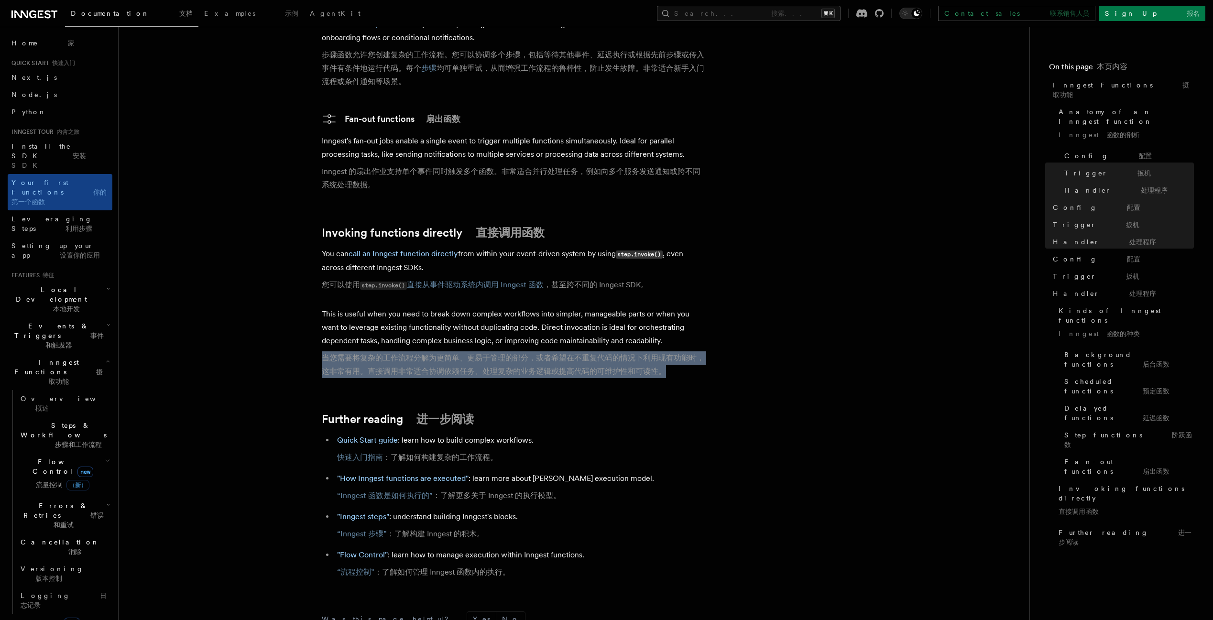
drag, startPoint x: 237, startPoint y: 315, endPoint x: 741, endPoint y: 333, distance: 504.5
drag, startPoint x: 686, startPoint y: 336, endPoint x: 178, endPoint y: 313, distance: 509.0
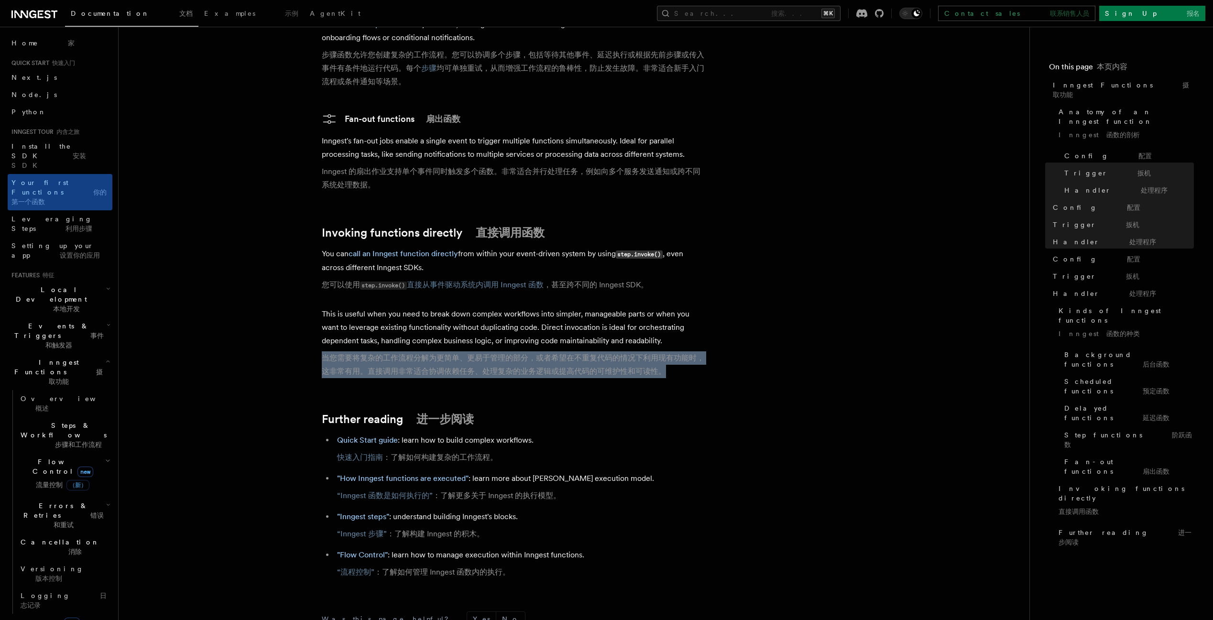
drag, startPoint x: 335, startPoint y: 322, endPoint x: 746, endPoint y: 342, distance: 411.5
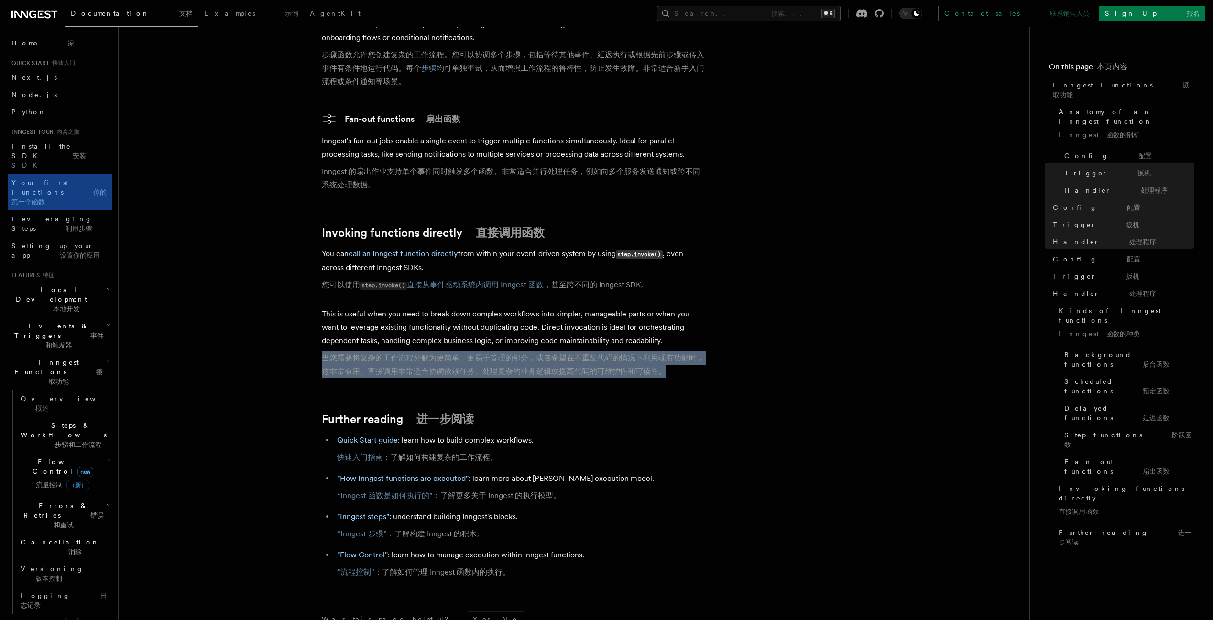
drag, startPoint x: 682, startPoint y: 336, endPoint x: 240, endPoint y: 322, distance: 442.3
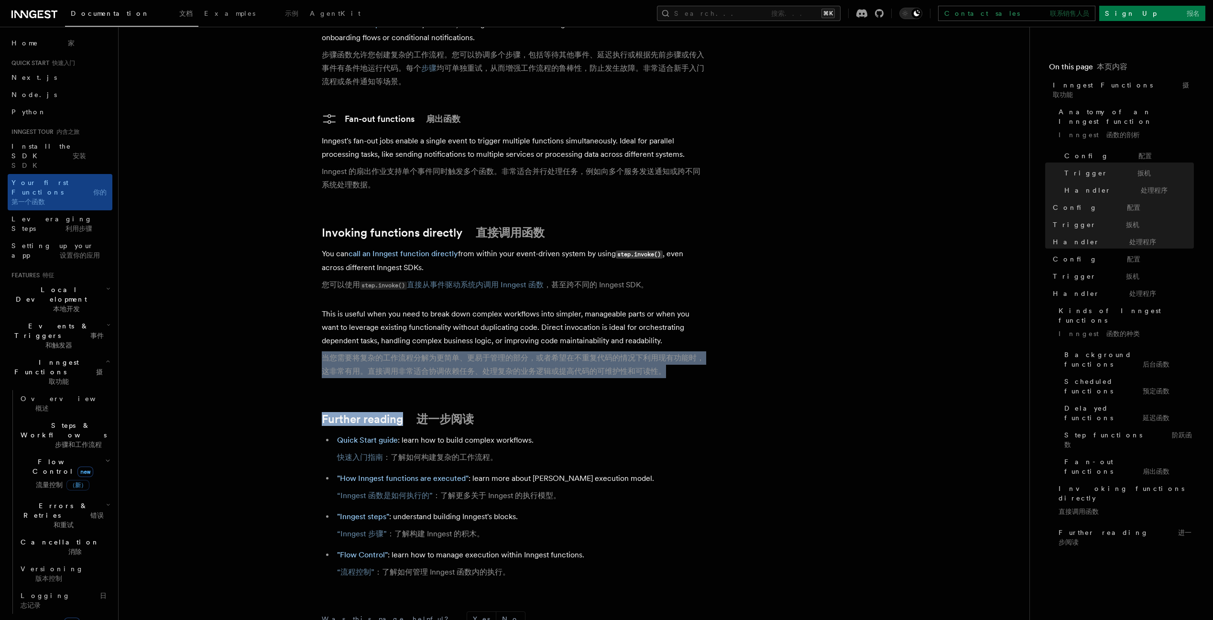
drag, startPoint x: 290, startPoint y: 322, endPoint x: 746, endPoint y: 346, distance: 456.6
drag, startPoint x: 688, startPoint y: 336, endPoint x: 208, endPoint y: 310, distance: 480.6
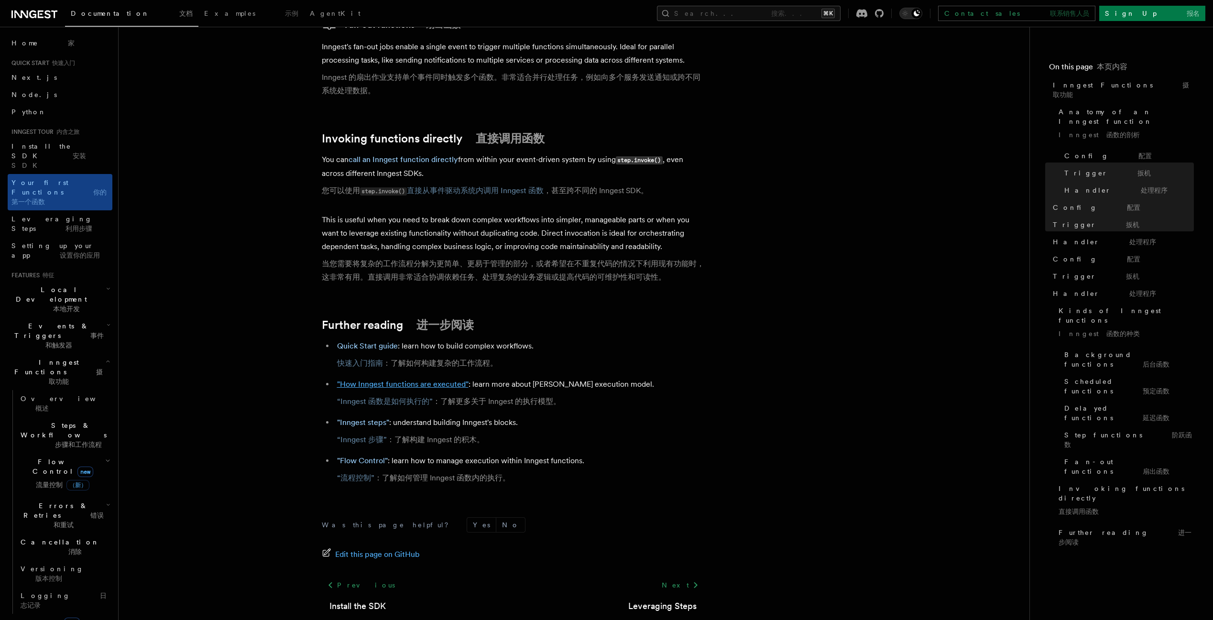
click at [390, 379] on link ""How Inngest functions are executed"" at bounding box center [402, 383] width 131 height 9
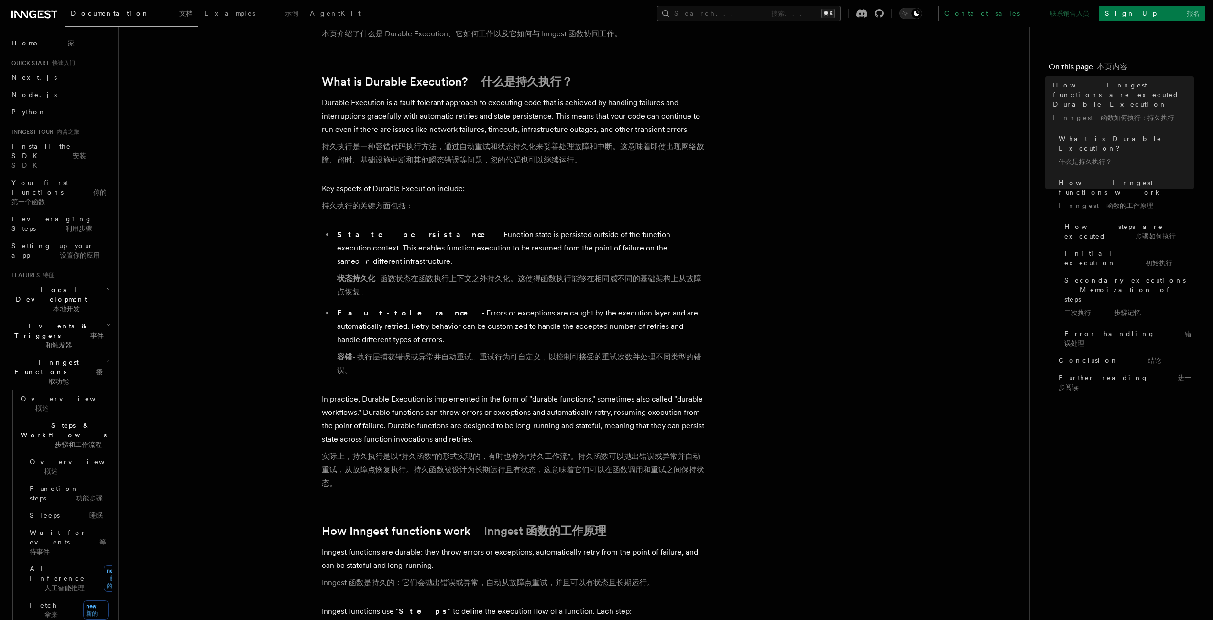
scroll to position [203, 0]
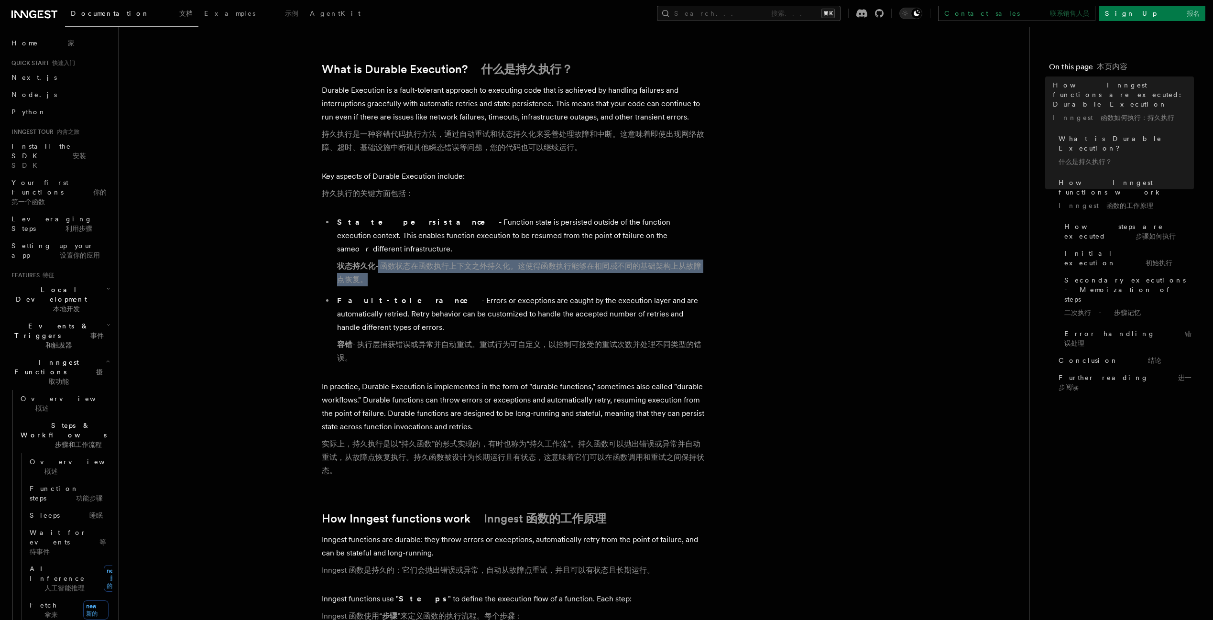
drag, startPoint x: 380, startPoint y: 244, endPoint x: 568, endPoint y: 260, distance: 188.0
click at [568, 260] on font "状态持久化 - 函数状态在函数执行上下文之外持久化。这使得函数执行能够在相同 或 不同的基础架构上从故障点恢复。" at bounding box center [520, 273] width 367 height 27
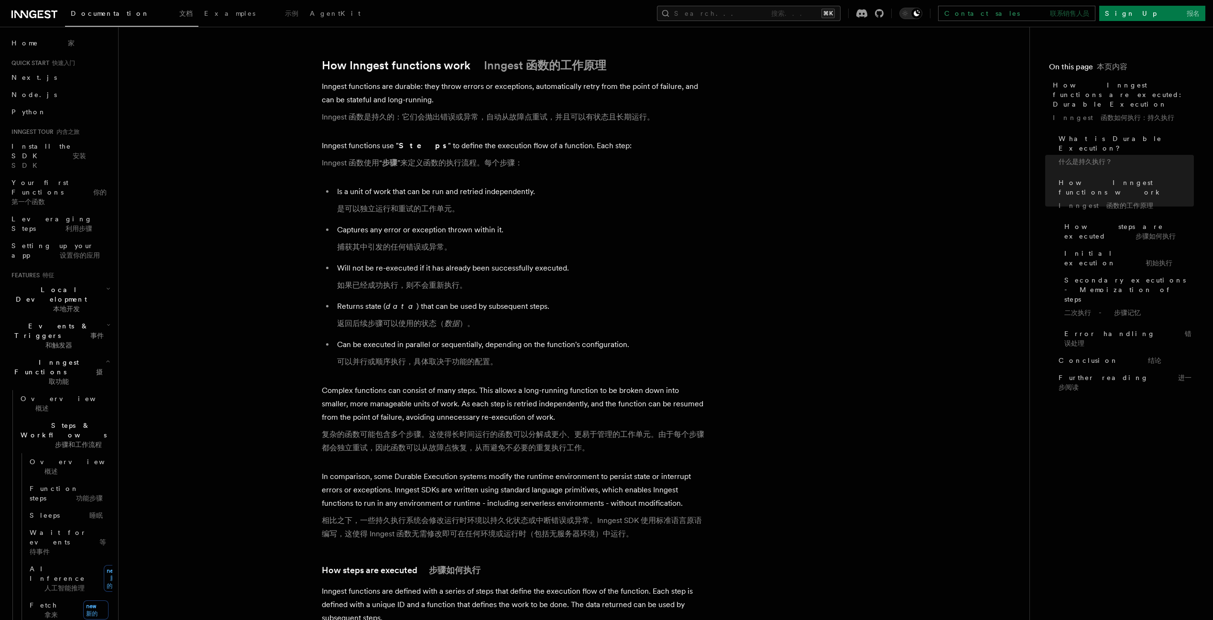
scroll to position [668, 0]
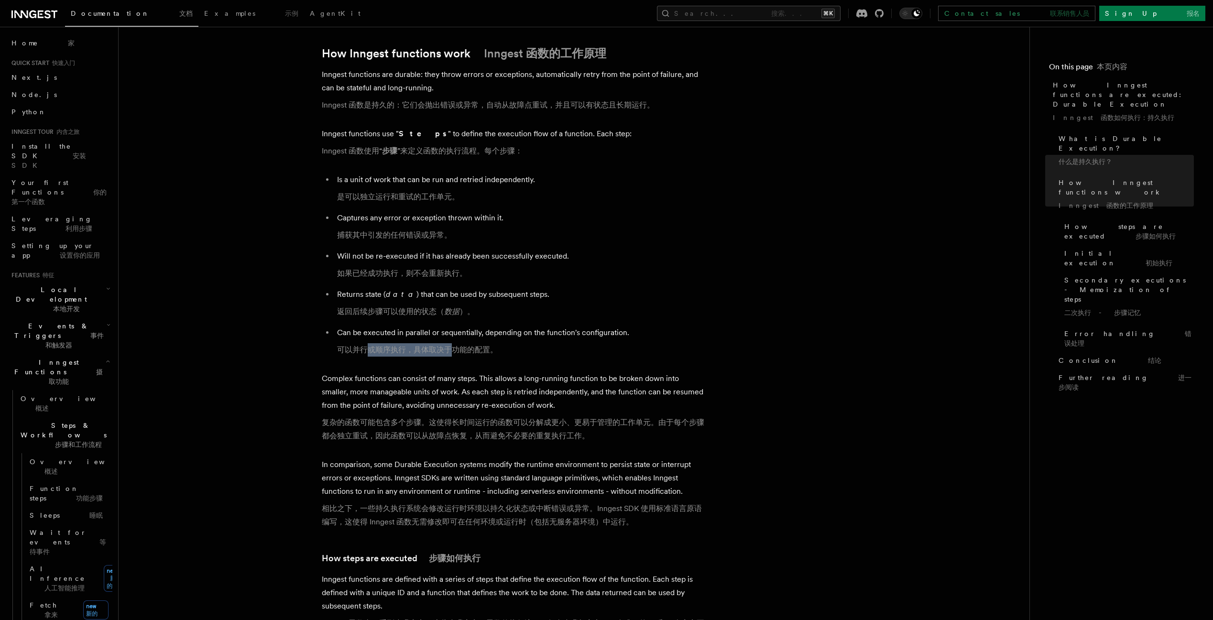
drag, startPoint x: 364, startPoint y: 309, endPoint x: 454, endPoint y: 311, distance: 89.9
click at [454, 345] on font "可以并行或顺序执行，具体取决于功能的配置。" at bounding box center [417, 349] width 161 height 9
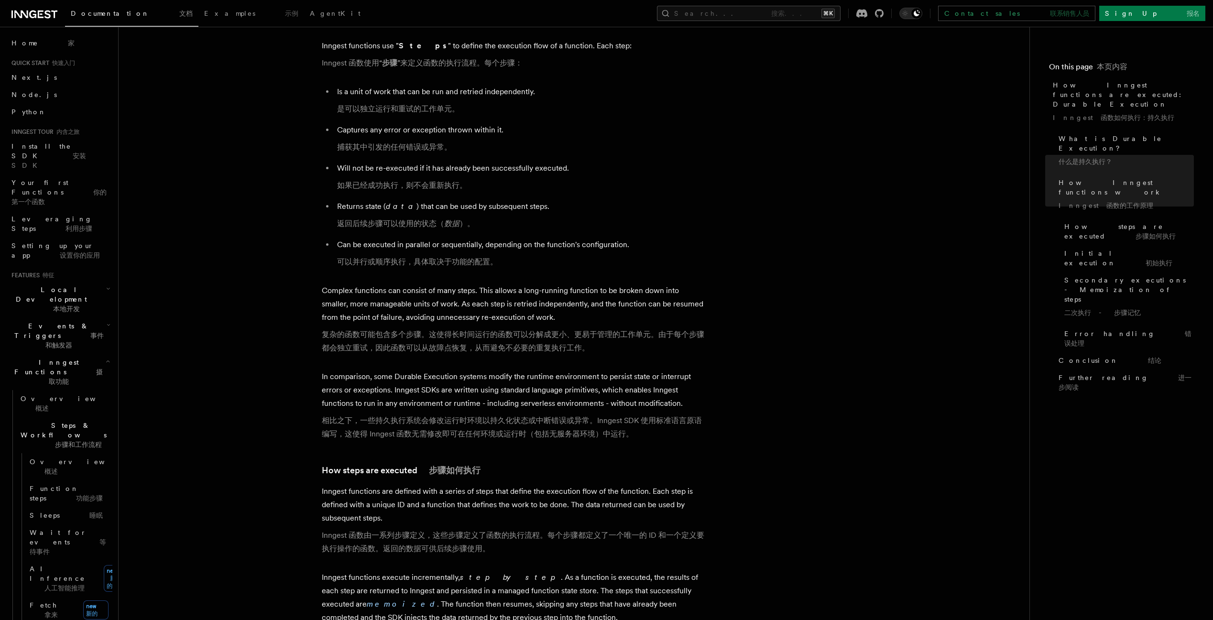
scroll to position [786, 0]
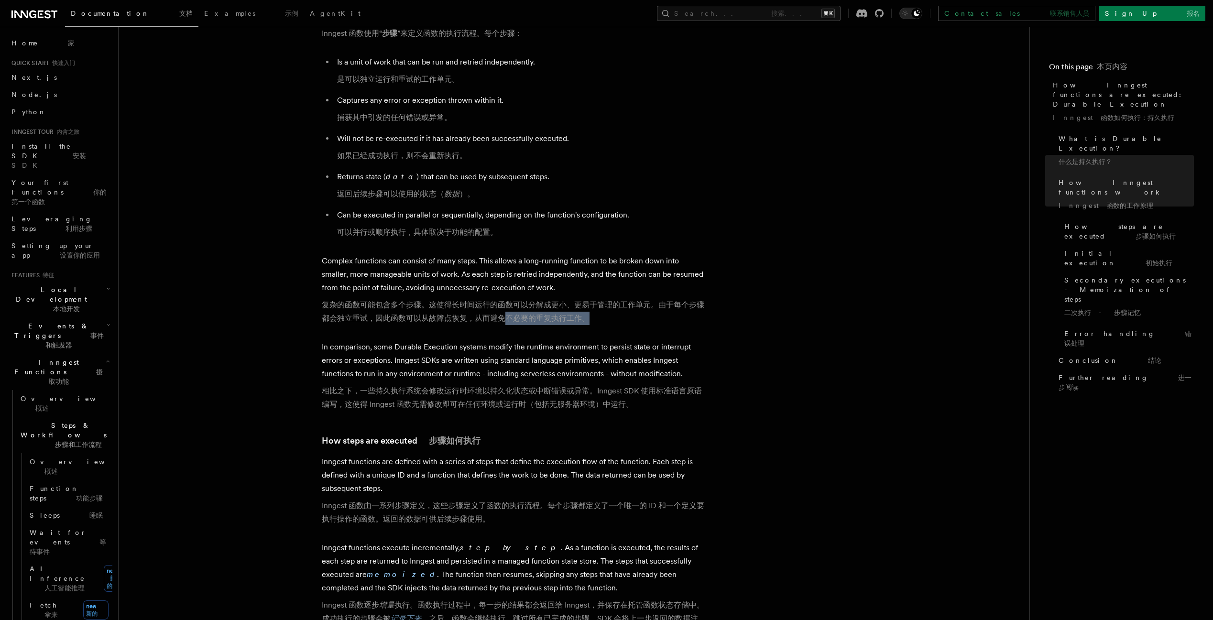
drag, startPoint x: 533, startPoint y: 284, endPoint x: 611, endPoint y: 292, distance: 77.8
click at [611, 292] on p "Complex functions can consist of many steps. This allows a long-running functio…" at bounding box center [513, 291] width 382 height 75
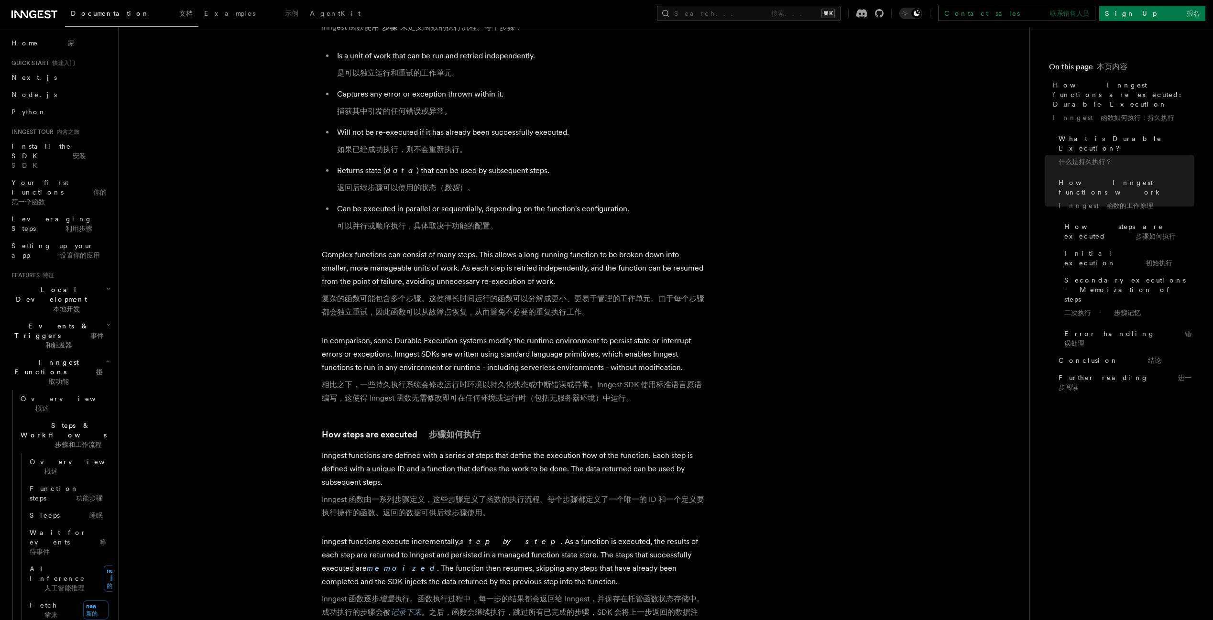
scroll to position [804, 0]
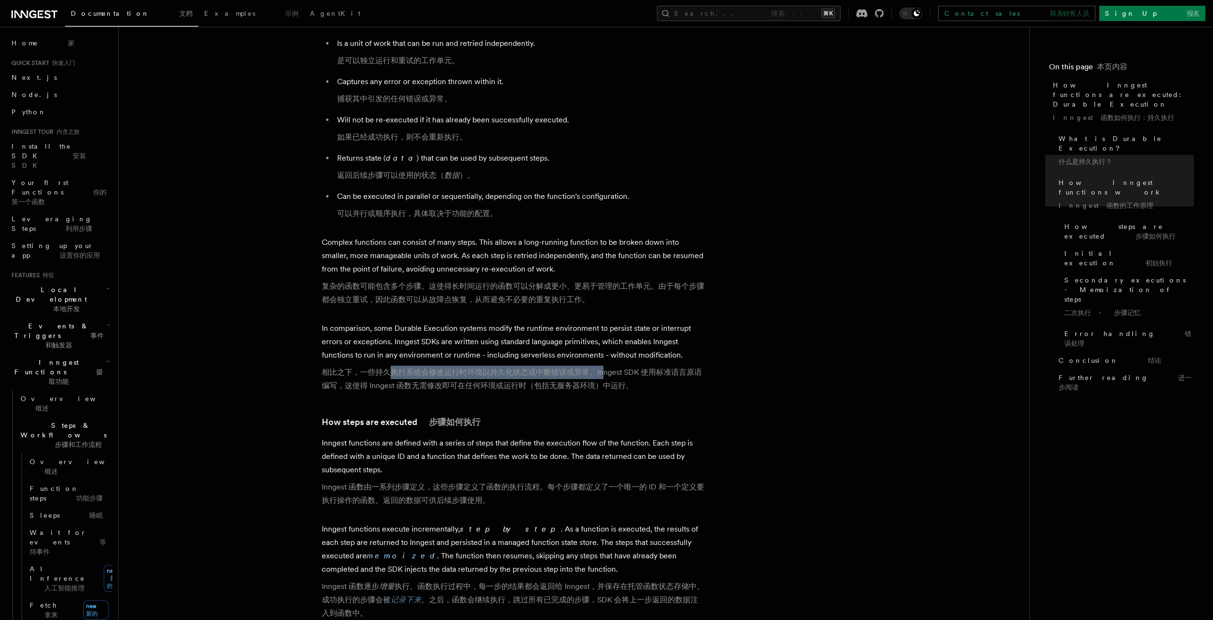
drag, startPoint x: 390, startPoint y: 335, endPoint x: 604, endPoint y: 341, distance: 214.2
click at [604, 366] on font "相比之下，一些持久执行系统会修改运行时环境以持久化状态或中断错误或异常。Inngest SDK 使用标准语言原语编写，这使得 Inngest 函数无需修改即可…" at bounding box center [513, 379] width 382 height 27
drag, startPoint x: 382, startPoint y: 335, endPoint x: 679, endPoint y: 337, distance: 296.8
click at [679, 368] on font "相比之下，一些持久执行系统会修改运行时环境以持久化状态或中断错误或异常。Inngest SDK 使用标准语言原语编写，这使得 Inngest 函数无需修改即可…" at bounding box center [512, 379] width 380 height 22
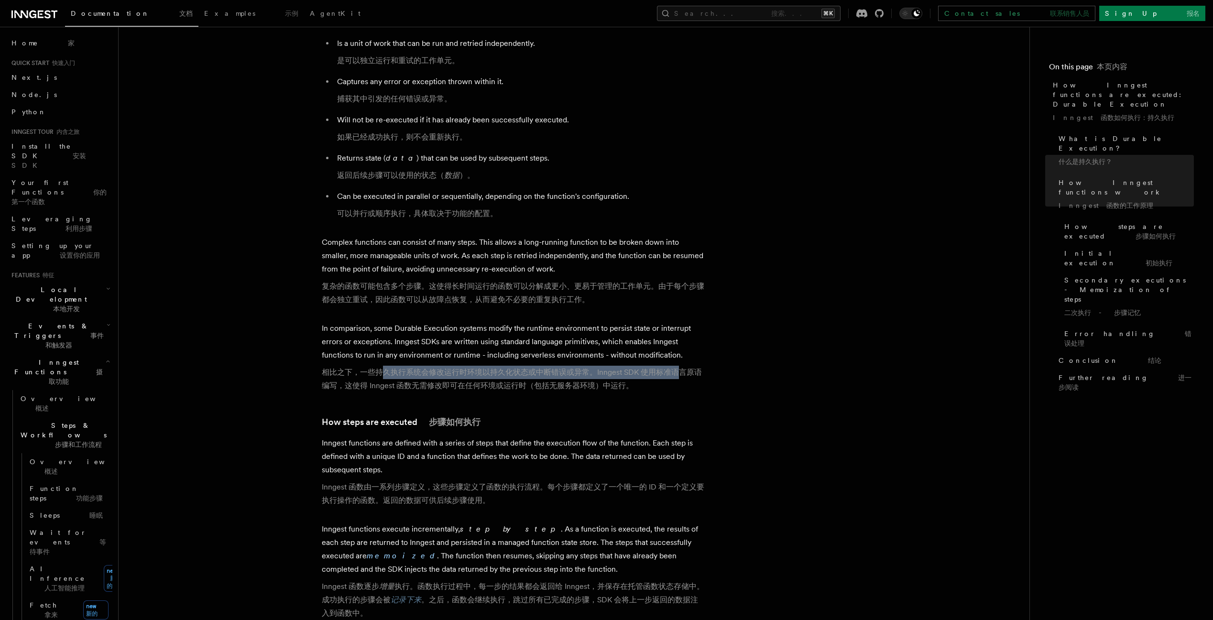
click at [679, 368] on font "相比之下，一些持久执行系统会修改运行时环境以持久化状态或中断错误或异常。Inngest SDK 使用标准语言原语编写，这使得 Inngest 函数无需修改即可…" at bounding box center [512, 379] width 380 height 22
drag, startPoint x: 642, startPoint y: 336, endPoint x: 382, endPoint y: 337, distance: 259.5
click at [382, 368] on font "相比之下，一些持久执行系统会修改运行时环境以持久化状态或中断错误或异常。Inngest SDK 使用标准语言原语编写，这使得 Inngest 函数无需修改即可…" at bounding box center [512, 379] width 380 height 22
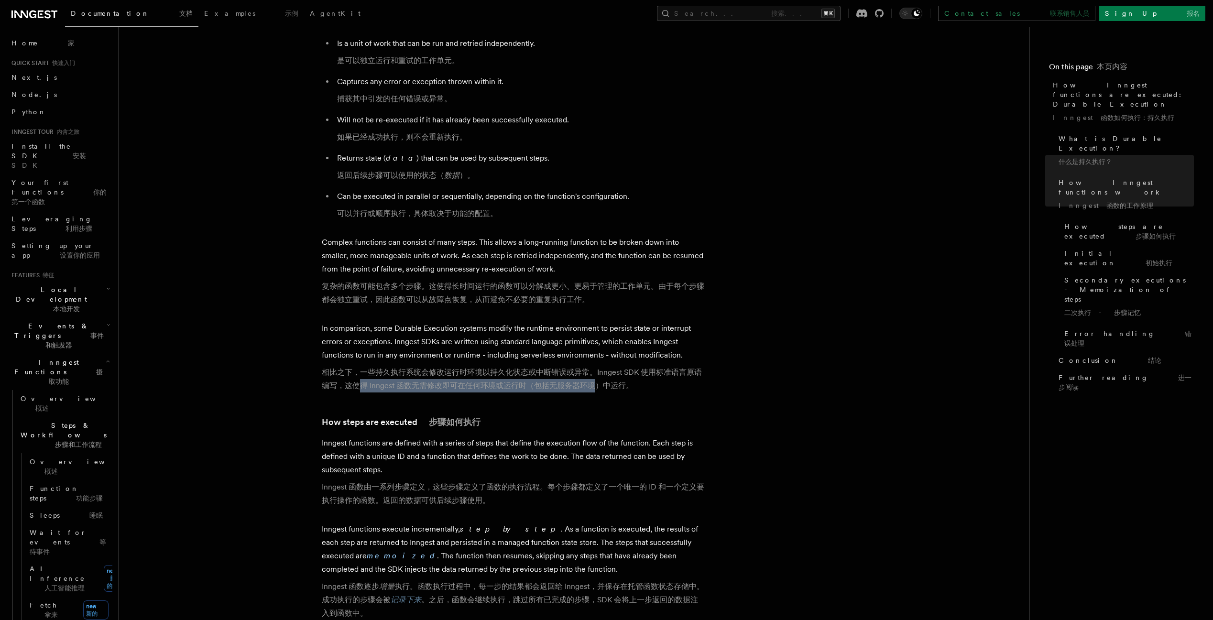
drag, startPoint x: 361, startPoint y: 349, endPoint x: 596, endPoint y: 350, distance: 235.1
click at [596, 368] on font "相比之下，一些持久执行系统会修改运行时环境以持久化状态或中断错误或异常。Inngest SDK 使用标准语言原语编写，这使得 Inngest 函数无需修改即可…" at bounding box center [512, 379] width 380 height 22
drag, startPoint x: 399, startPoint y: 346, endPoint x: 611, endPoint y: 346, distance: 212.2
click at [611, 368] on font "相比之下，一些持久执行系统会修改运行时环境以持久化状态或中断错误或异常。Inngest SDK 使用标准语言原语编写，这使得 Inngest 函数无需修改即可…" at bounding box center [512, 379] width 380 height 22
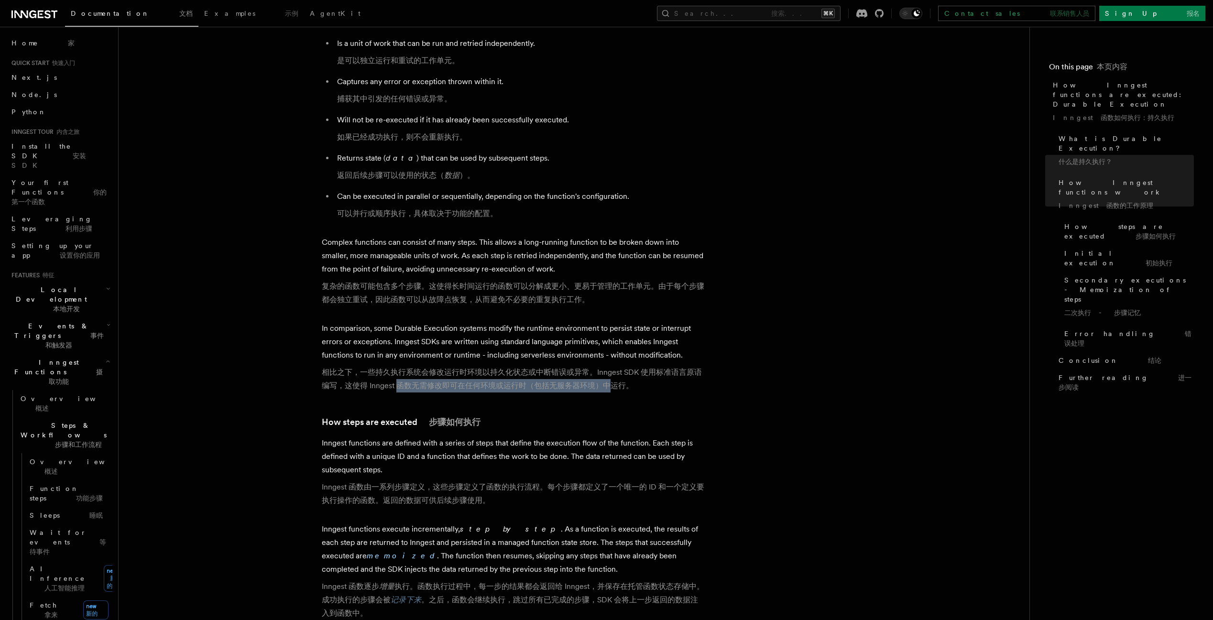
click at [611, 368] on font "相比之下，一些持久执行系统会修改运行时环境以持久化状态或中断错误或异常。Inngest SDK 使用标准语言原语编写，这使得 Inngest 函数无需修改即可…" at bounding box center [512, 379] width 380 height 22
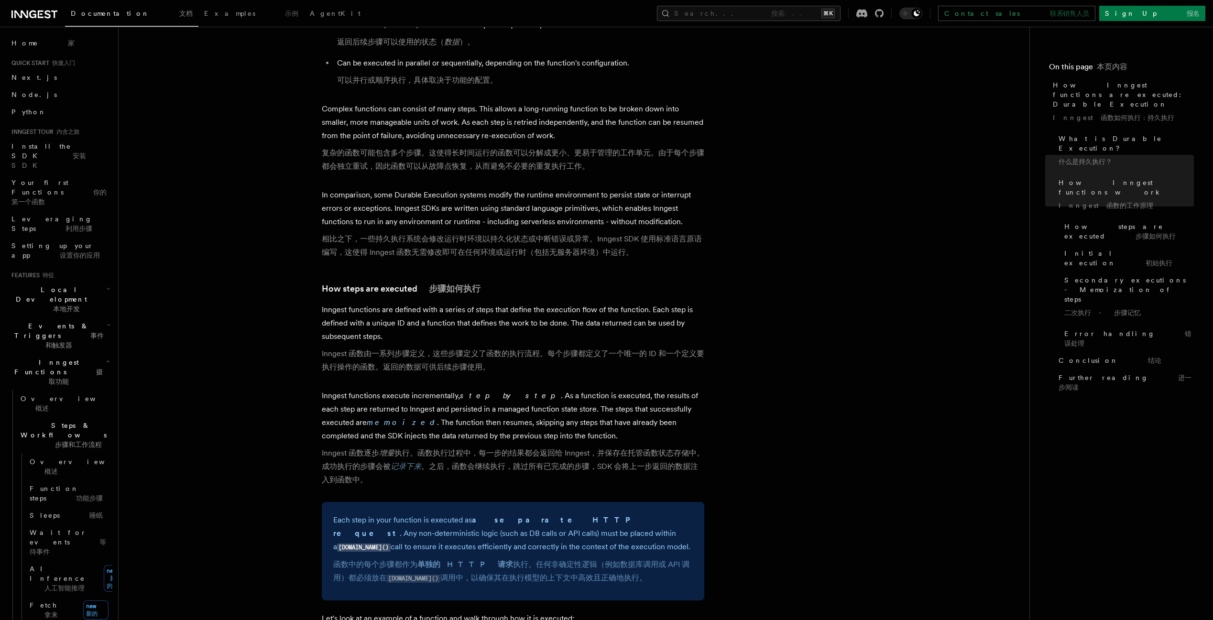
scroll to position [1051, 0]
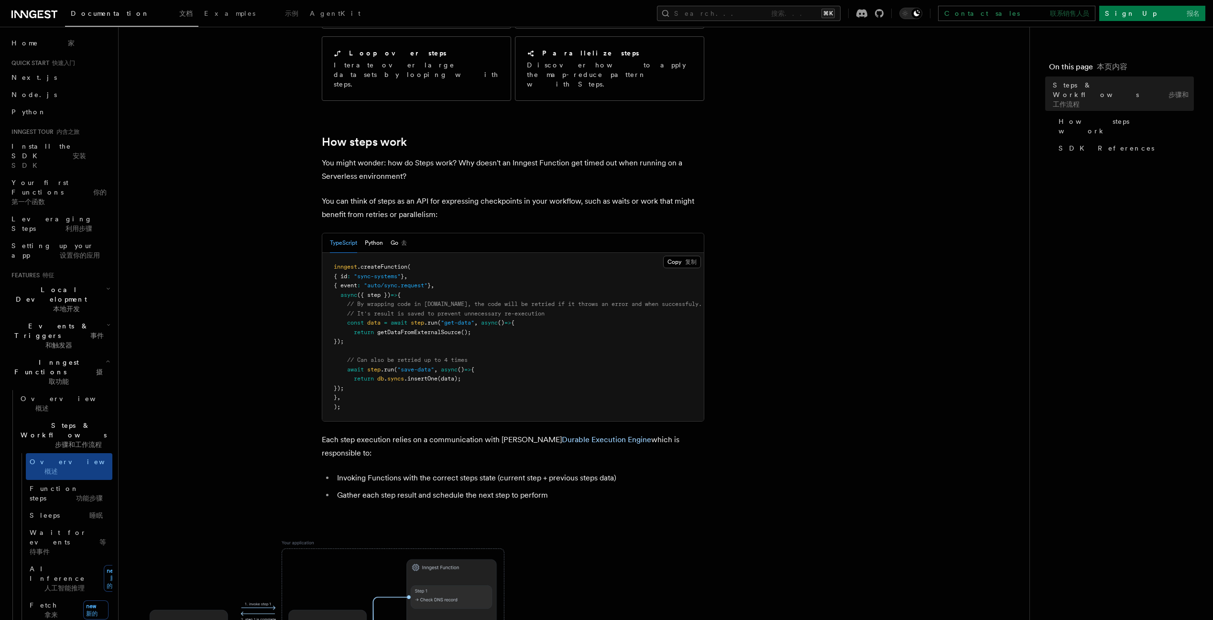
scroll to position [370, 0]
